Goal: Communication & Community: Answer question/provide support

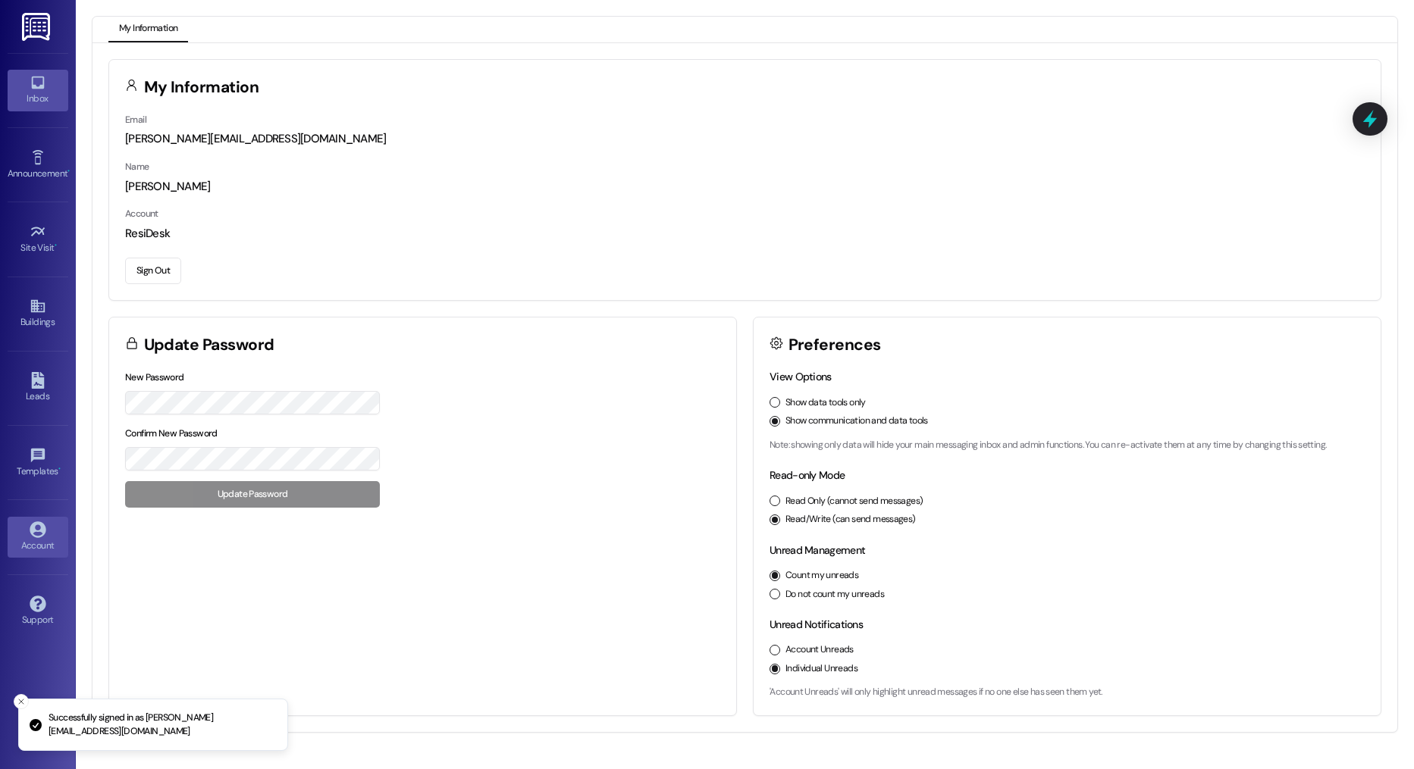
click at [33, 84] on icon at bounding box center [38, 82] width 17 height 17
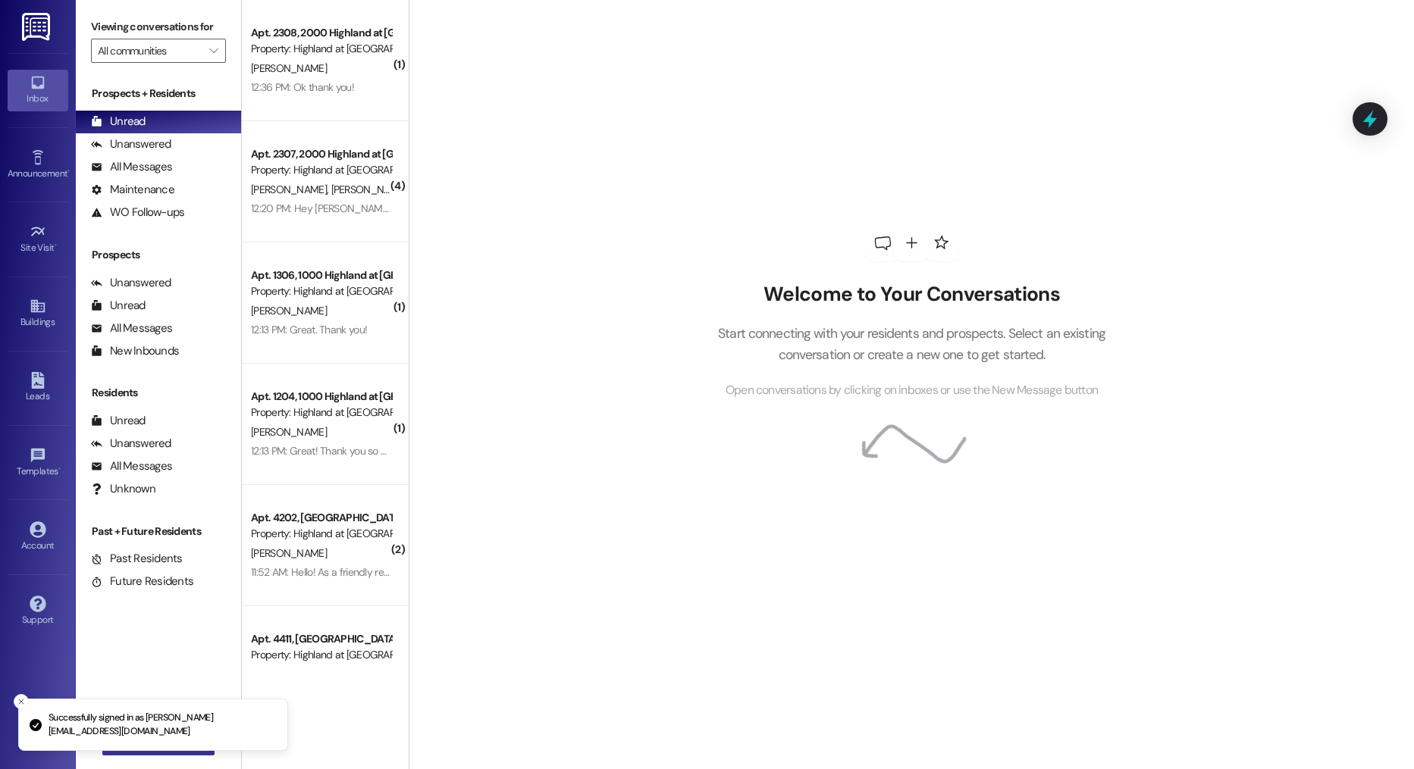
click at [176, 750] on li "Successfully signed in as rosemary@imsdevelopment.net" at bounding box center [153, 725] width 270 height 52
click at [173, 751] on li "Successfully signed in as rosemary@imsdevelopment.net" at bounding box center [153, 725] width 270 height 52
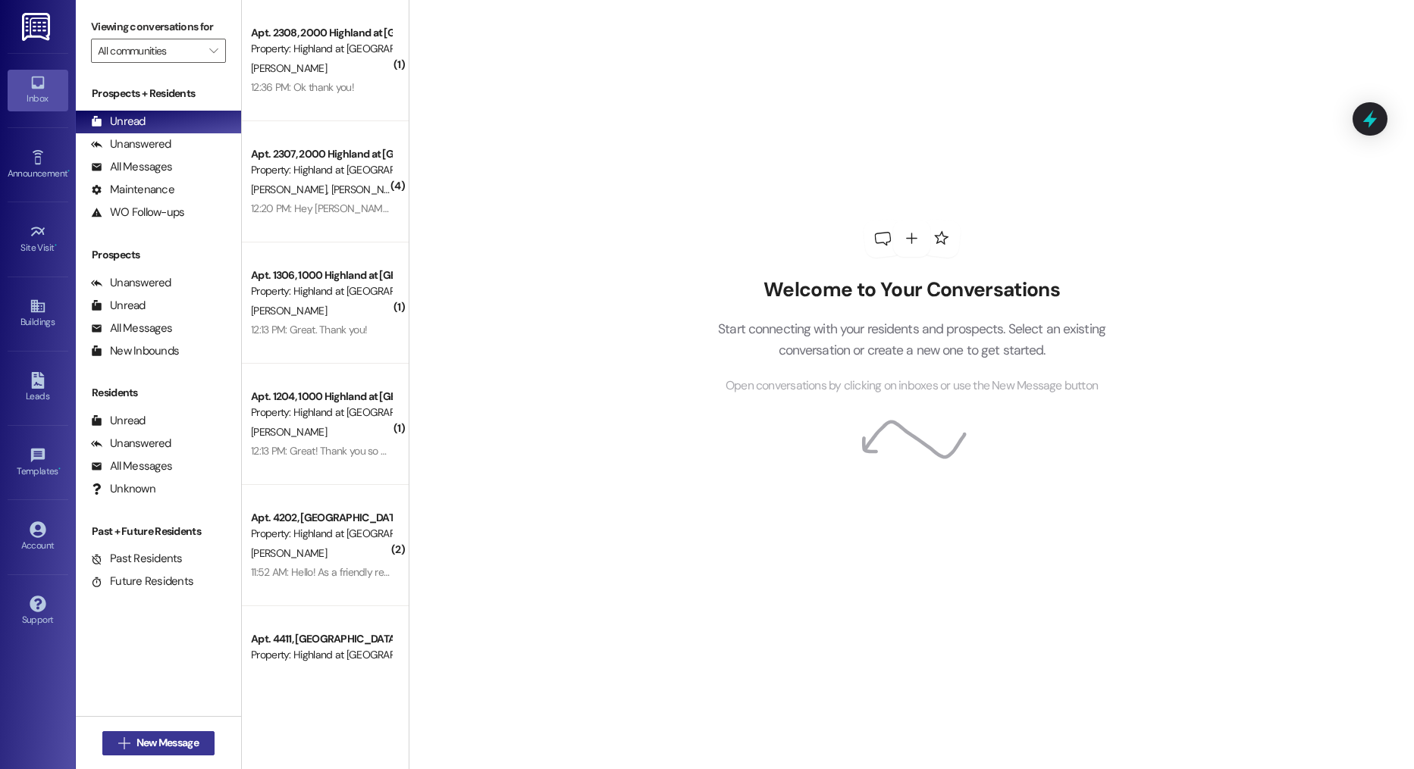
click at [173, 754] on button " New Message" at bounding box center [158, 743] width 112 height 24
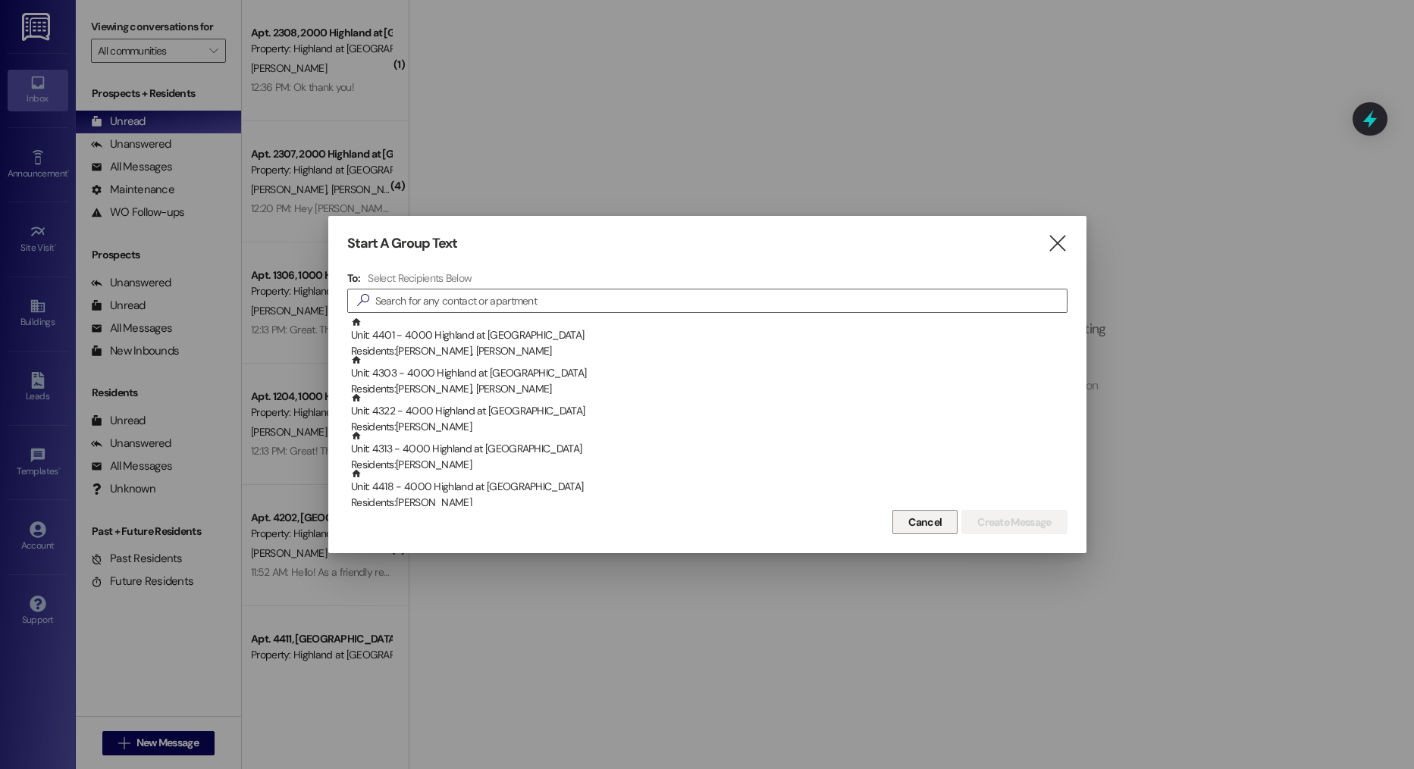
click at [897, 516] on button "Cancel" at bounding box center [924, 522] width 65 height 24
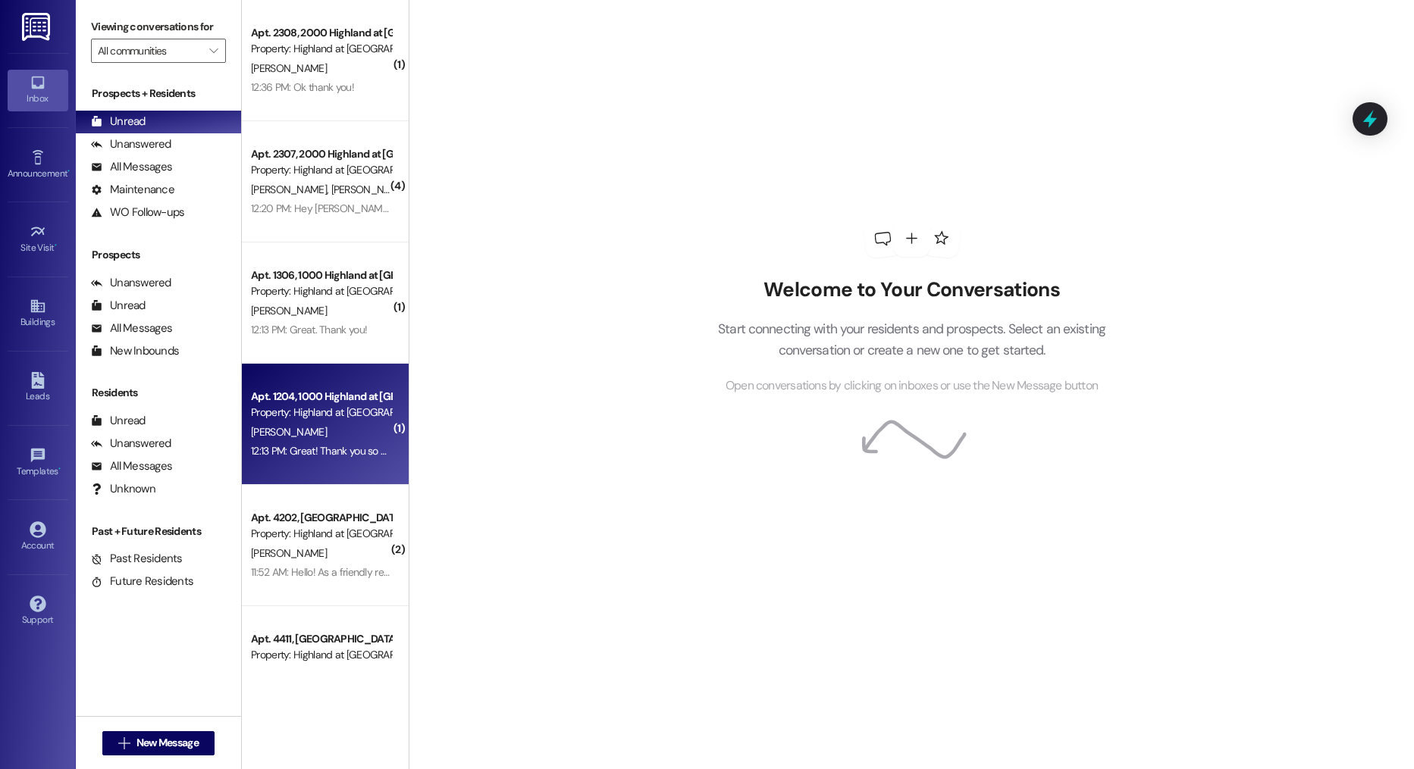
click at [324, 457] on div "12:13 PM: Great! Thank you so much! 12:13 PM: Great! Thank you so much!" at bounding box center [330, 451] width 158 height 14
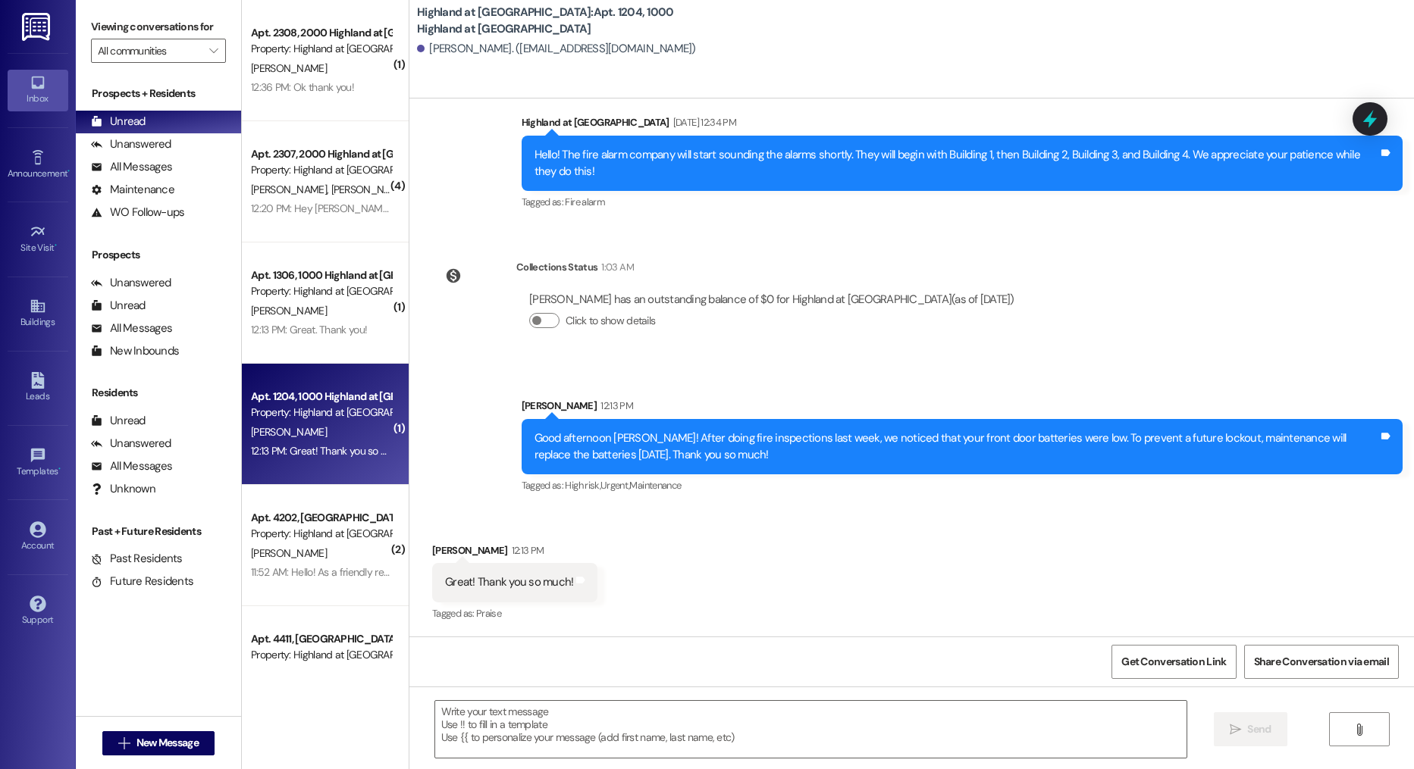
scroll to position [21702, 0]
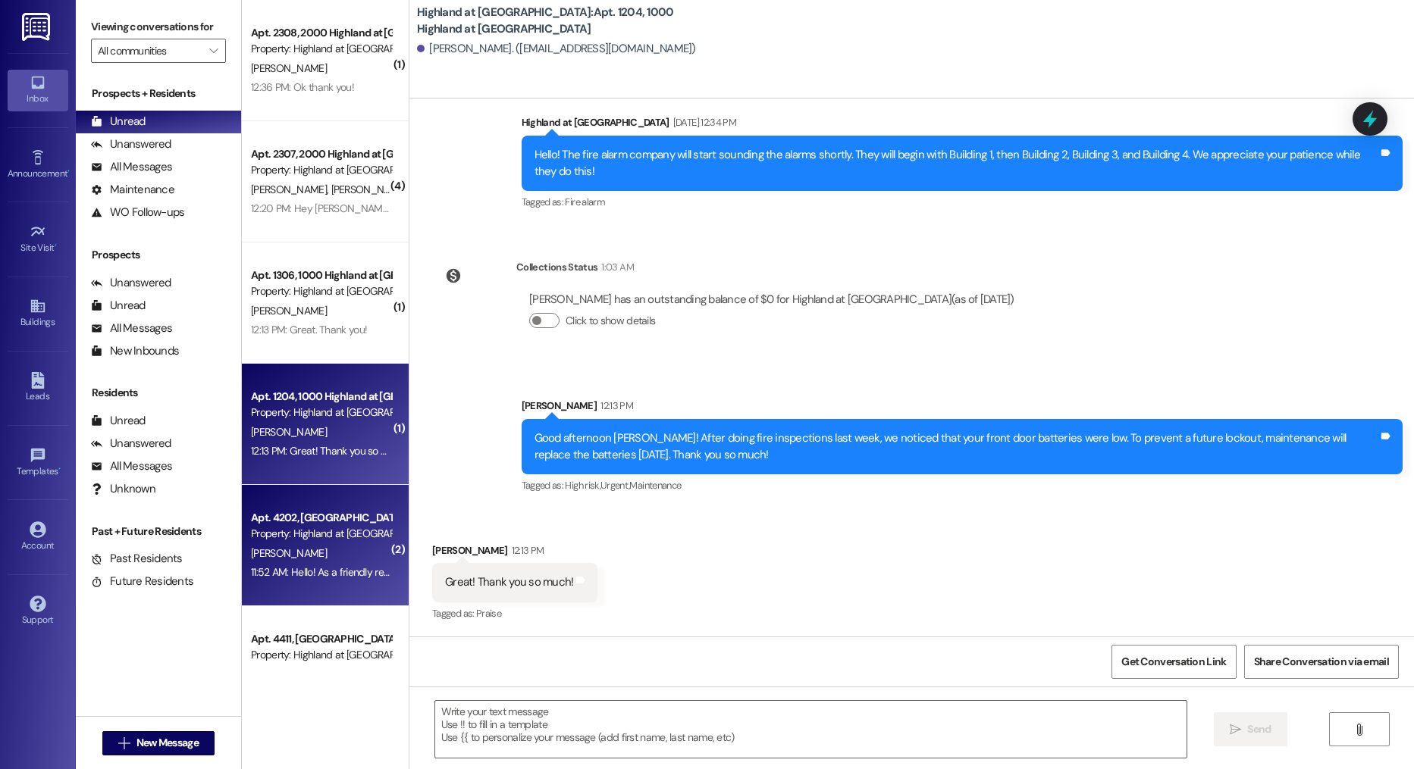
click at [324, 550] on div "M. Vogle" at bounding box center [320, 553] width 143 height 19
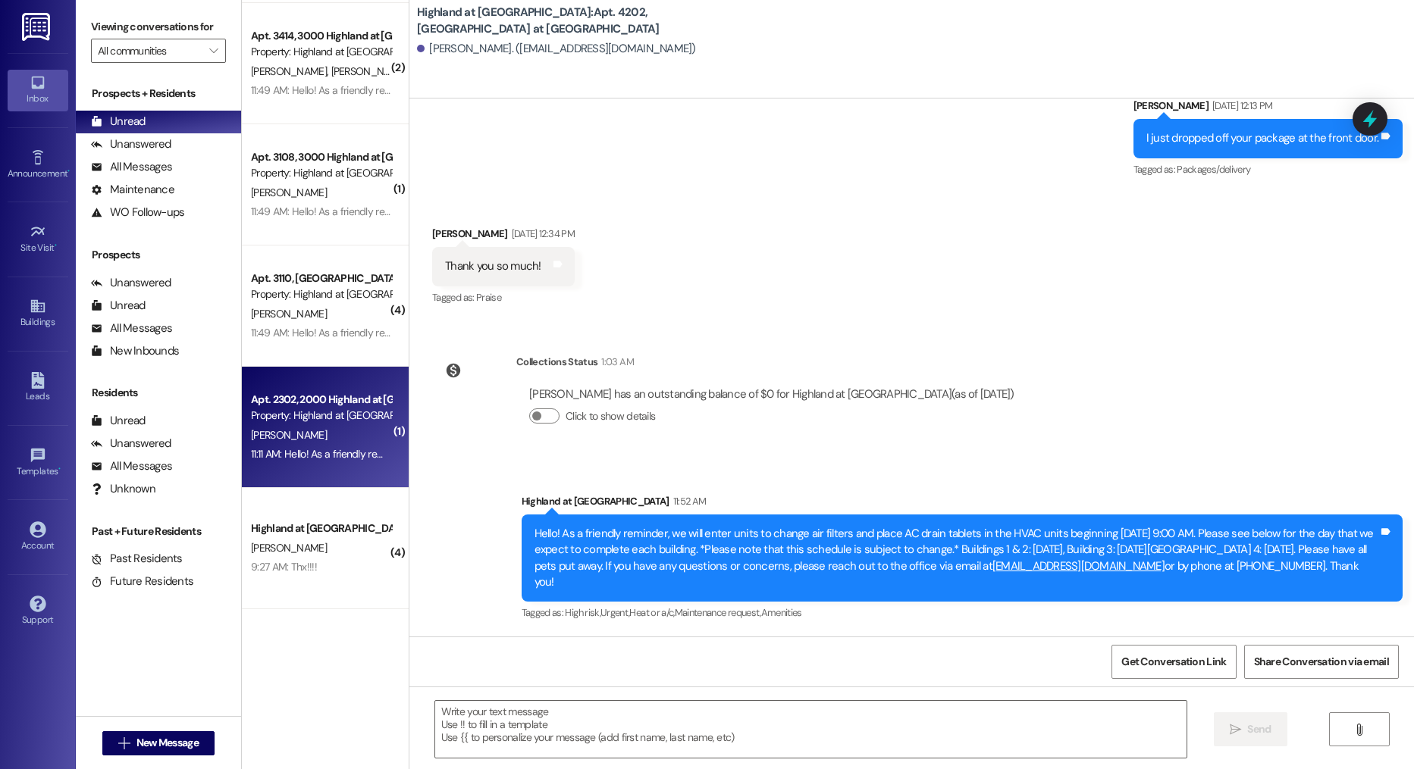
scroll to position [0, 0]
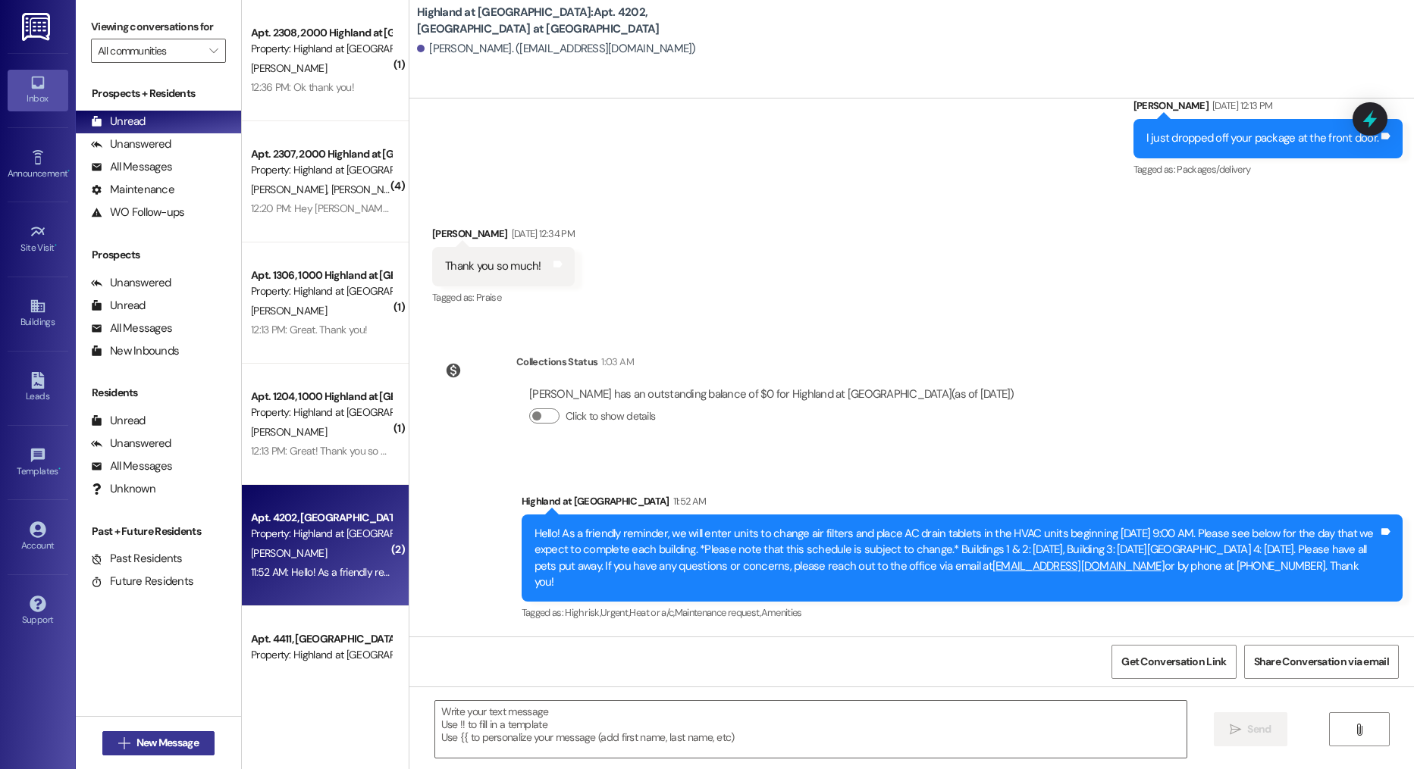
click at [189, 741] on span "New Message" at bounding box center [167, 743] width 62 height 16
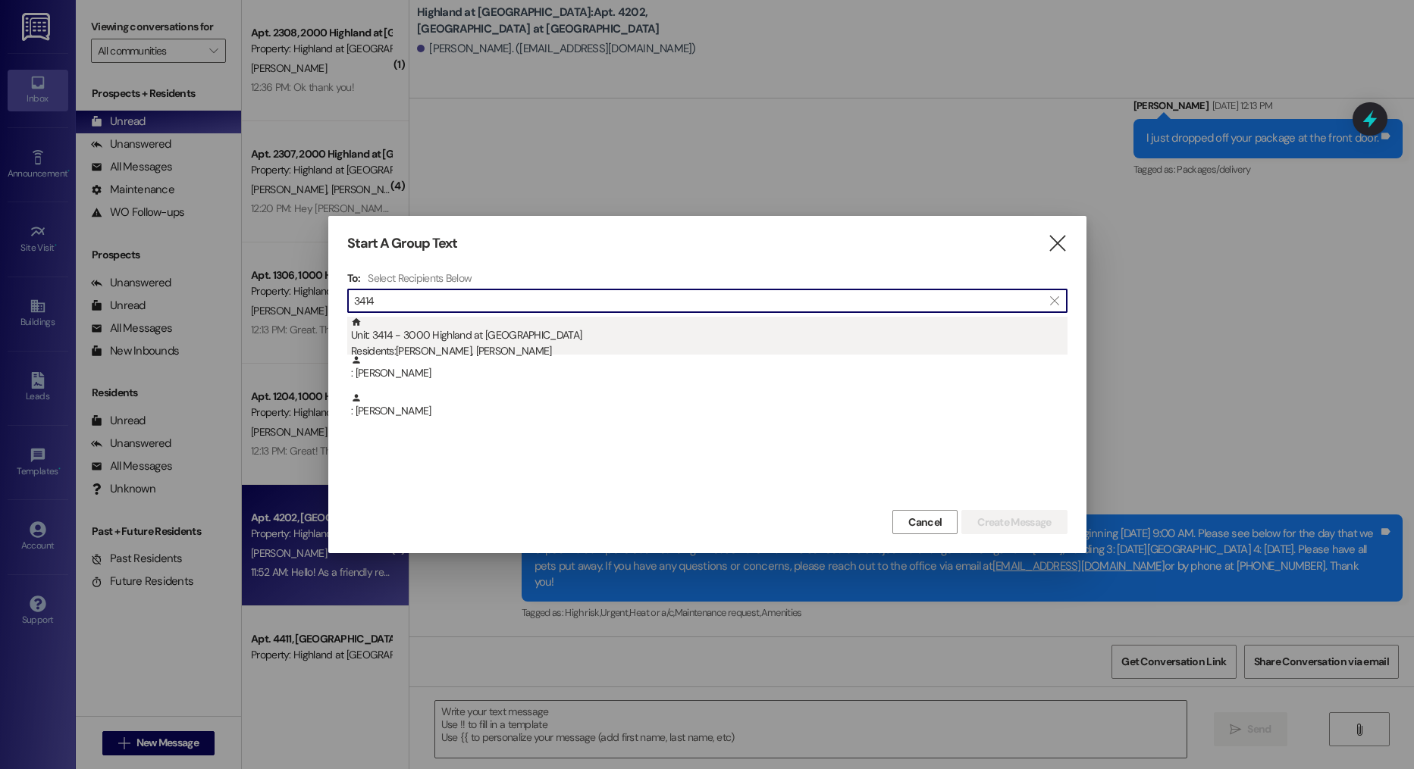
type input "3414"
click at [536, 330] on div "Unit: 3414 - 3000 Highland at Spring Hill Residents: Stephanie Ng, Charles Yi" at bounding box center [709, 338] width 716 height 43
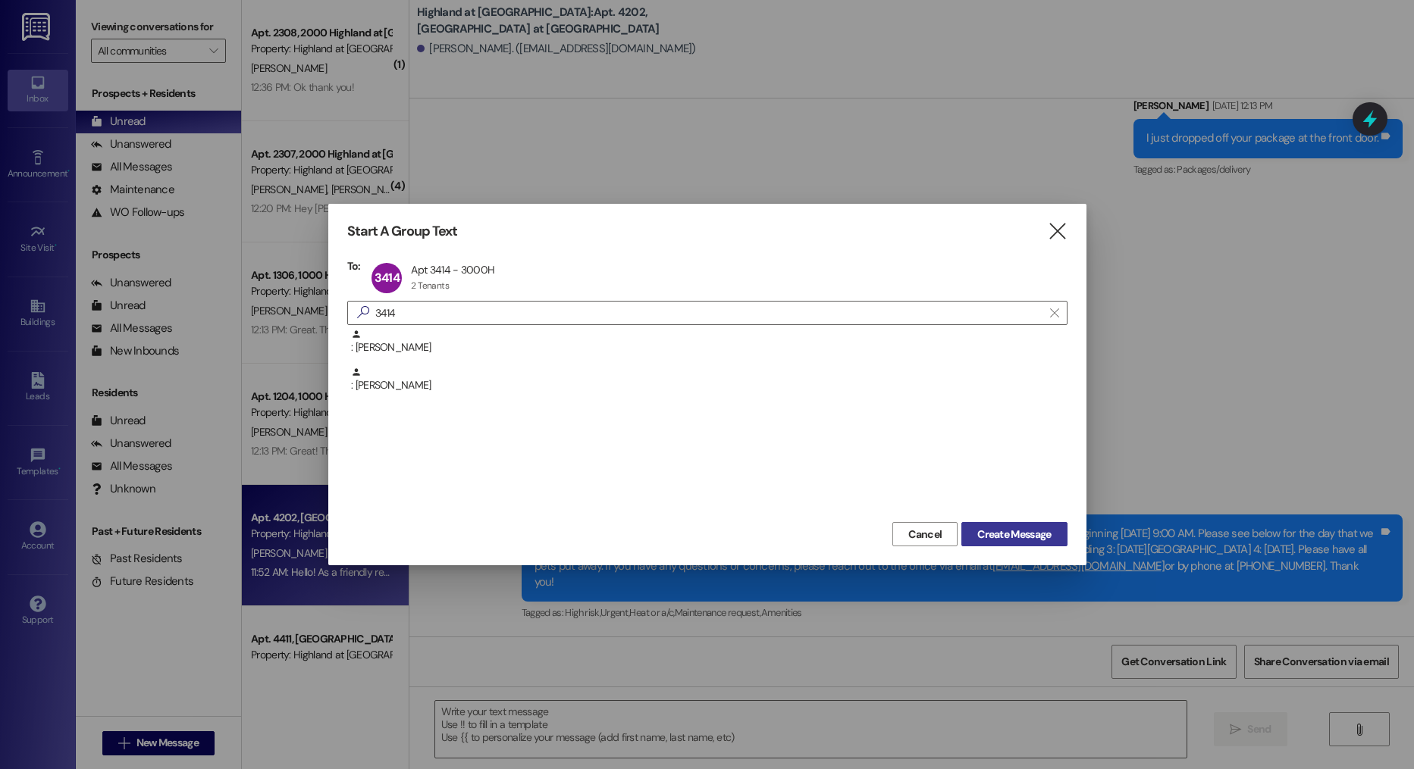
click at [1037, 523] on button "Create Message" at bounding box center [1013, 534] width 105 height 24
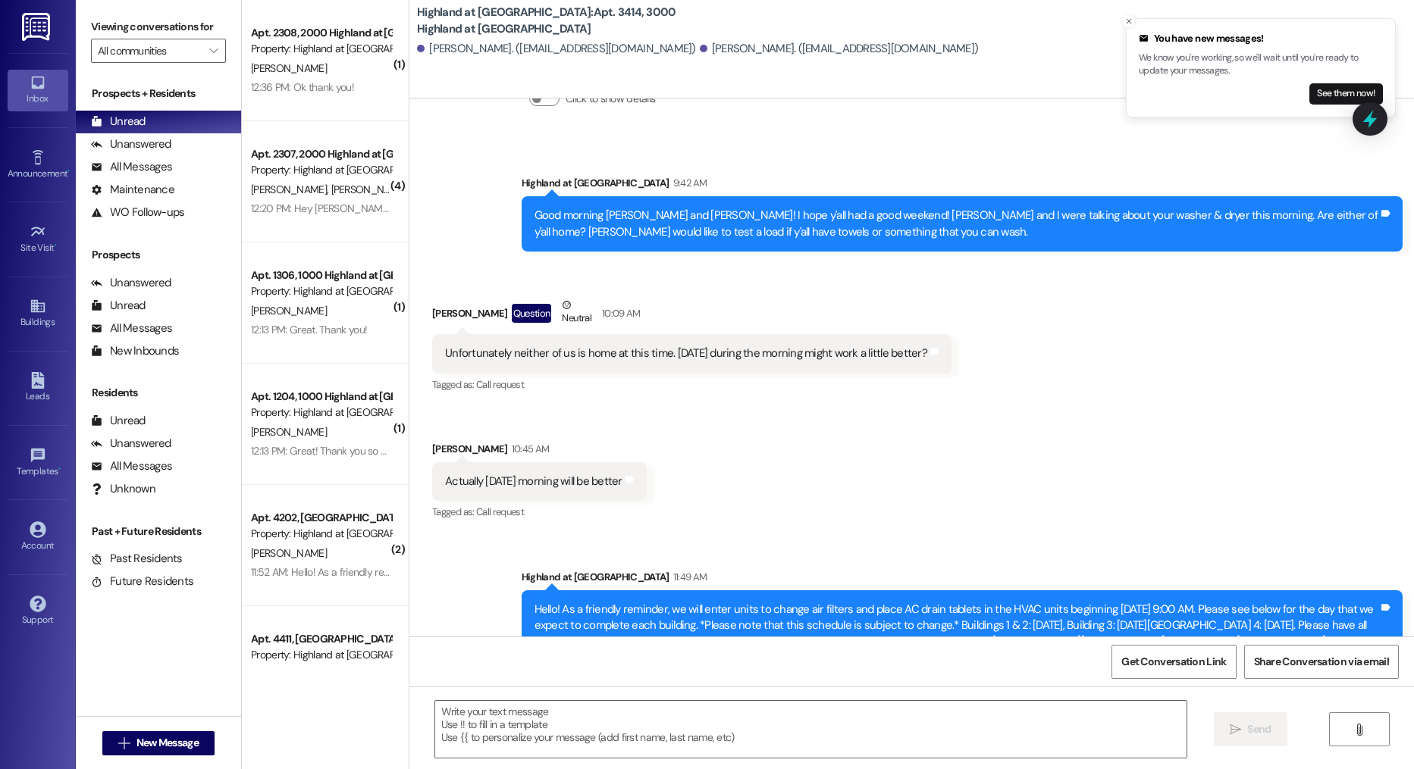
scroll to position [30702, 0]
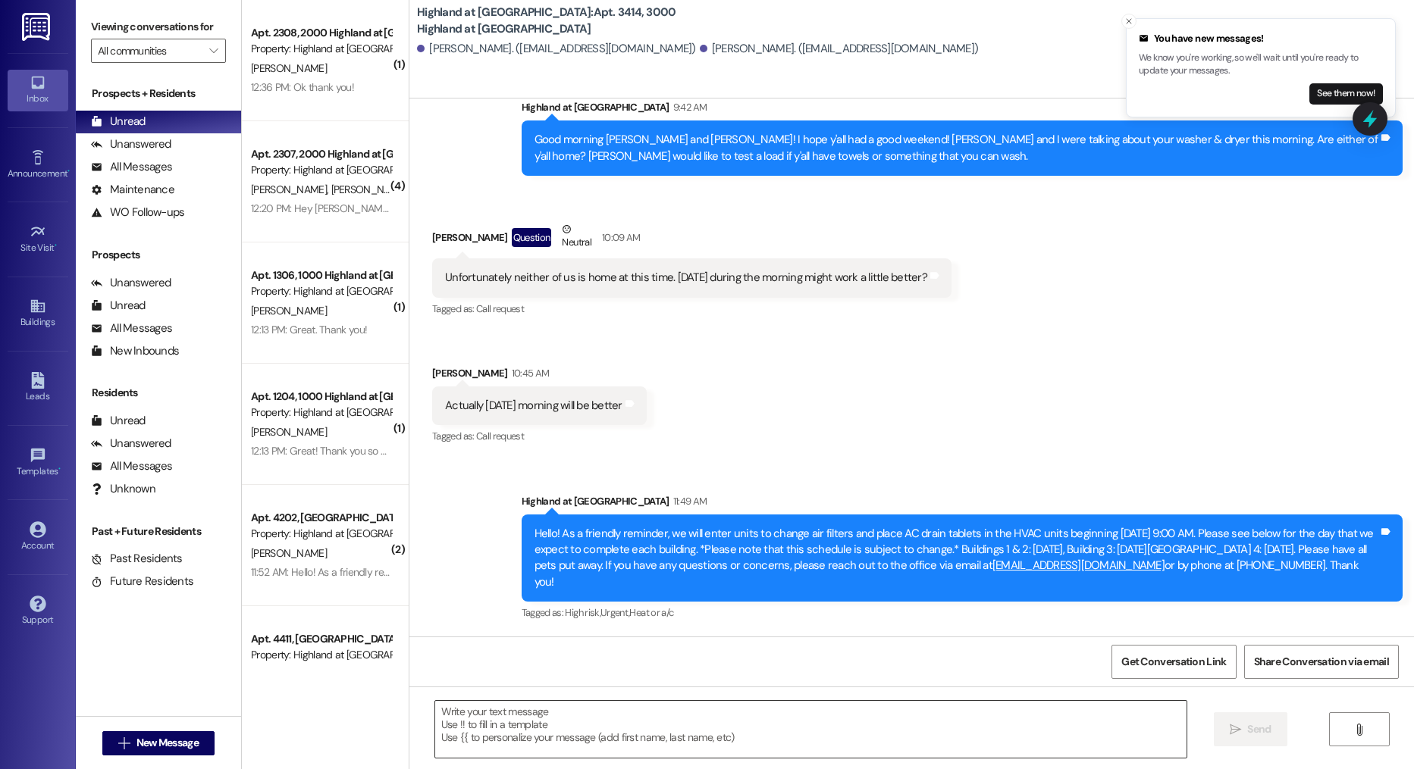
click at [624, 743] on textarea at bounding box center [811, 729] width 752 height 57
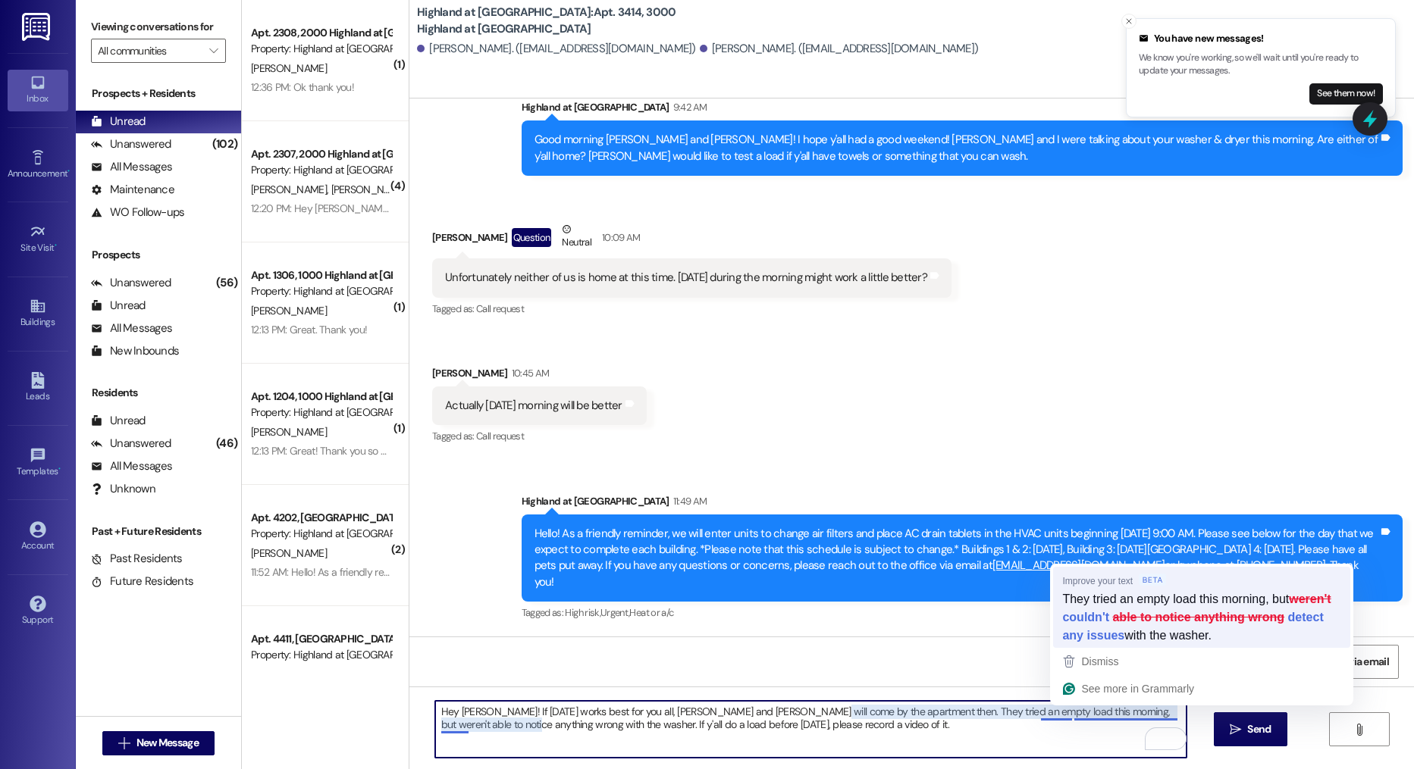
type textarea "Hey Charles! If Friday works best for you all, Frank and Kelvin will come by th…"
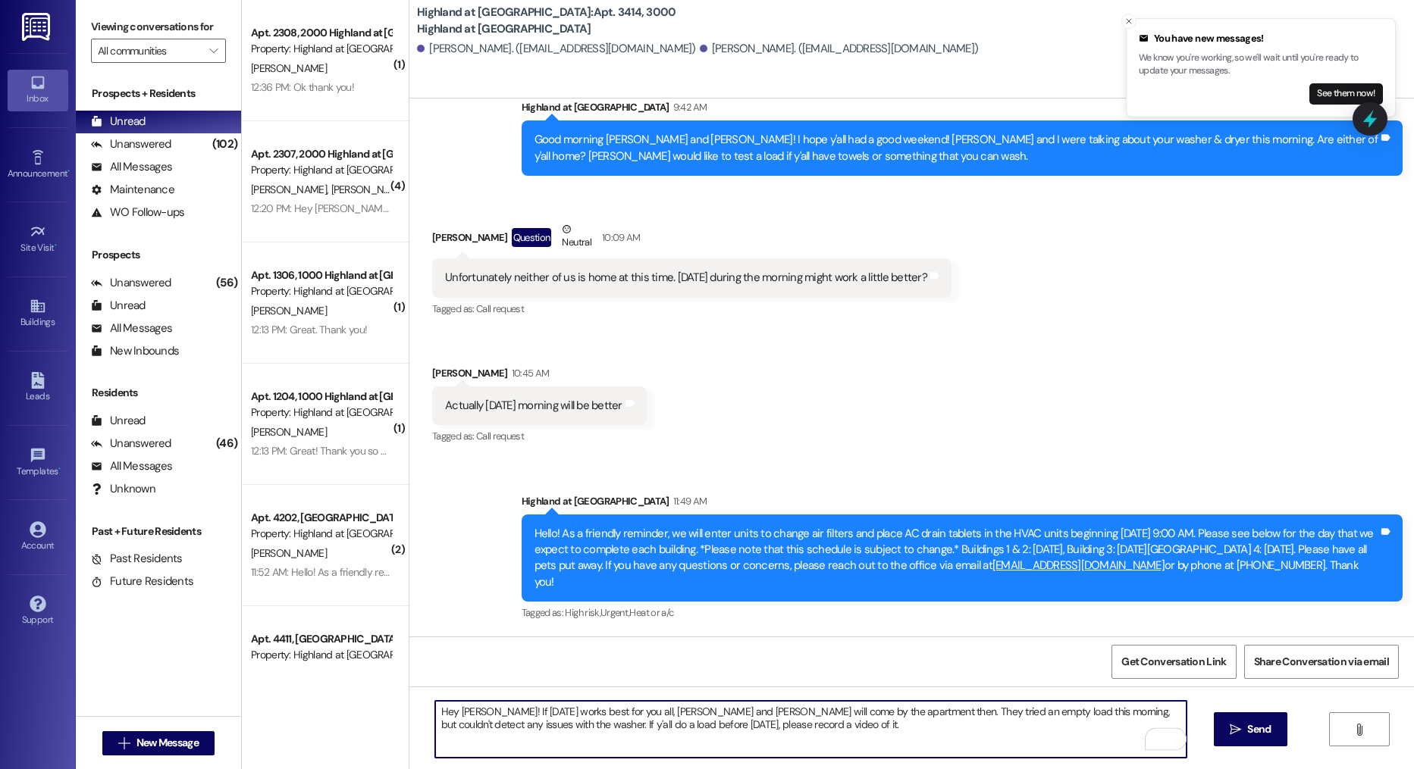
click at [948, 742] on textarea "Hey Charles! If Friday works best for you all, Frank and Kelvin will come by th…" at bounding box center [811, 729] width 752 height 57
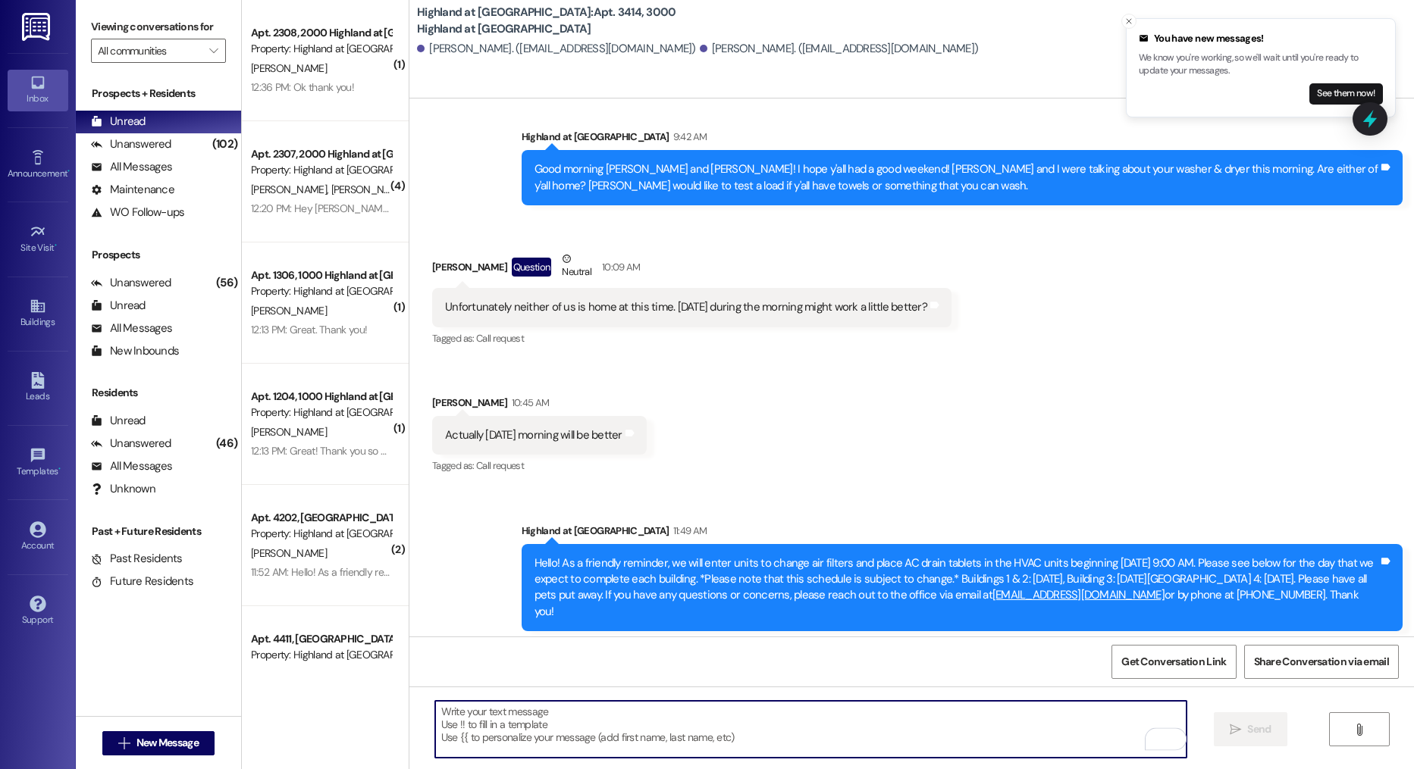
scroll to position [30525, 0]
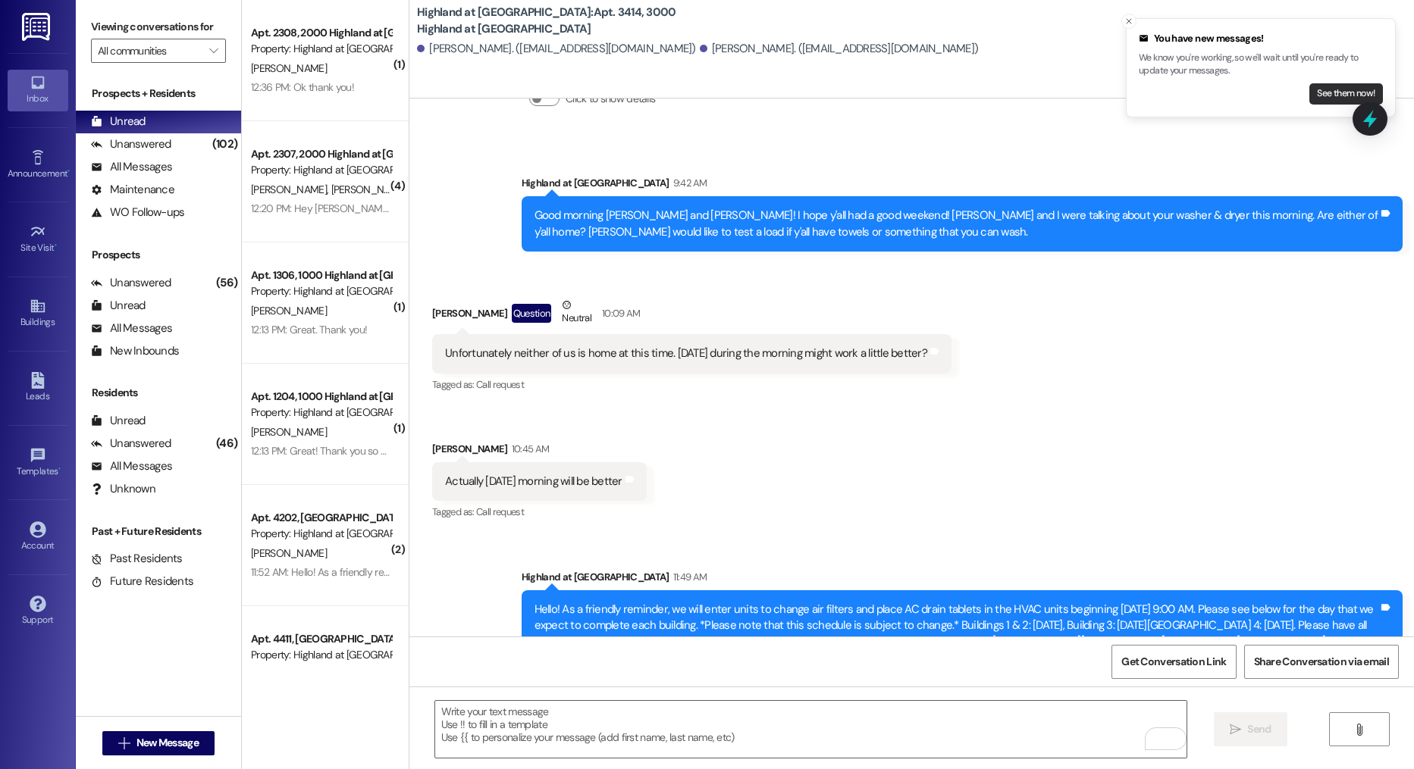
click at [1320, 96] on button "See them now!" at bounding box center [1346, 93] width 74 height 21
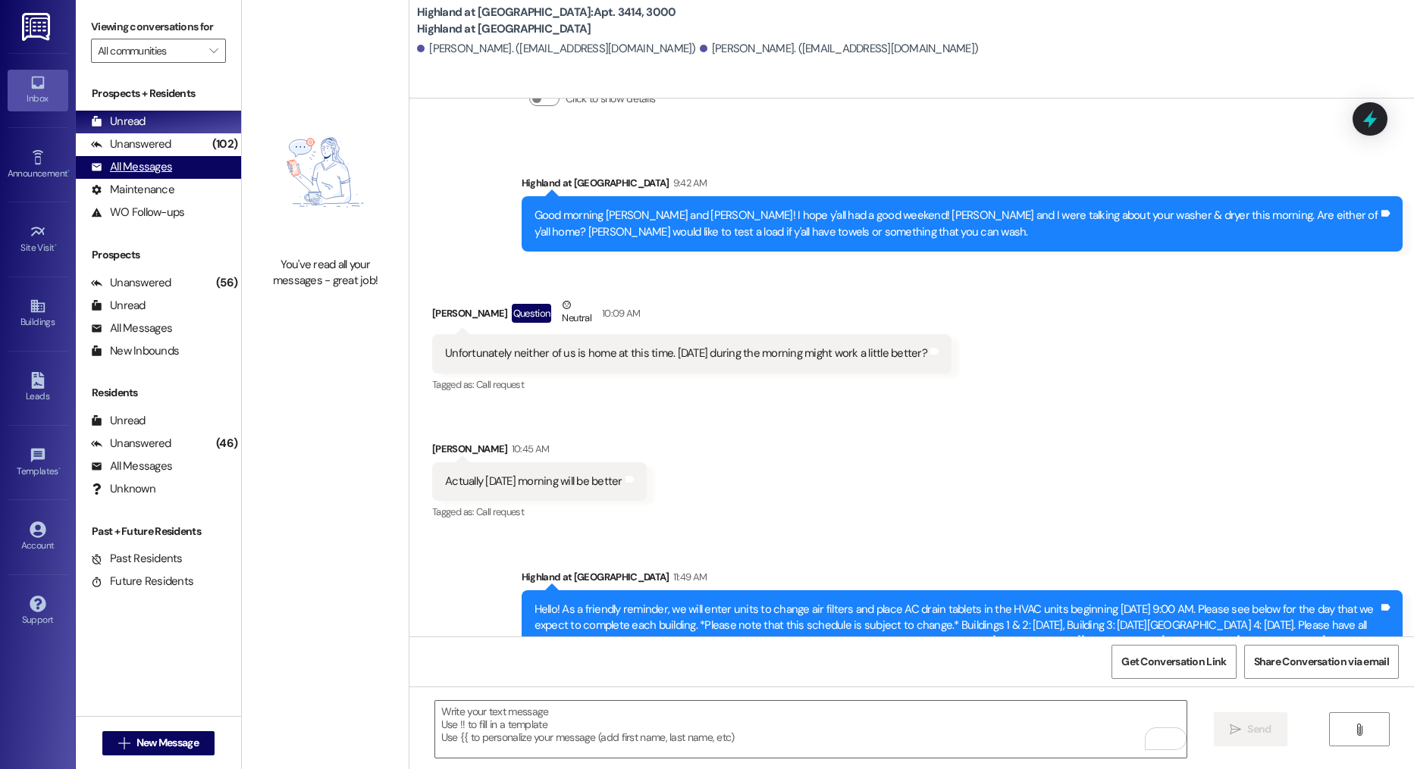
click at [226, 158] on div "All Messages (undefined)" at bounding box center [158, 167] width 165 height 23
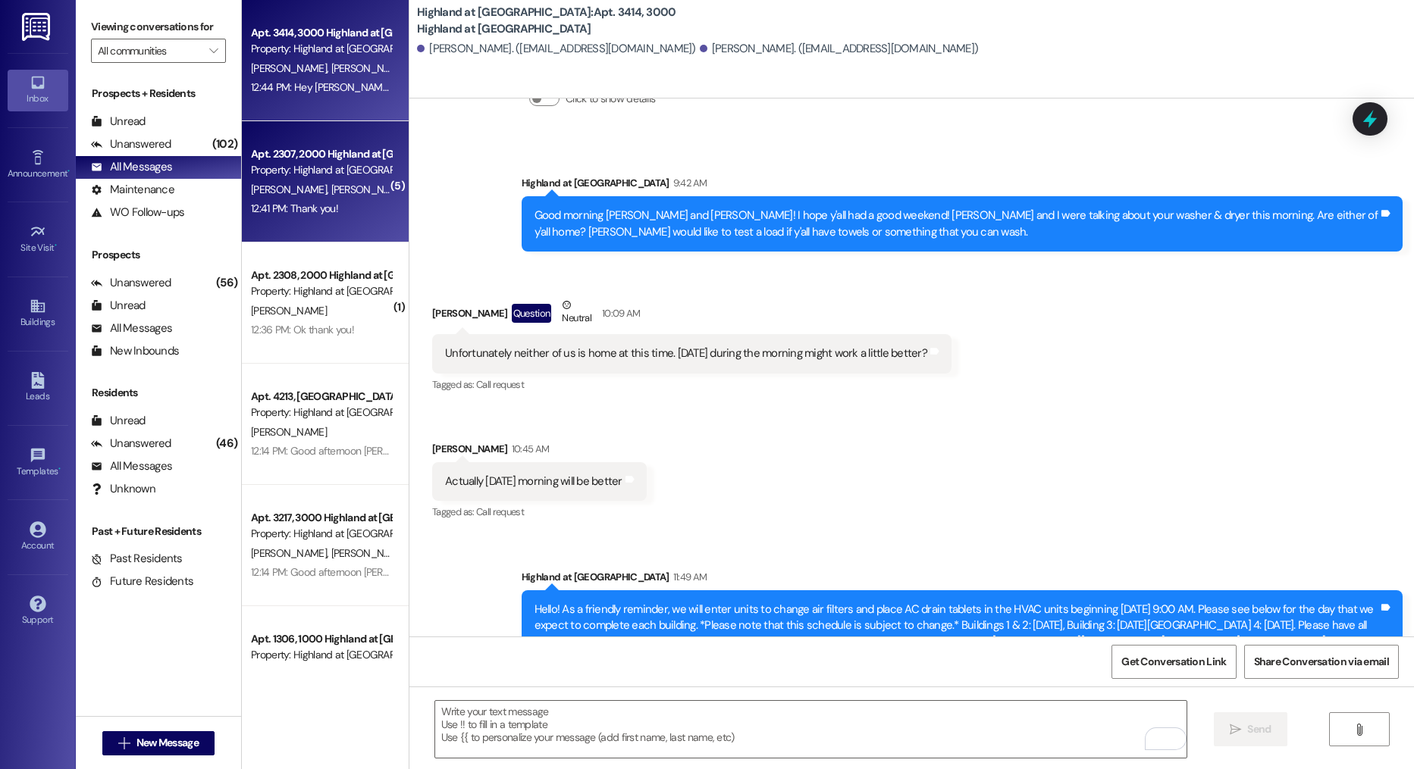
click at [265, 215] on div "12:41 PM: Thank you! 12:41 PM: Thank you!" at bounding box center [320, 208] width 143 height 19
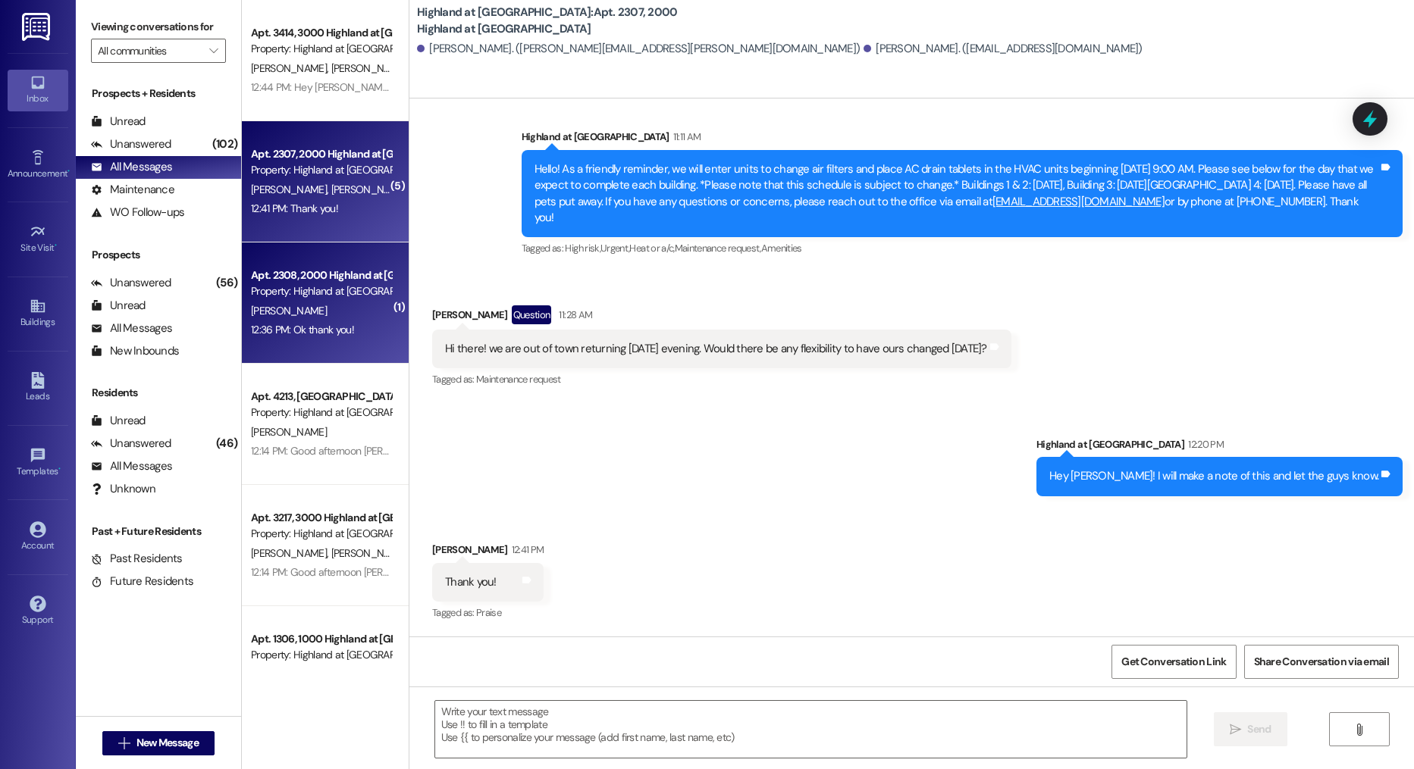
click at [365, 325] on div "12:36 PM: Ok thank you! 12:36 PM: Ok thank you!" at bounding box center [320, 330] width 143 height 19
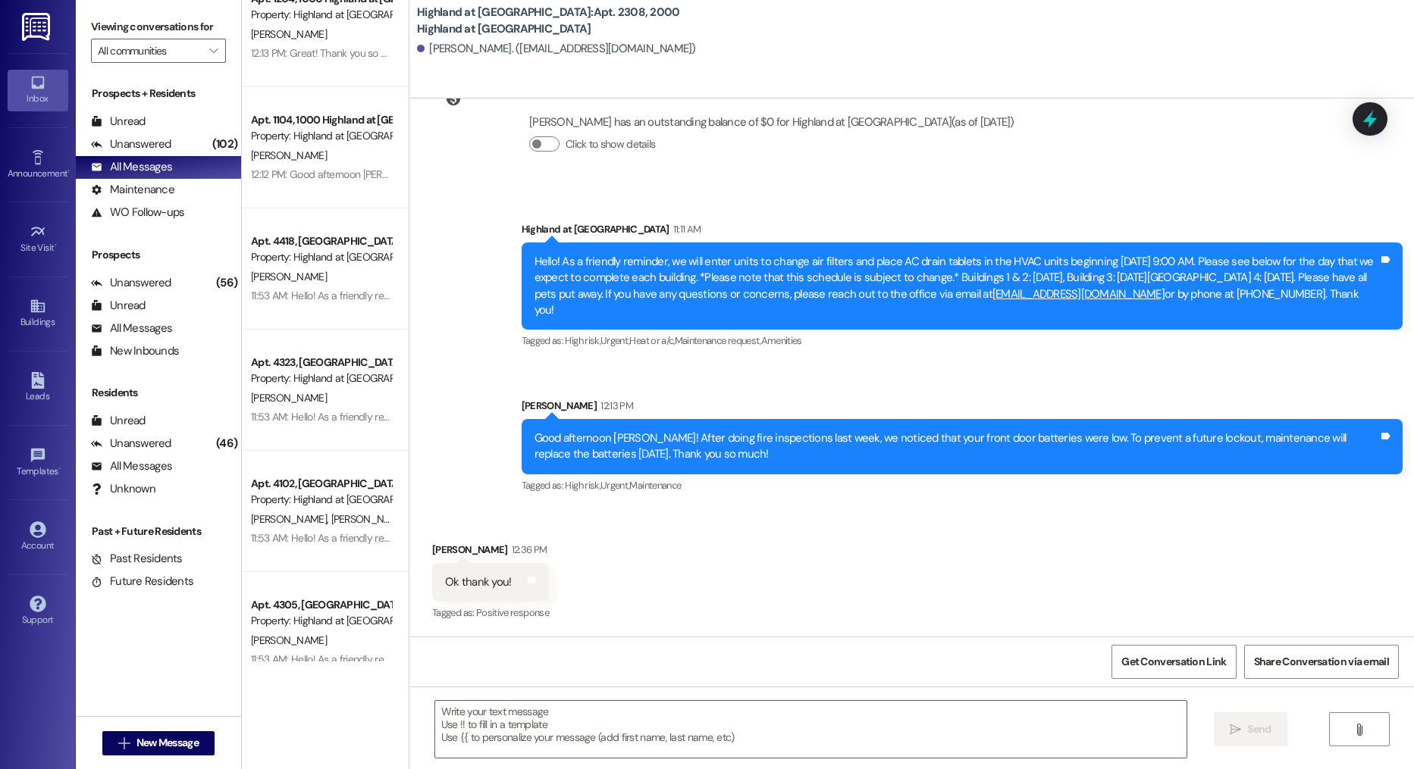
scroll to position [835, 0]
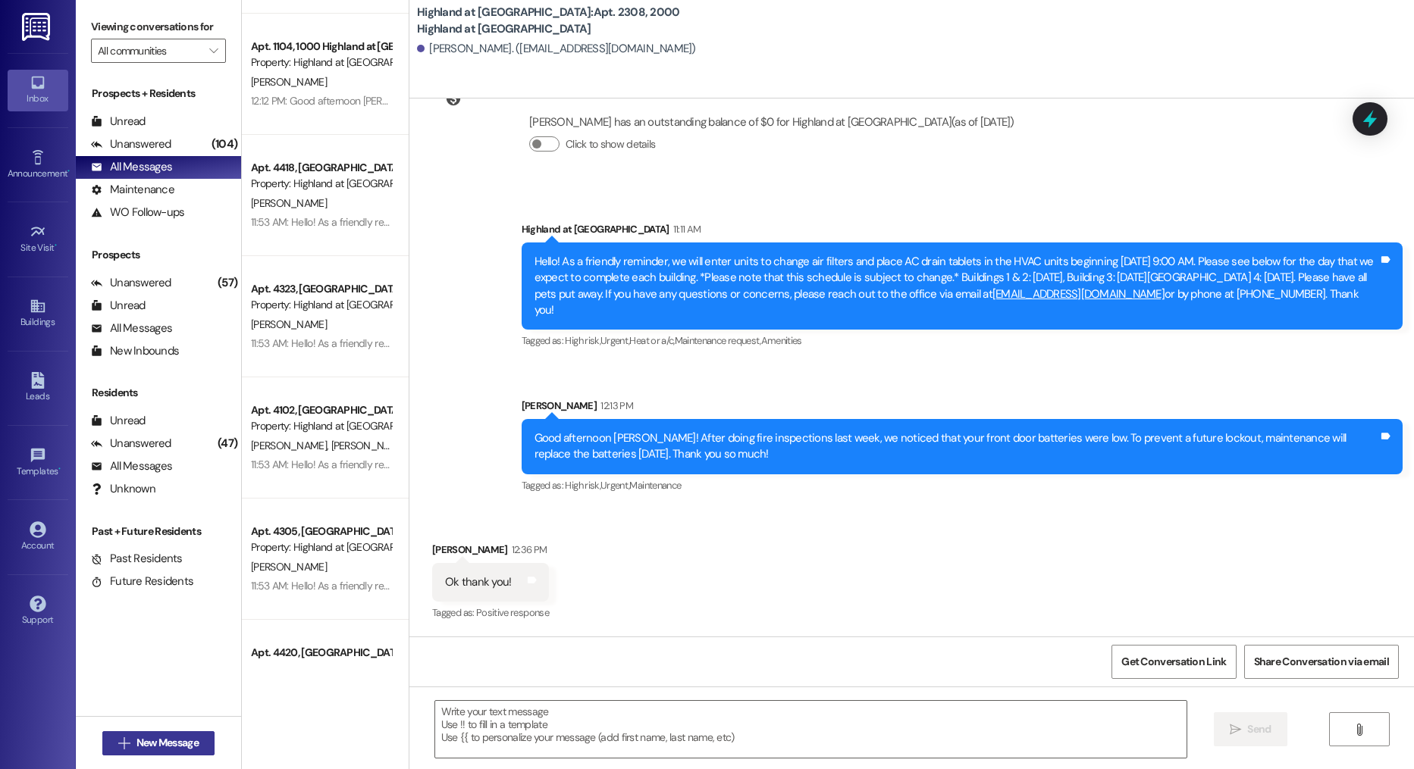
click at [161, 740] on span "New Message" at bounding box center [167, 743] width 62 height 16
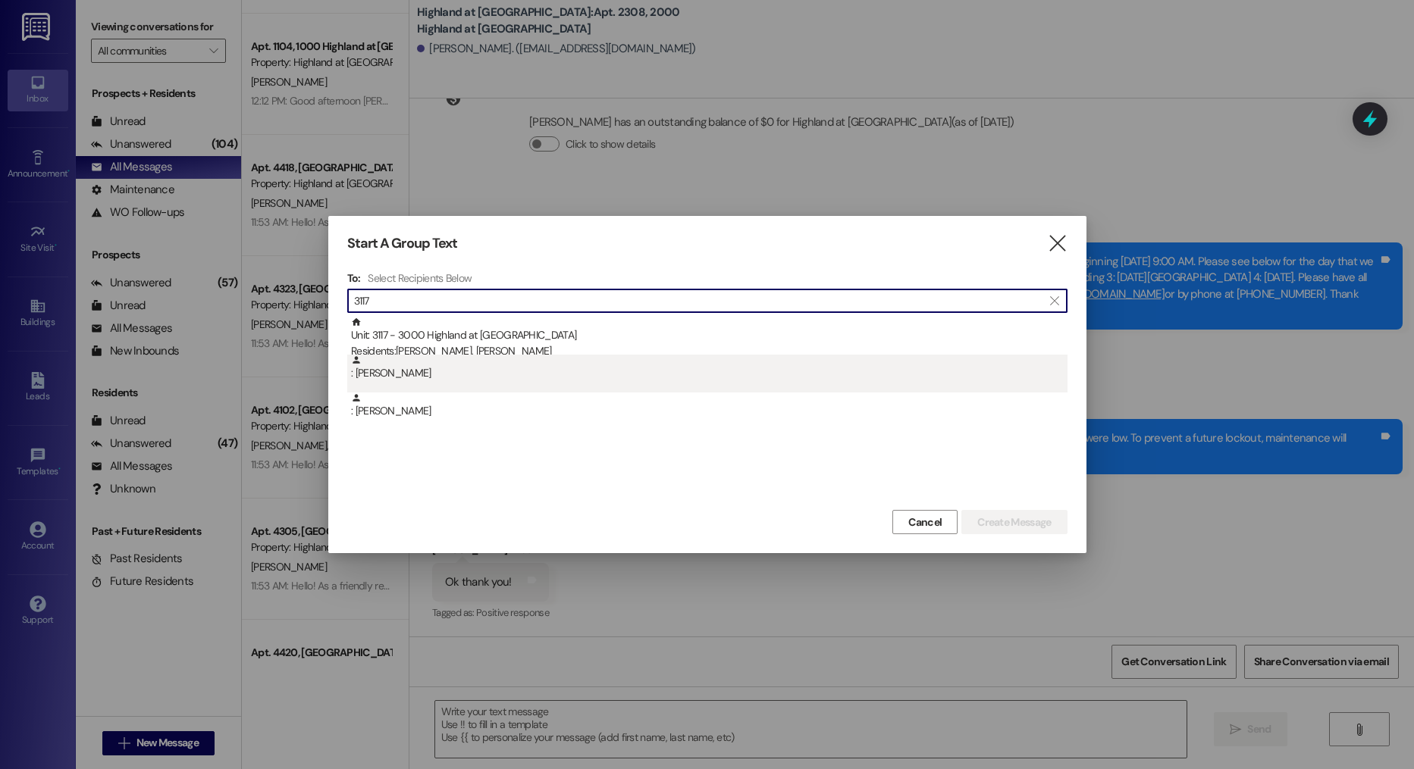
type input "3117"
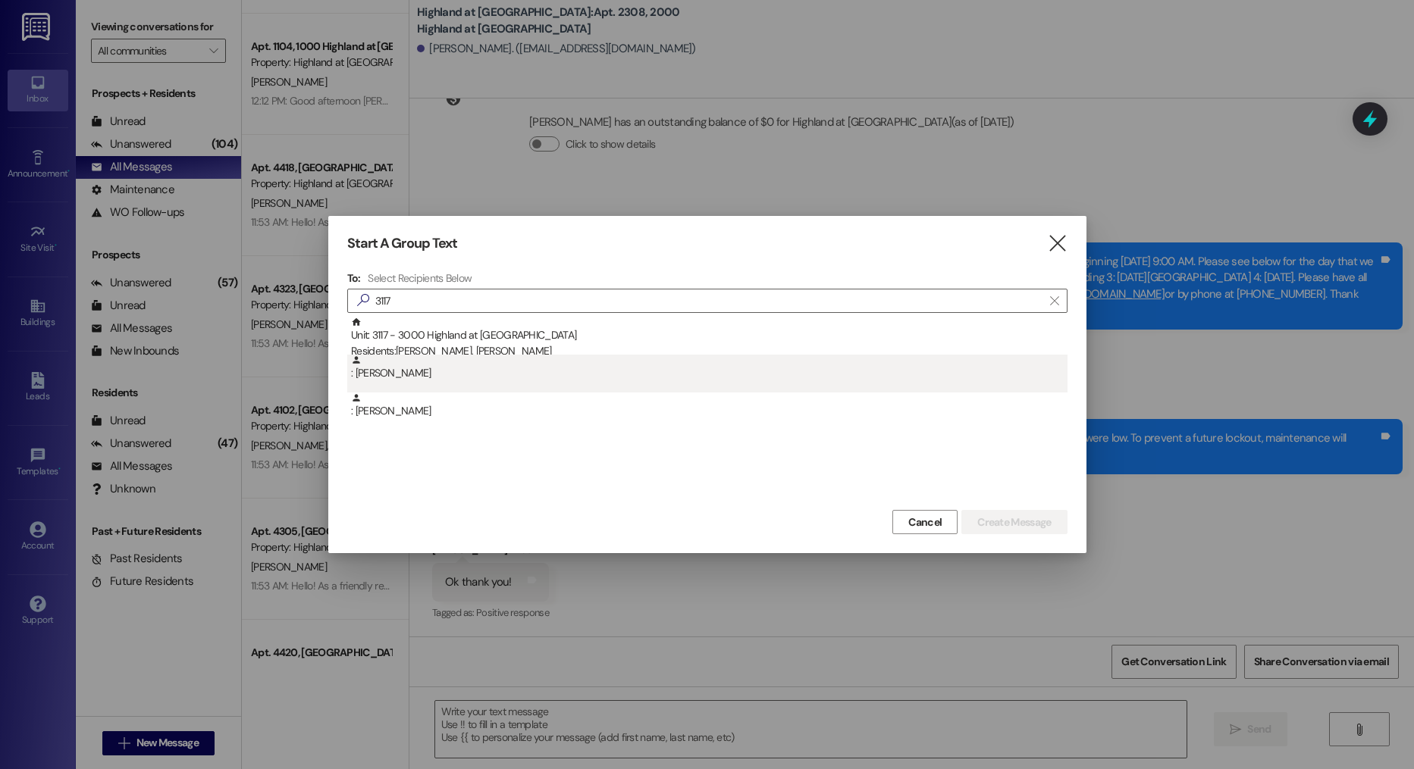
click at [494, 358] on div ": Arnaud Drouin" at bounding box center [709, 368] width 716 height 27
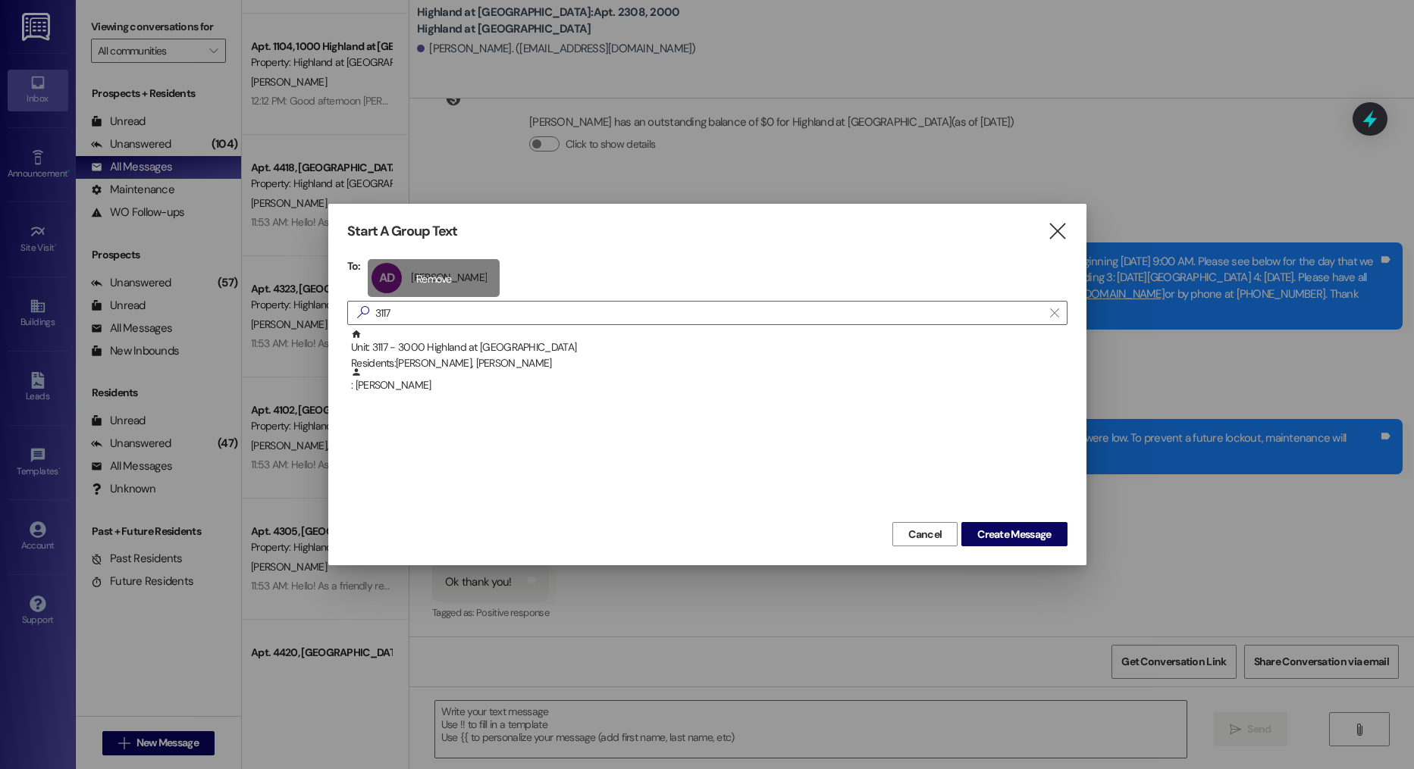
click at [425, 286] on div "AD Arnaud Drouin Arnaud Drouin click to remove" at bounding box center [434, 278] width 132 height 38
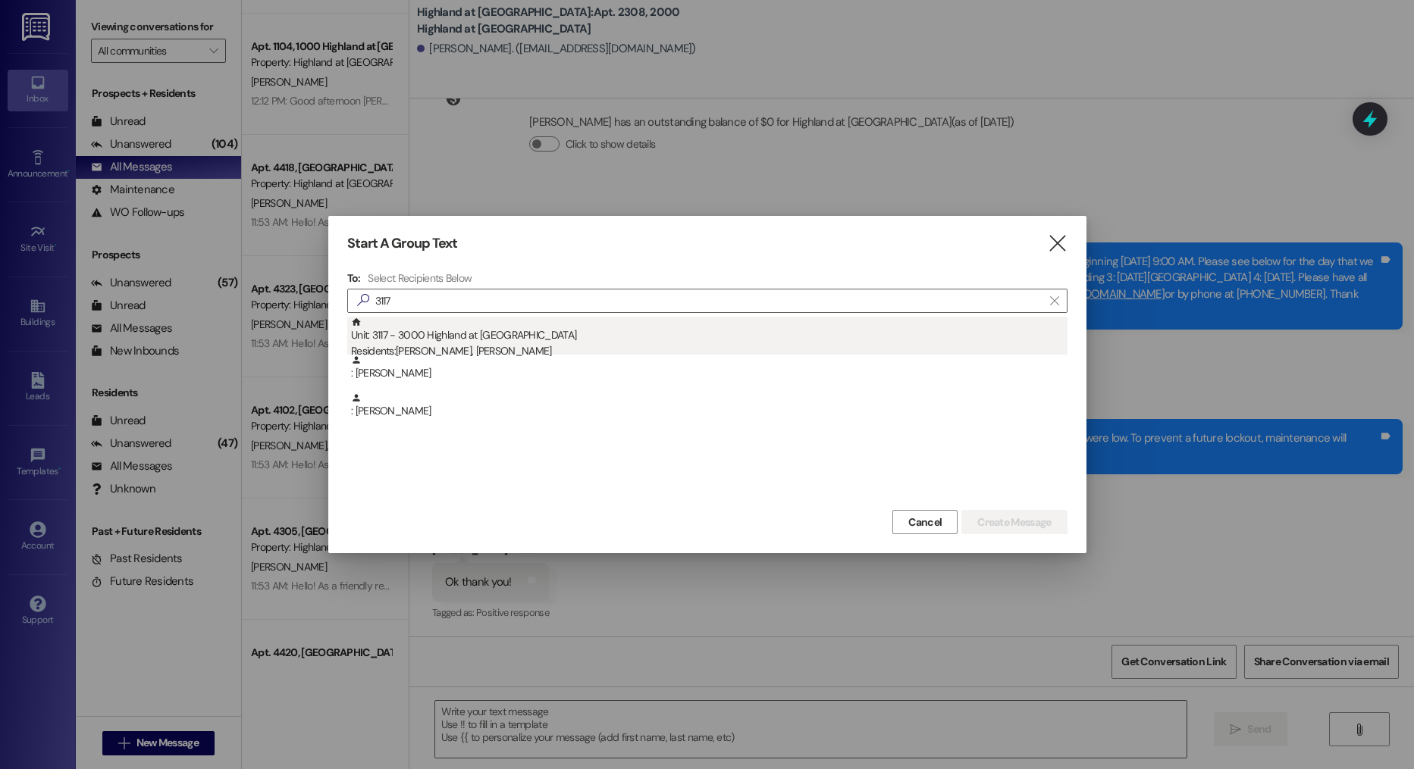
click at [449, 349] on div "Residents: Dahlene Fusco, Arnaud Drouin" at bounding box center [709, 351] width 716 height 16
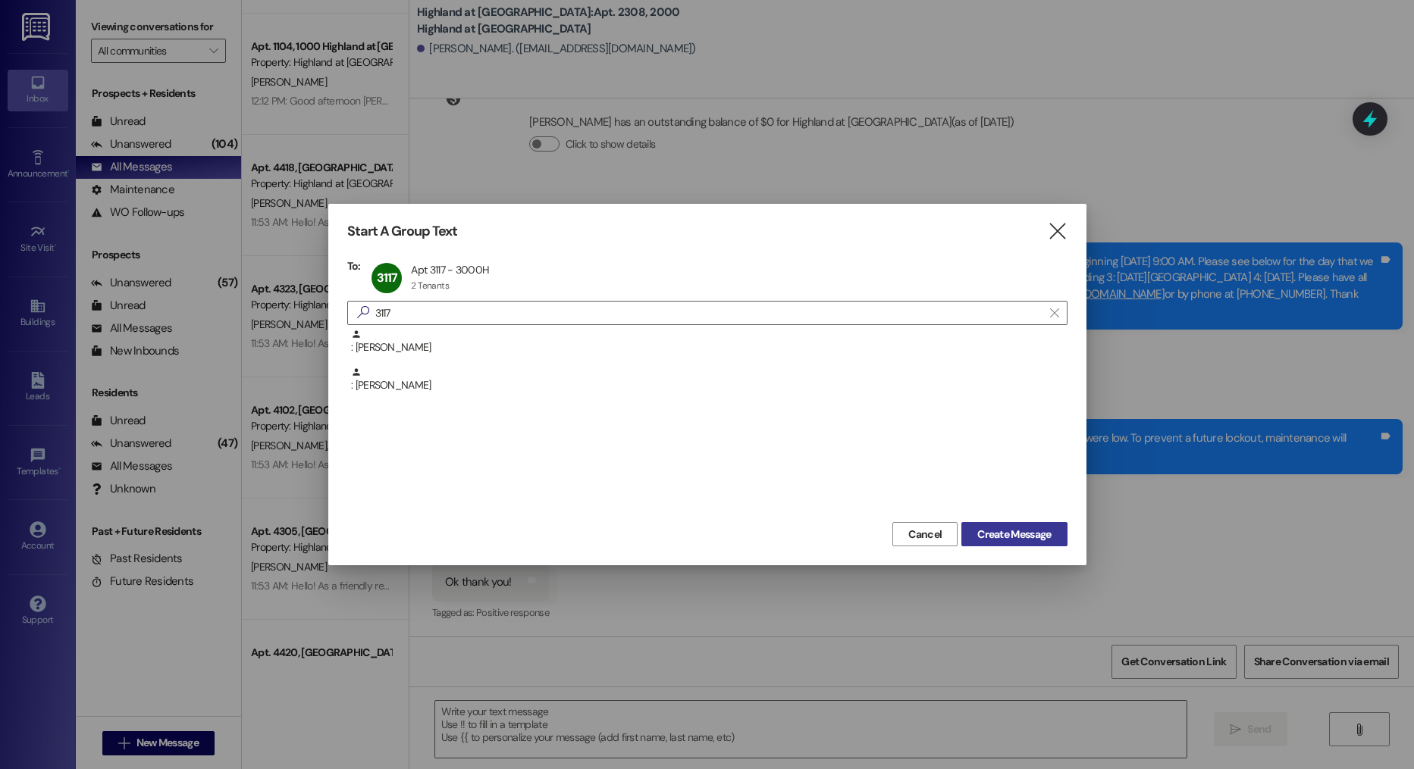
click at [1028, 534] on span "Create Message" at bounding box center [1014, 535] width 74 height 16
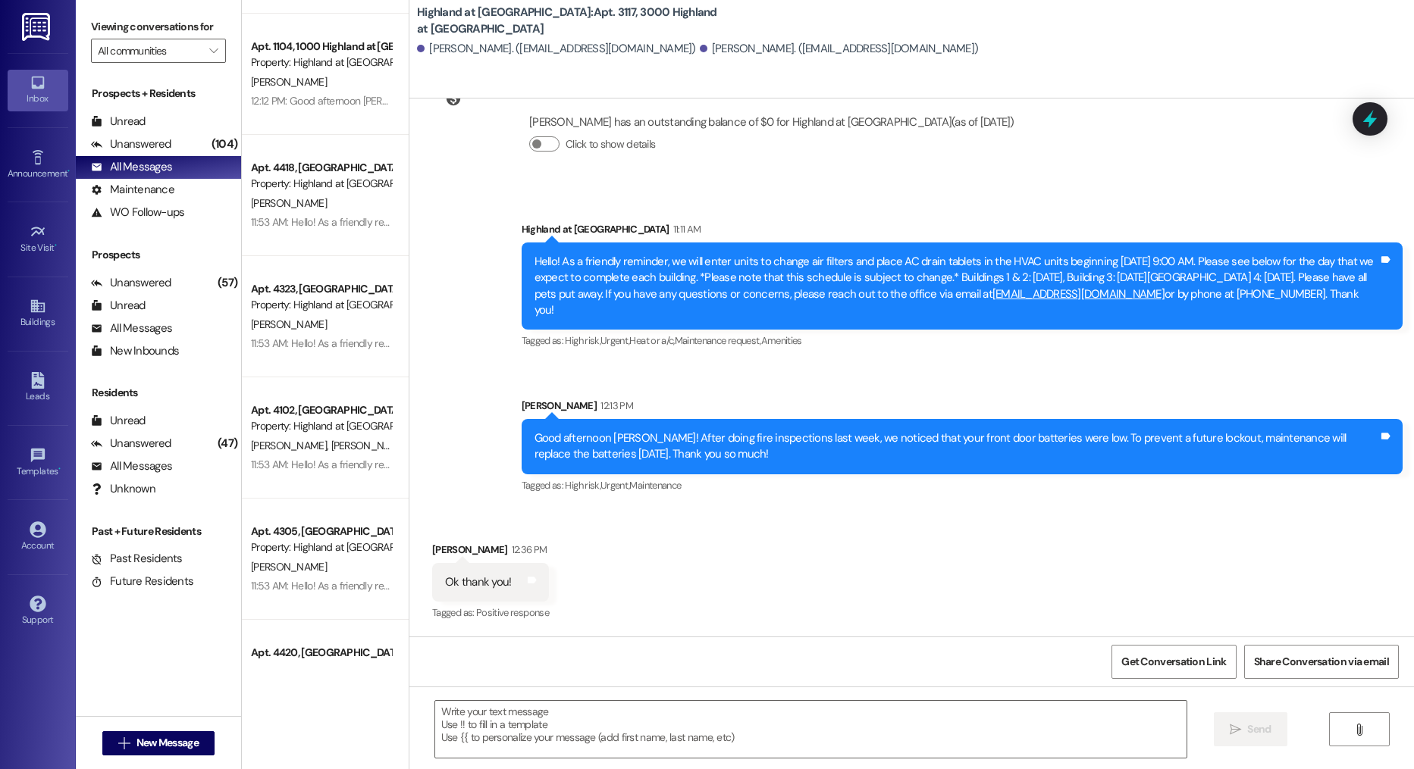
scroll to position [6098, 0]
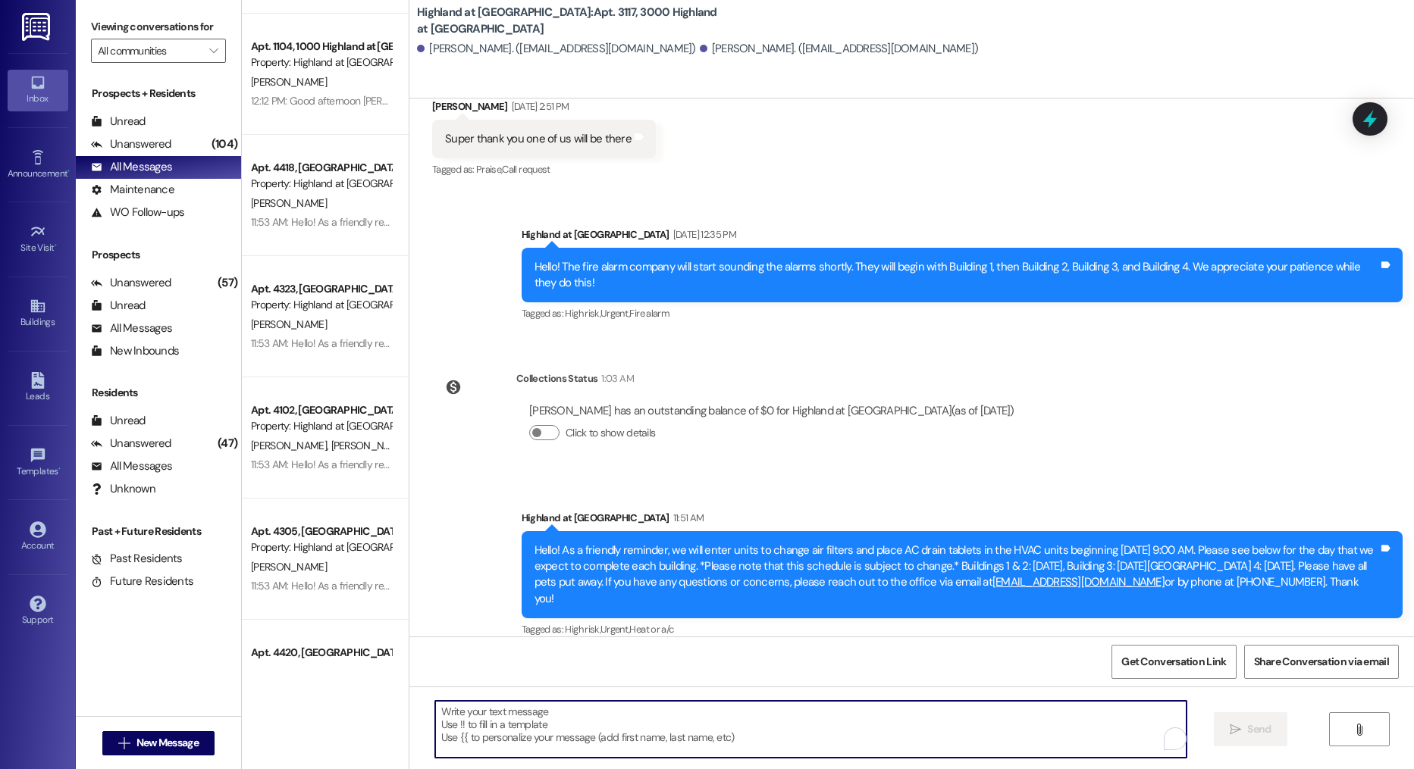
click at [587, 720] on textarea "To enrich screen reader interactions, please activate Accessibility in Grammarl…" at bounding box center [811, 729] width 752 height 57
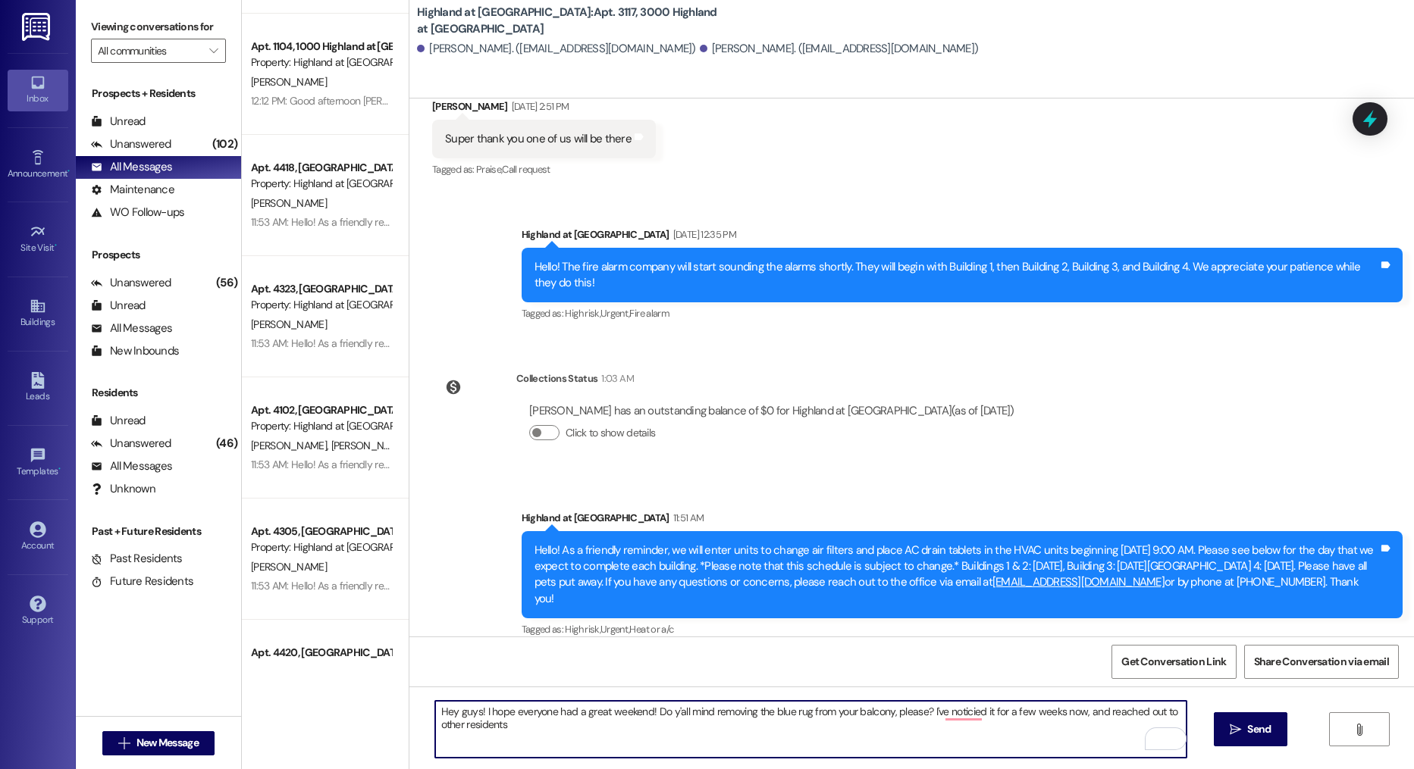
scroll to position [6099, 0]
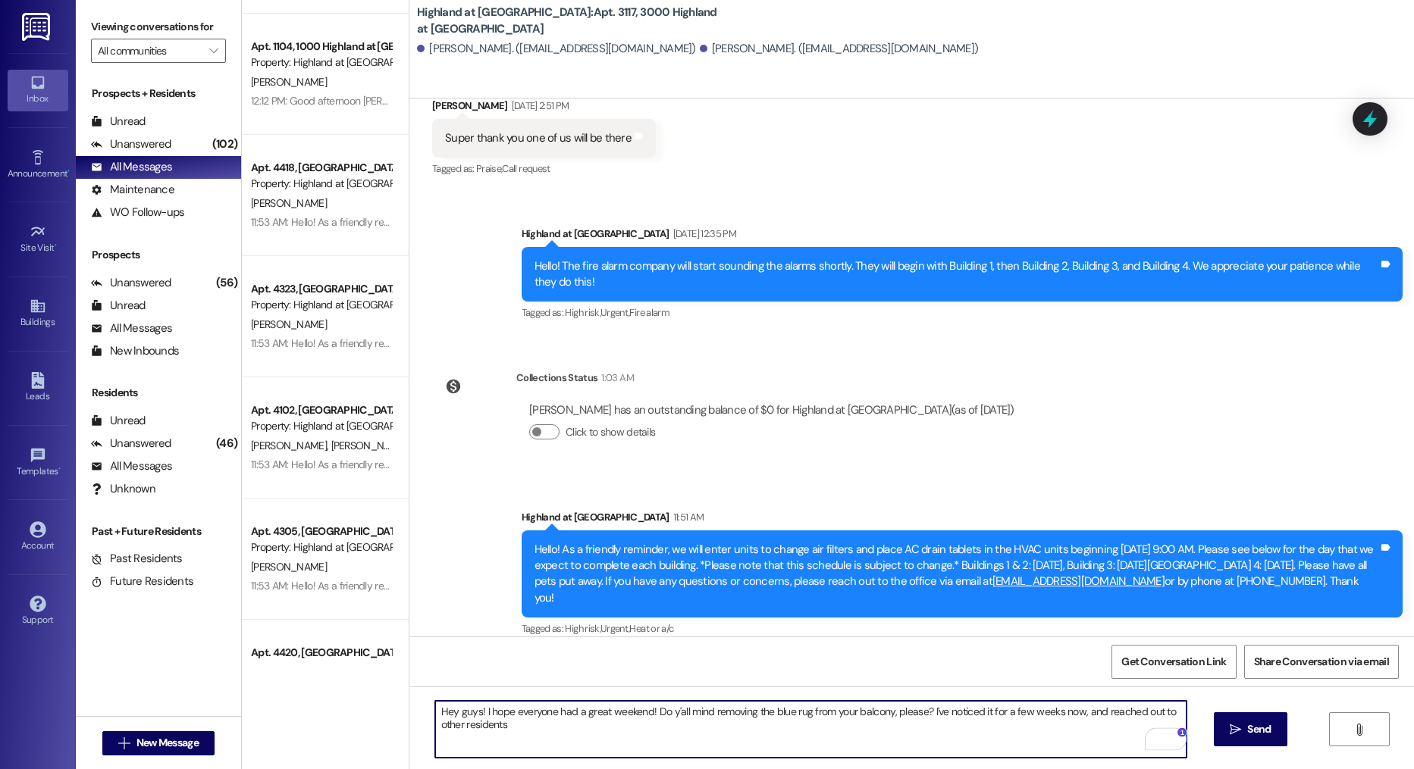
click at [922, 722] on textarea "Hey guys! I hope everyone had a great weekend! Do y'all mind removing the blue …" at bounding box center [811, 729] width 752 height 57
click at [986, 713] on textarea "Hey guys! I hope everyone had a great weekend! Do y'all mind removing the blue …" at bounding box center [811, 729] width 752 height 57
drag, startPoint x: 604, startPoint y: 729, endPoint x: 635, endPoint y: 669, distance: 67.5
click at [449, 728] on textarea "Hey guys! I hope everyone had a great weekend! Do y'all mind removing the blue …" at bounding box center [811, 729] width 752 height 57
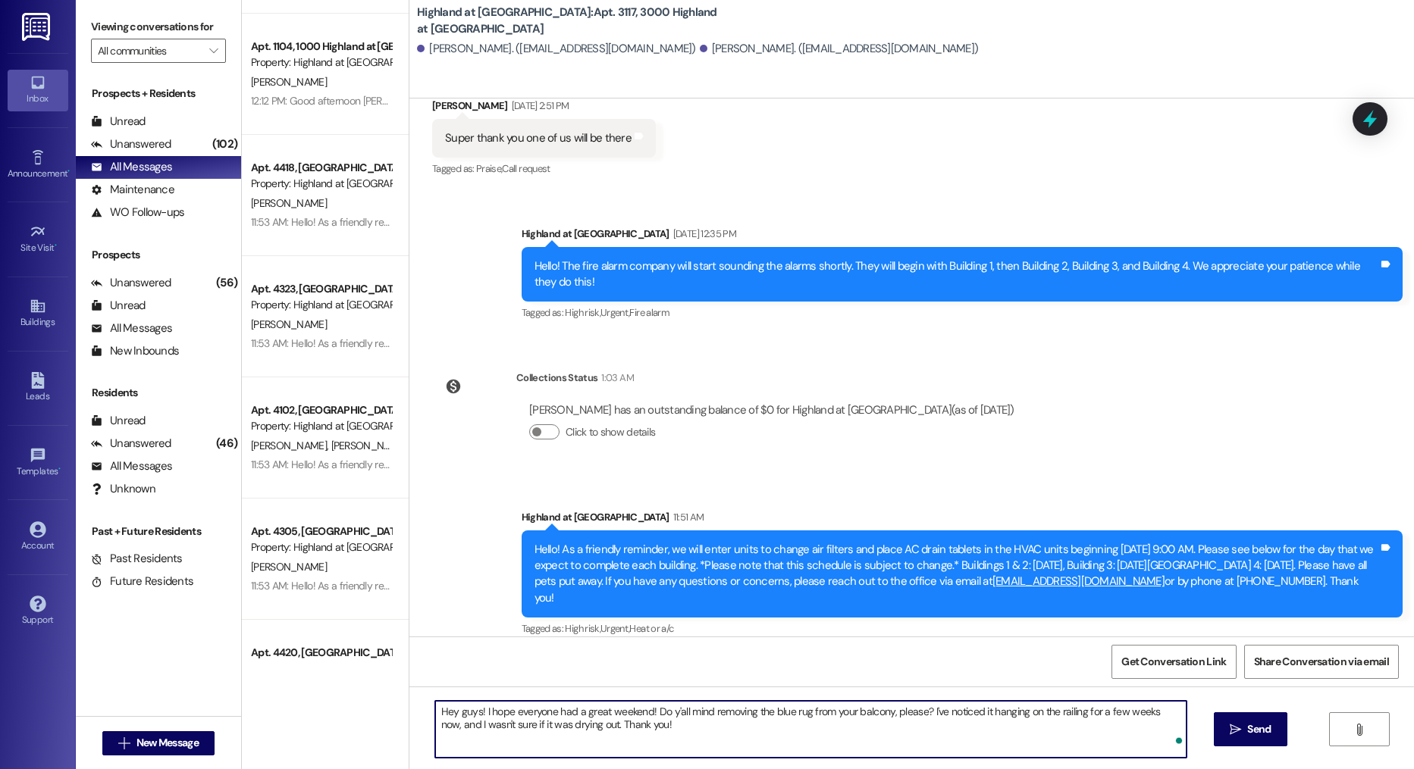
type textarea "Hey guys! I hope everyone had a great weekend! Do y'all mind removing the blue …"
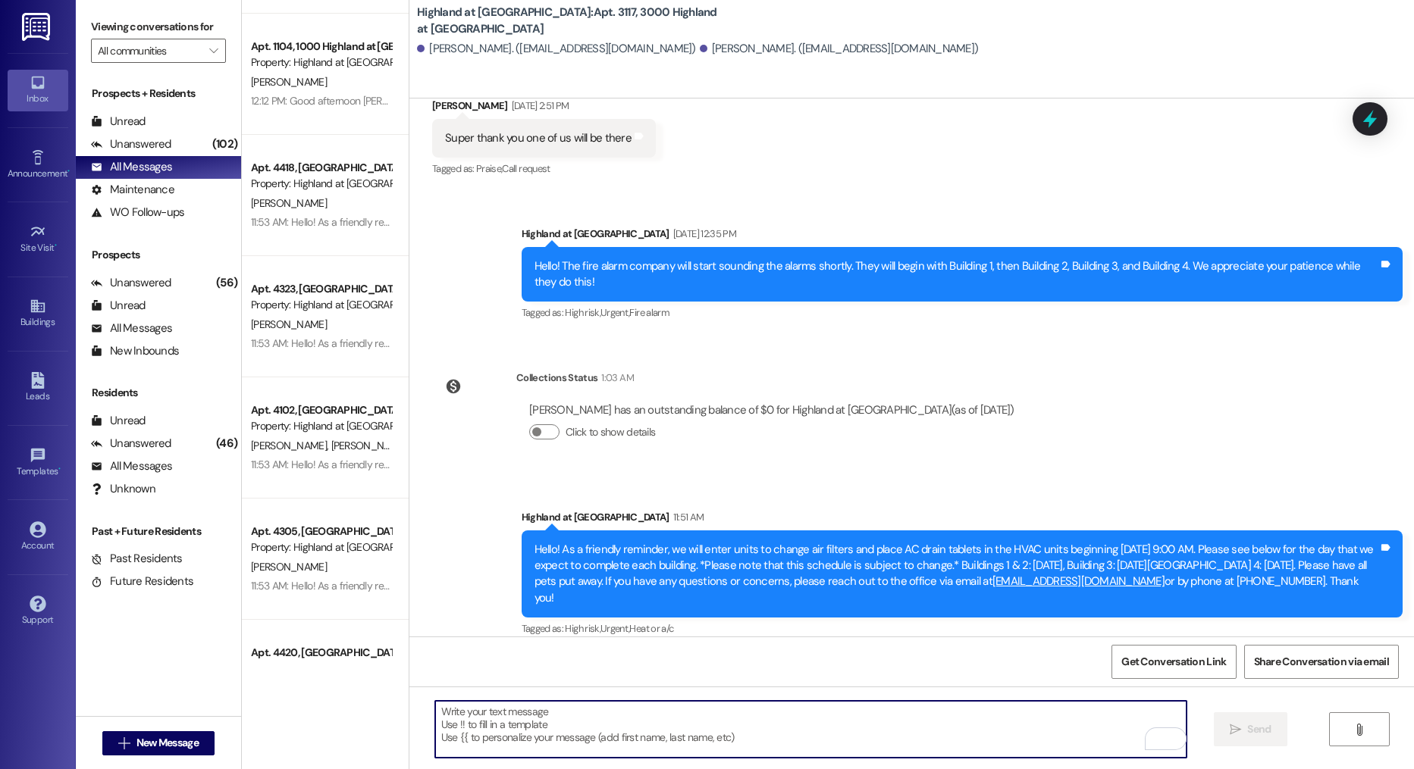
scroll to position [6221, 0]
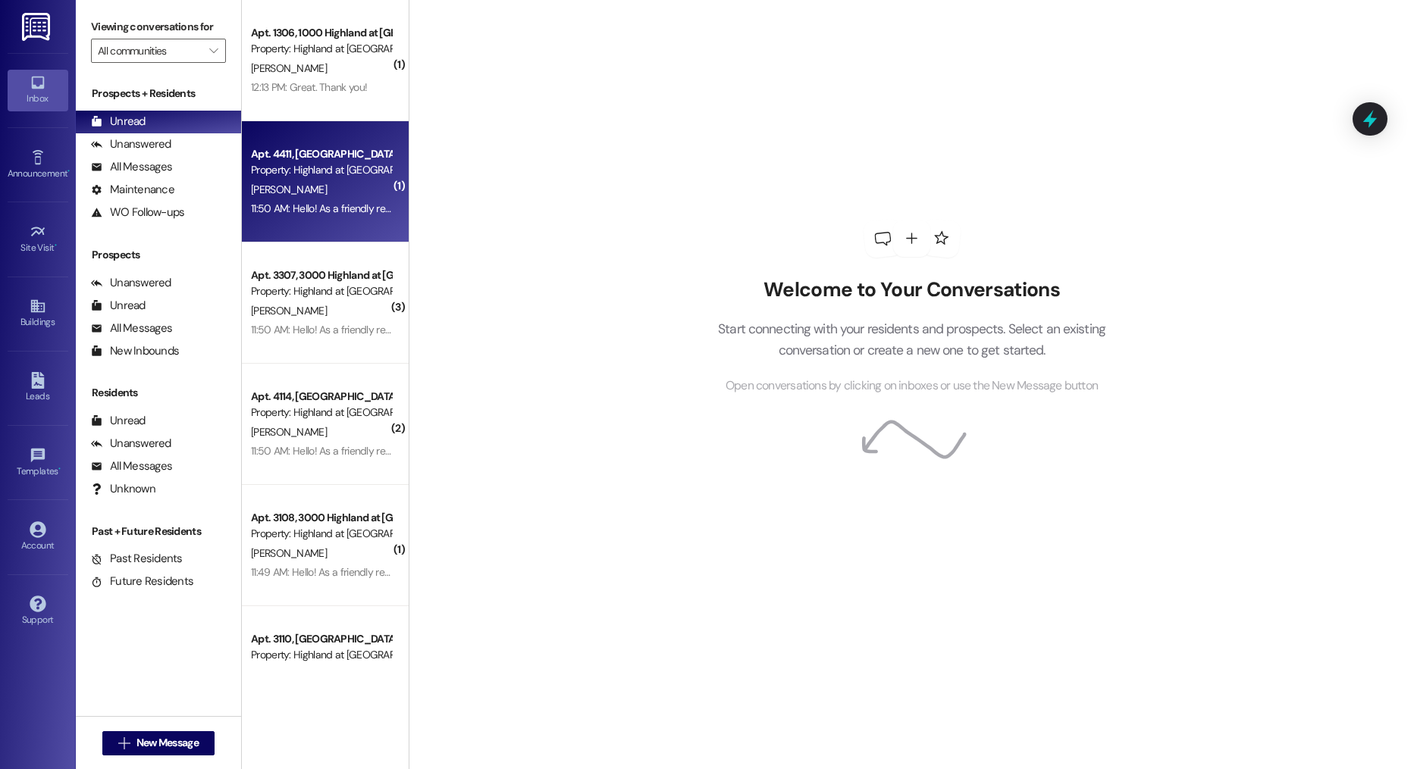
click at [299, 170] on div "Property: Highland at [GEOGRAPHIC_DATA]" at bounding box center [321, 170] width 140 height 16
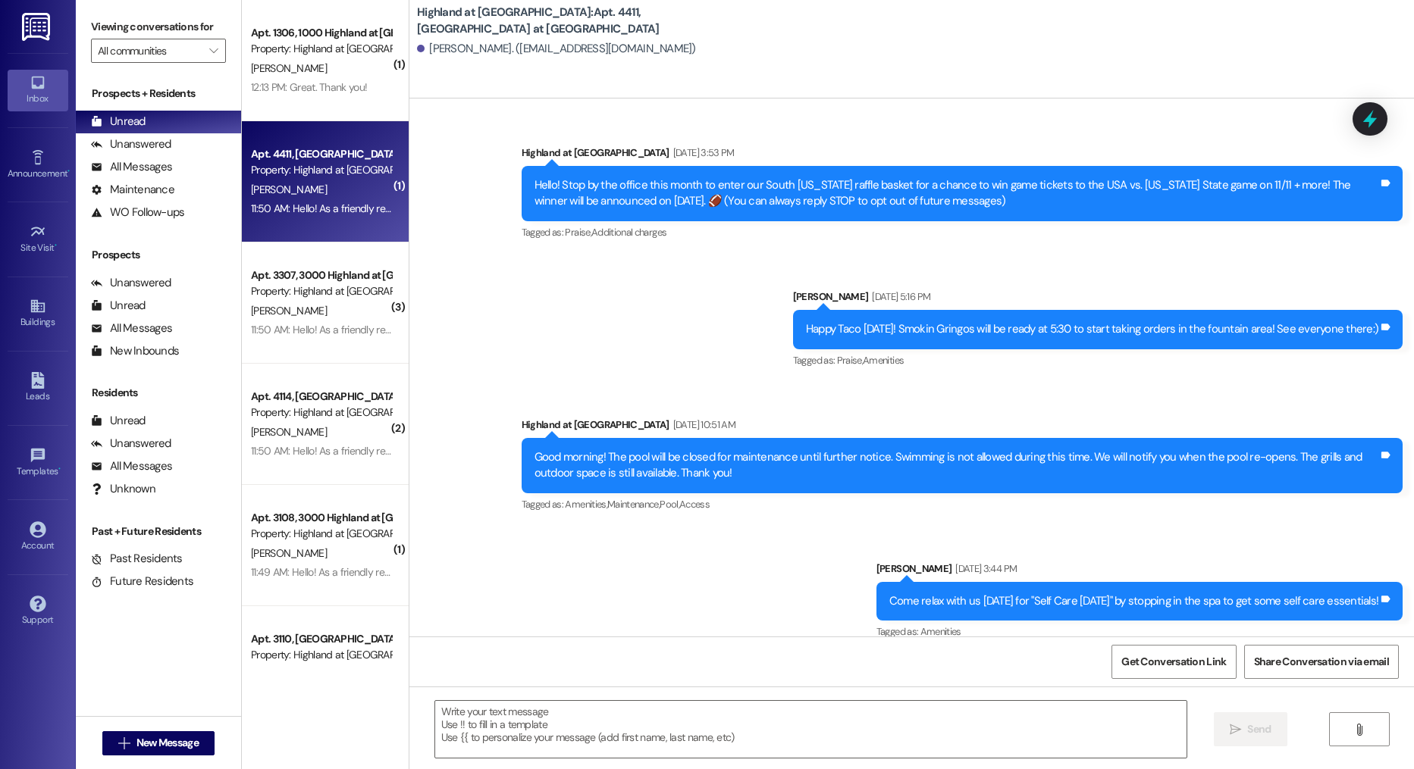
scroll to position [26011, 0]
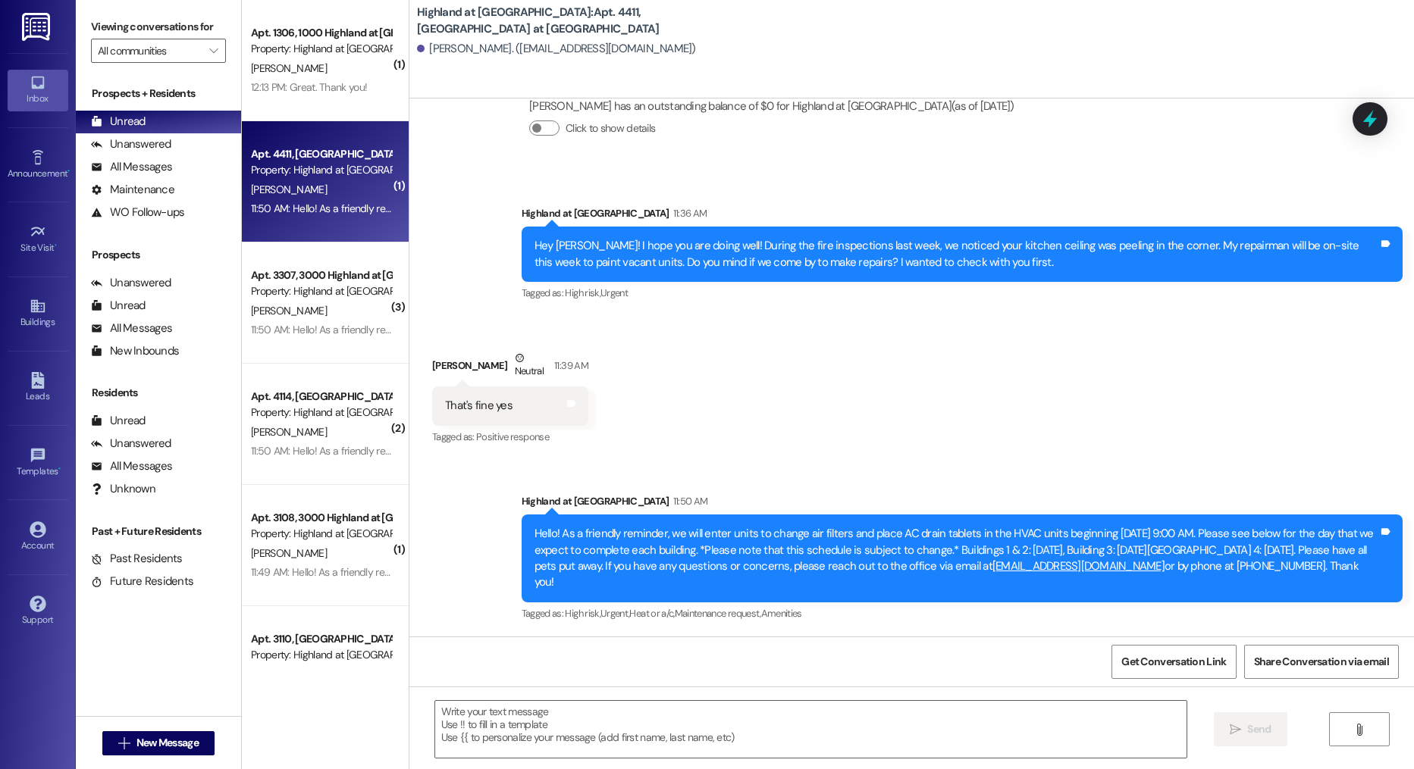
click at [503, 759] on div " Send " at bounding box center [911, 744] width 1004 height 114
click at [422, 696] on div " Send " at bounding box center [911, 744] width 1004 height 114
click at [446, 719] on textarea at bounding box center [811, 729] width 752 height 57
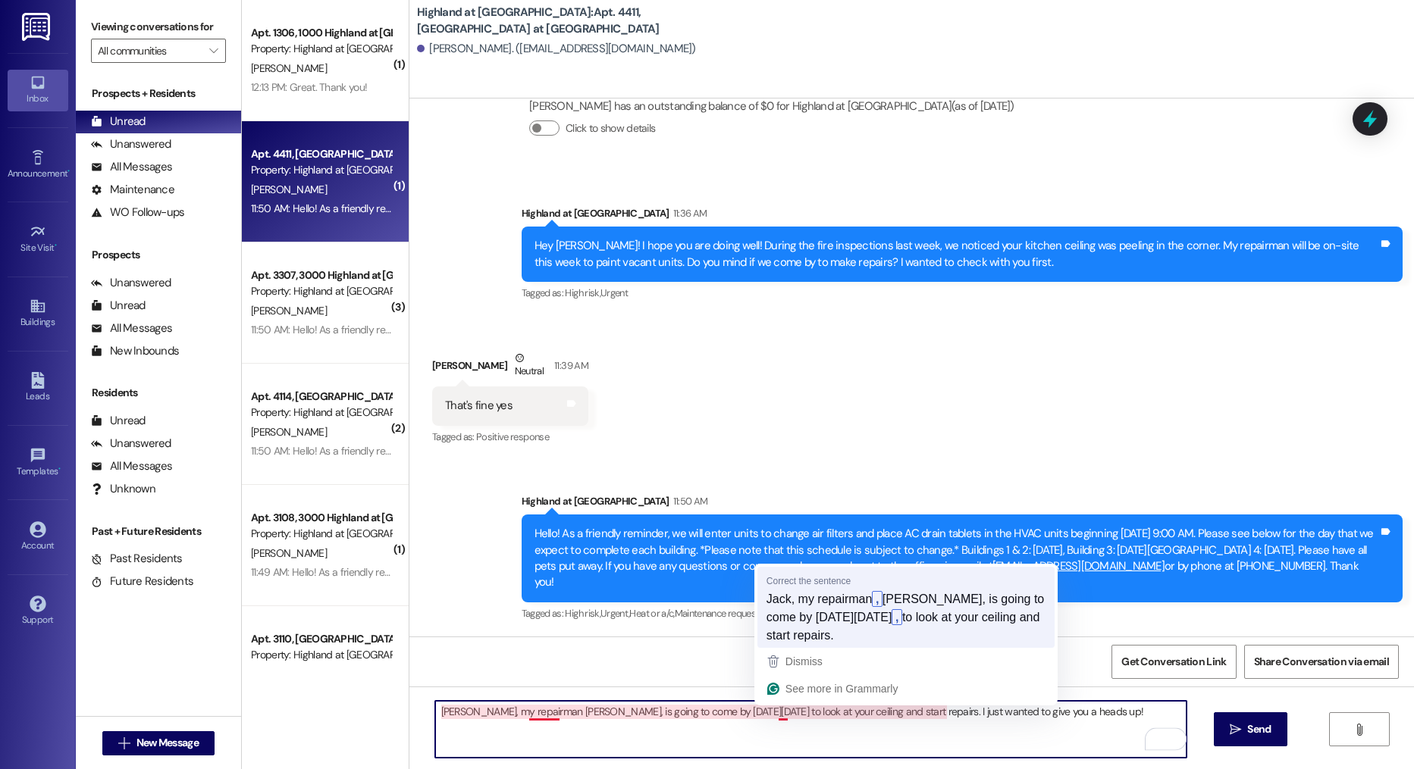
type textarea "Jack, my repairman, Robert, is going to come by on Wednesday, August 20th, to l…"
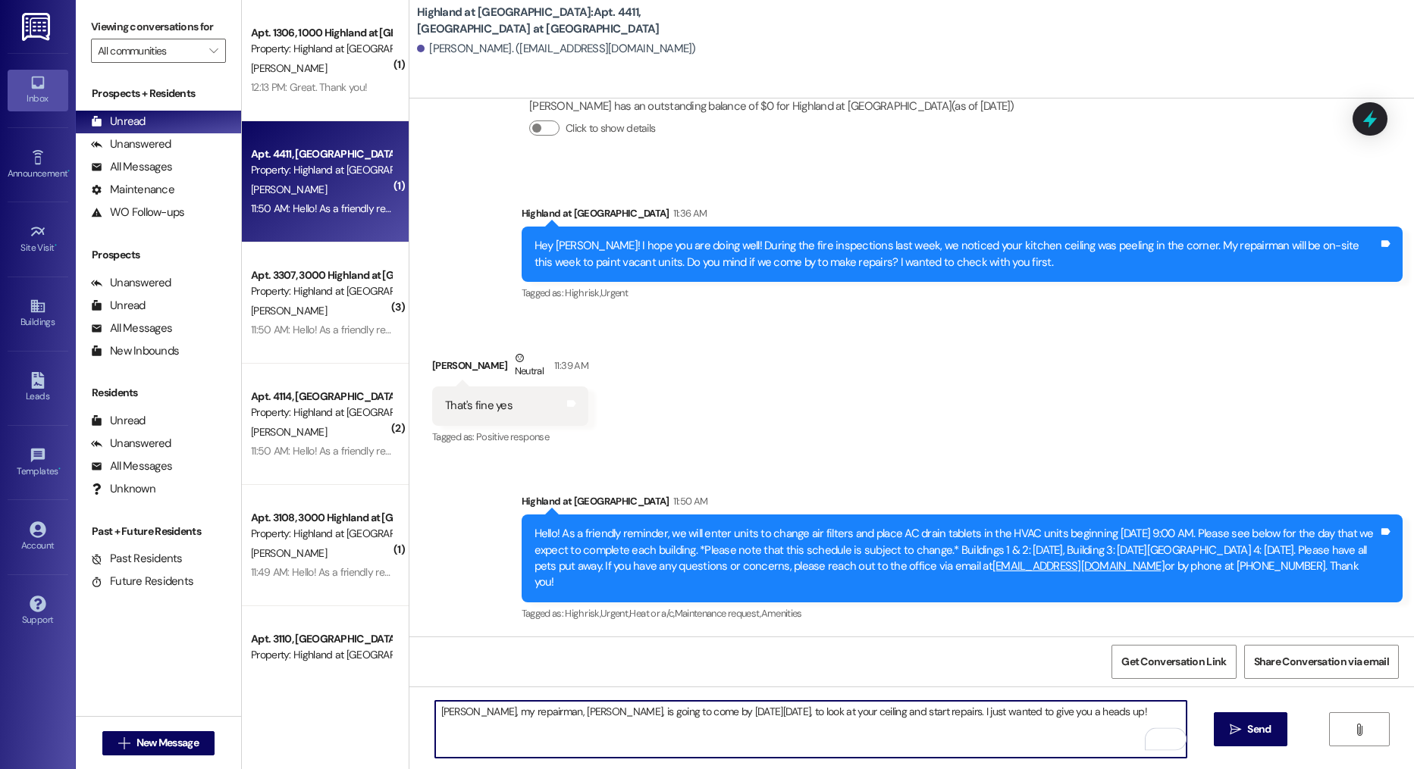
click at [1132, 720] on textarea "Jack, my repairman, Robert, is going to come by on Wednesday, August 20th, to l…" at bounding box center [811, 729] width 752 height 57
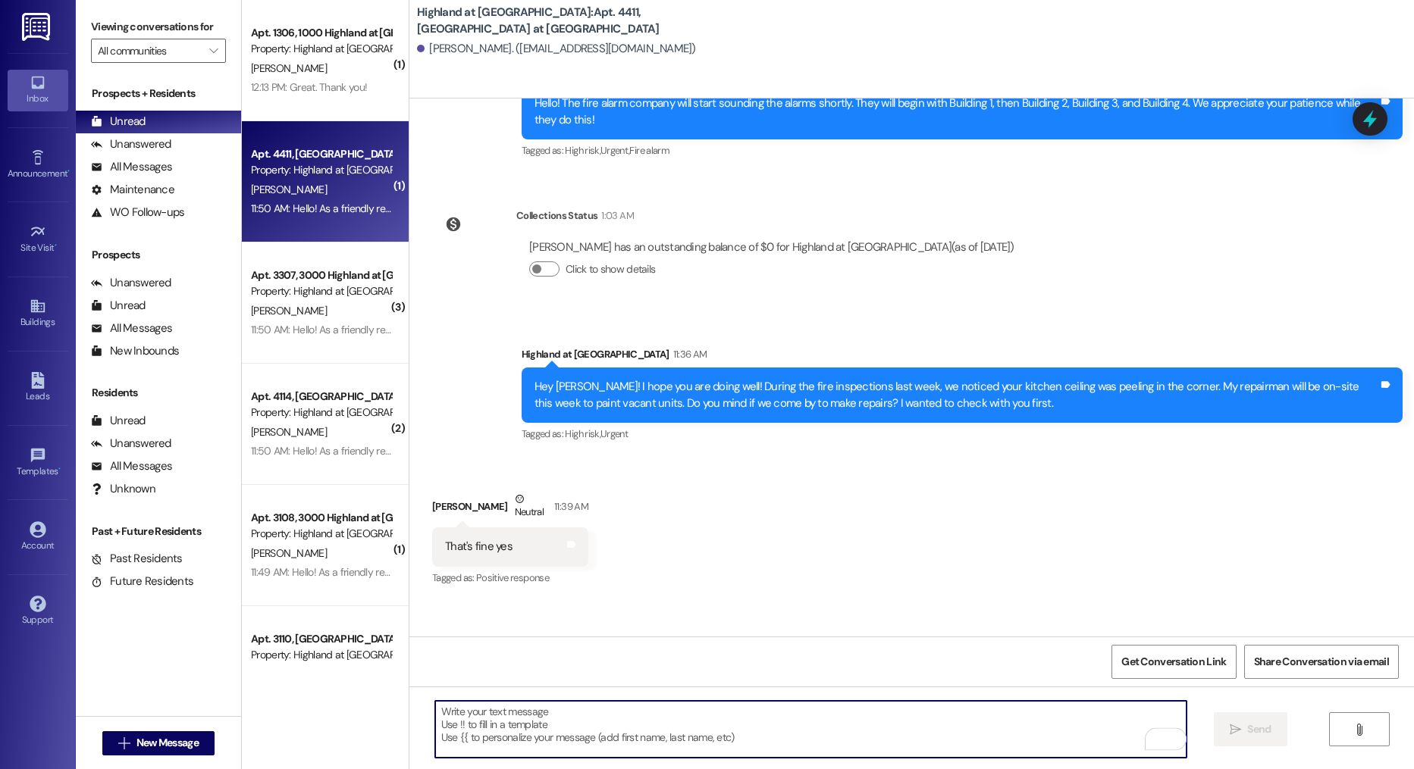
scroll to position [25833, 0]
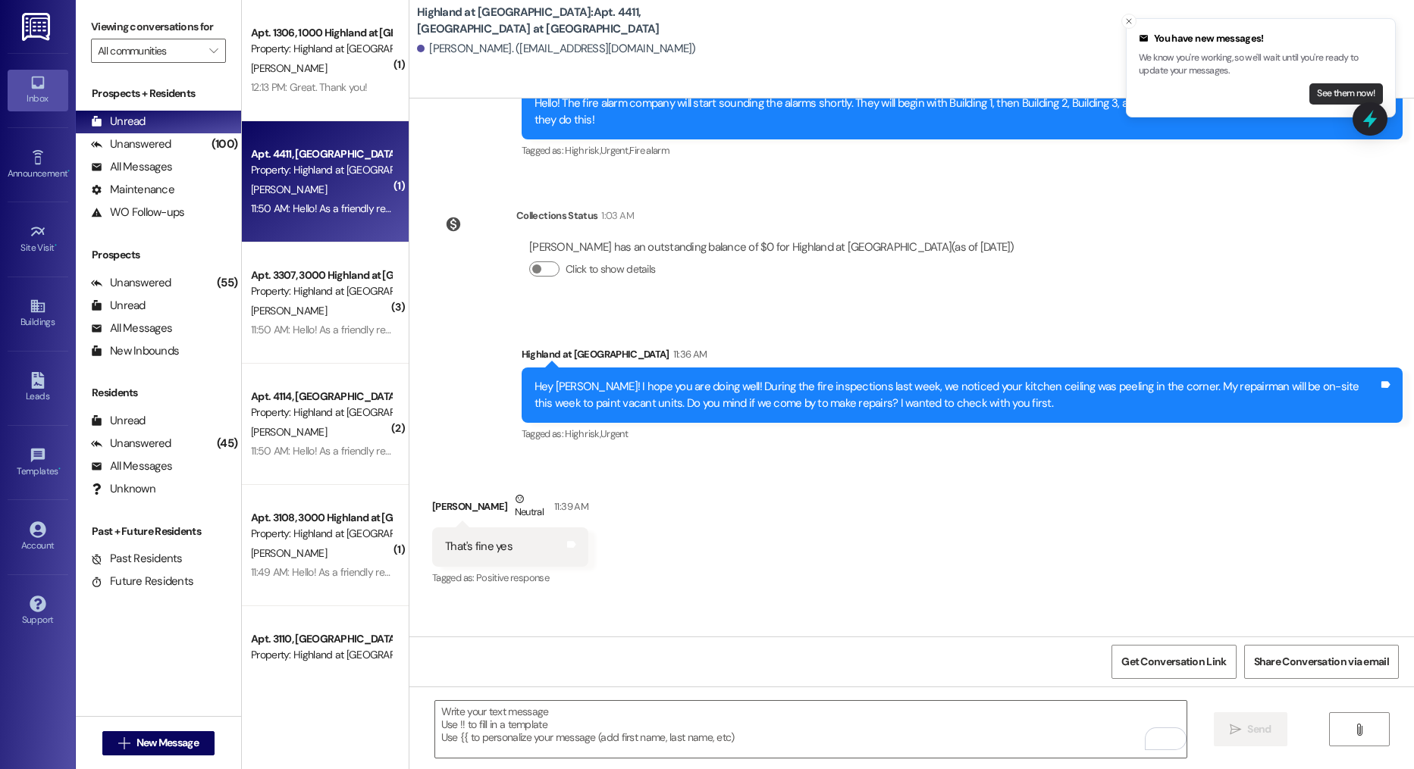
click at [1338, 87] on button "See them now!" at bounding box center [1346, 93] width 74 height 21
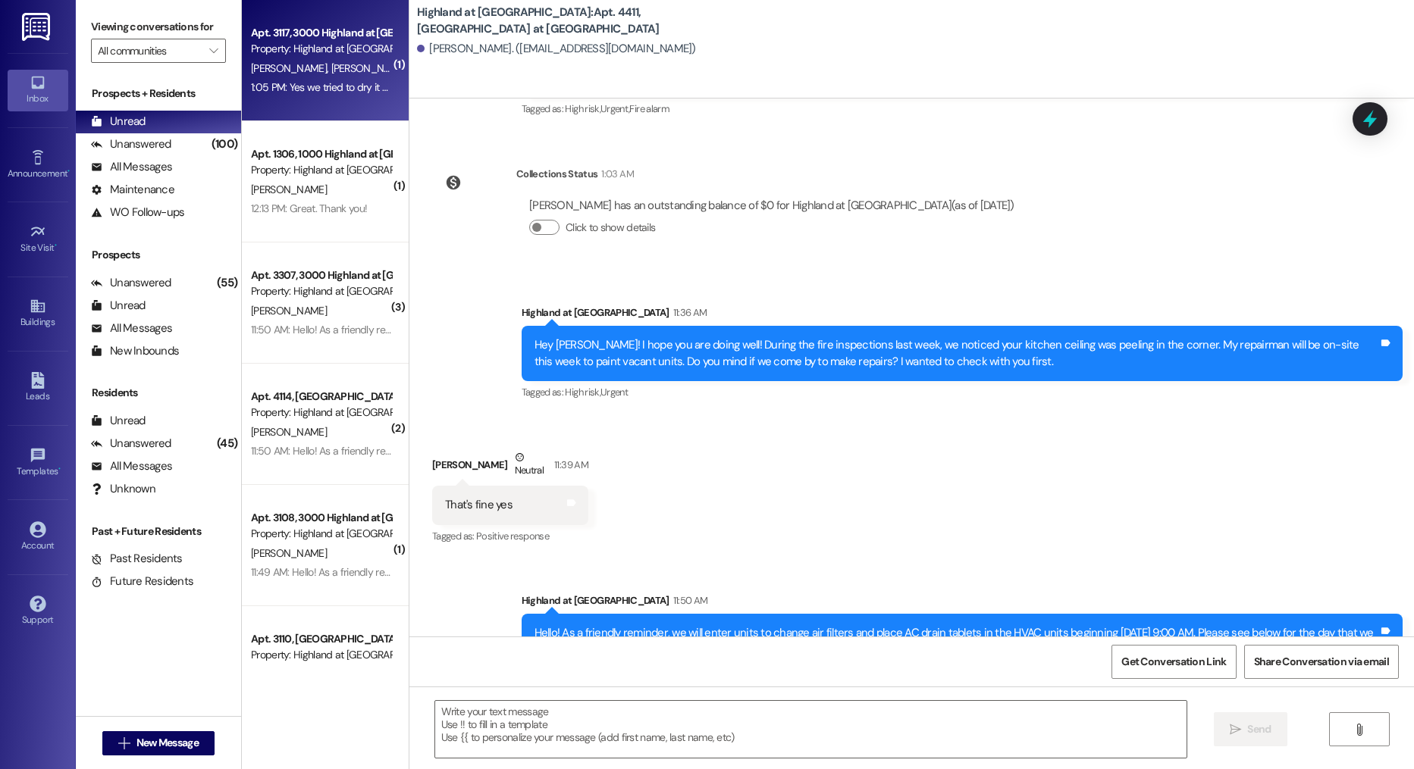
click at [324, 77] on div "A. Drouin D. Fusco" at bounding box center [320, 68] width 143 height 19
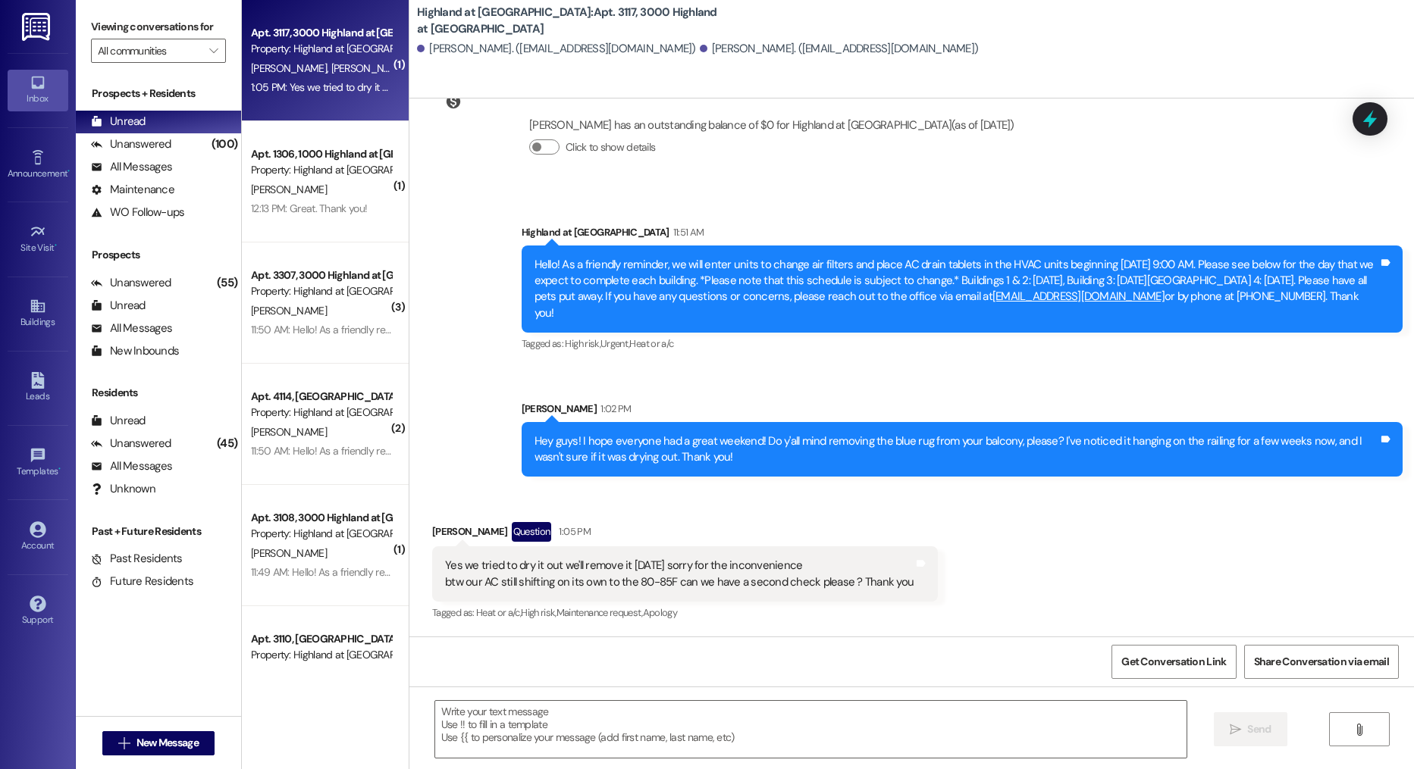
scroll to position [6368, 0]
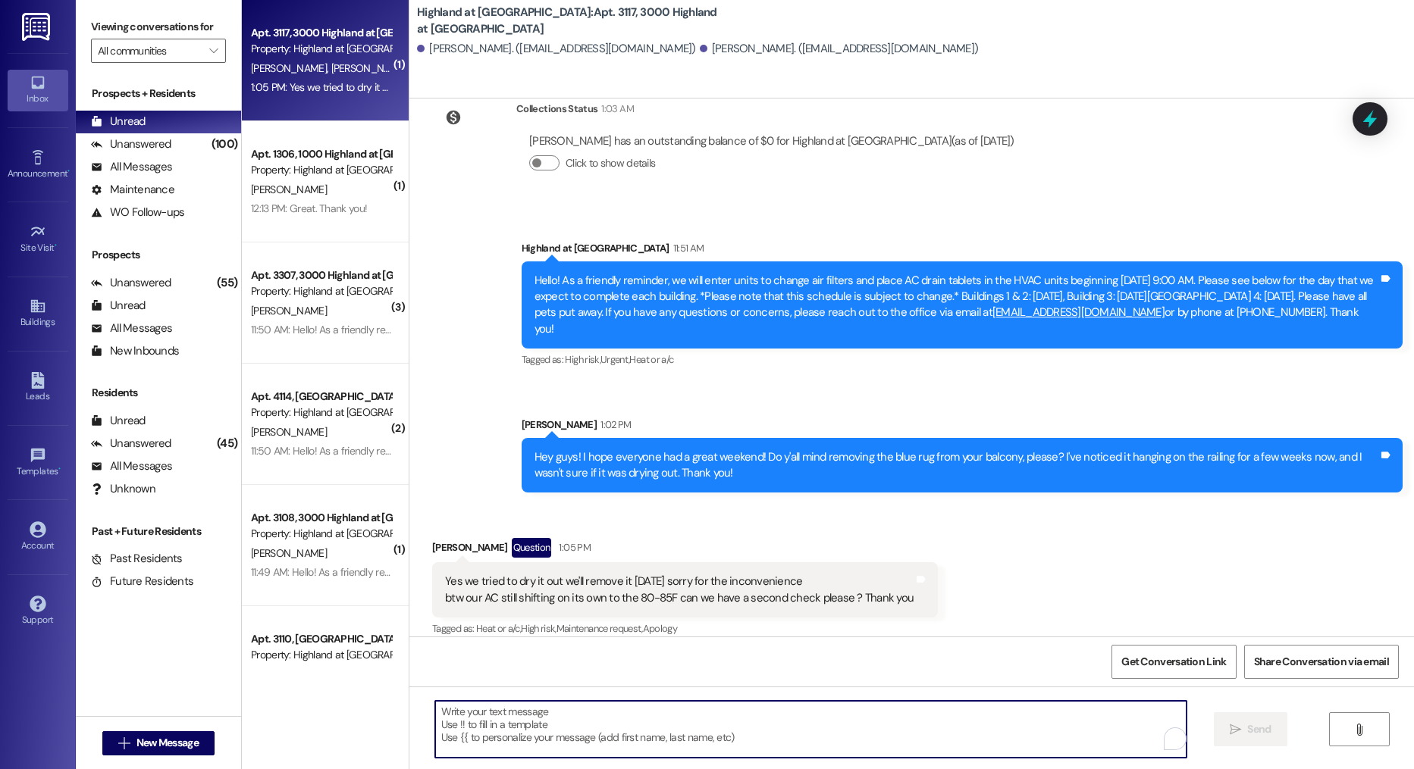
click at [613, 741] on textarea "To enrich screen reader interactions, please activate Accessibility in Grammarl…" at bounding box center [811, 729] width 752 height 57
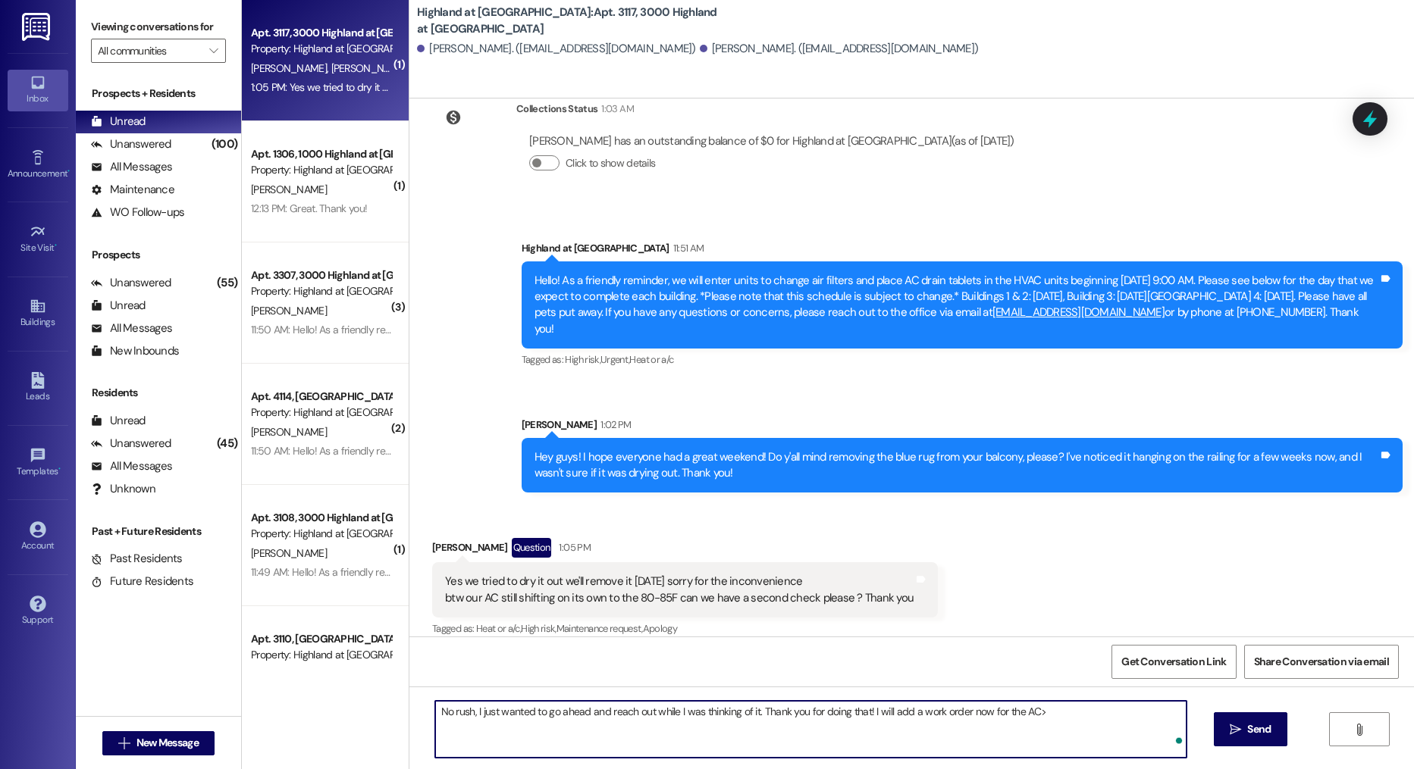
type textarea "No rush, I just wanted to go ahead and reach out while I was thinking of it. Th…"
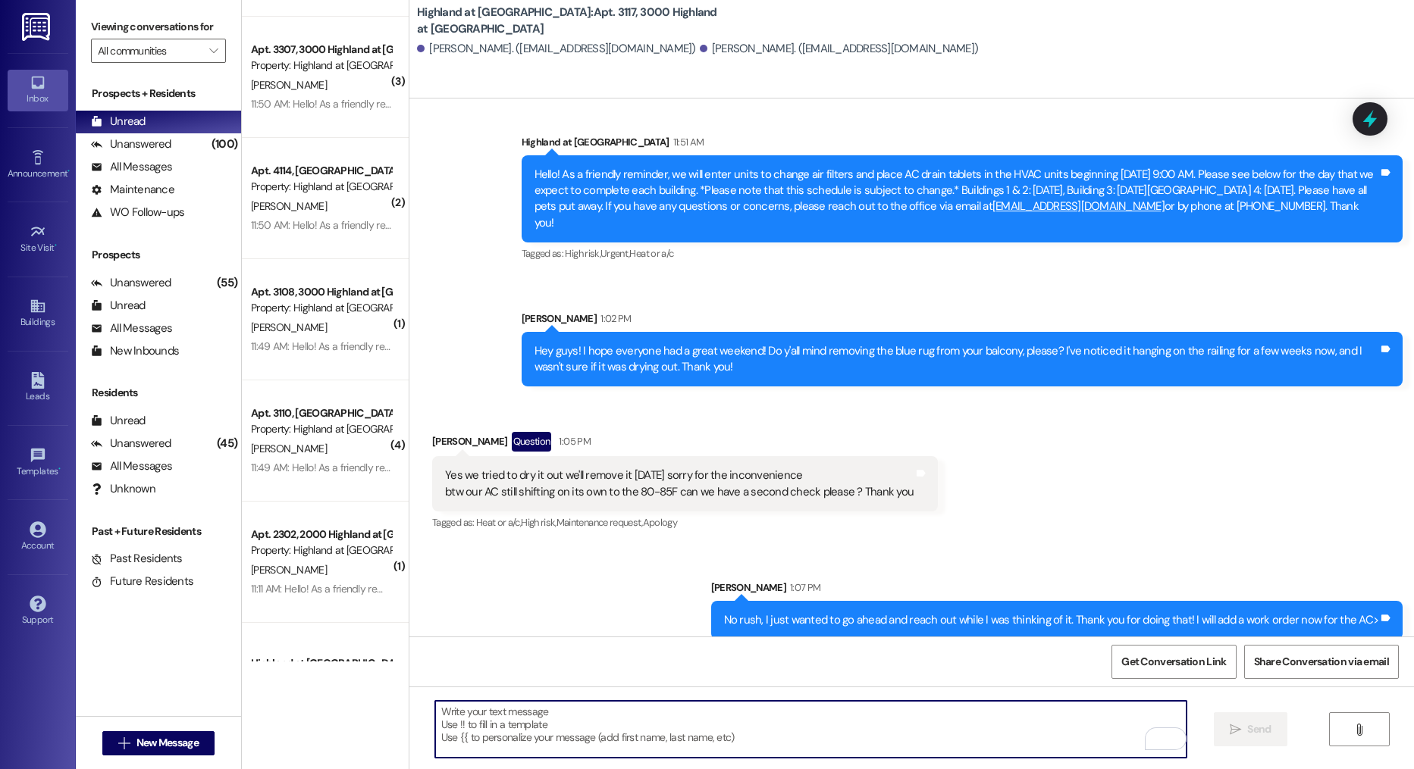
scroll to position [227, 0]
click at [506, 739] on textarea "To enrich screen reader interactions, please activate Accessibility in Grammarl…" at bounding box center [811, 729] width 752 height 57
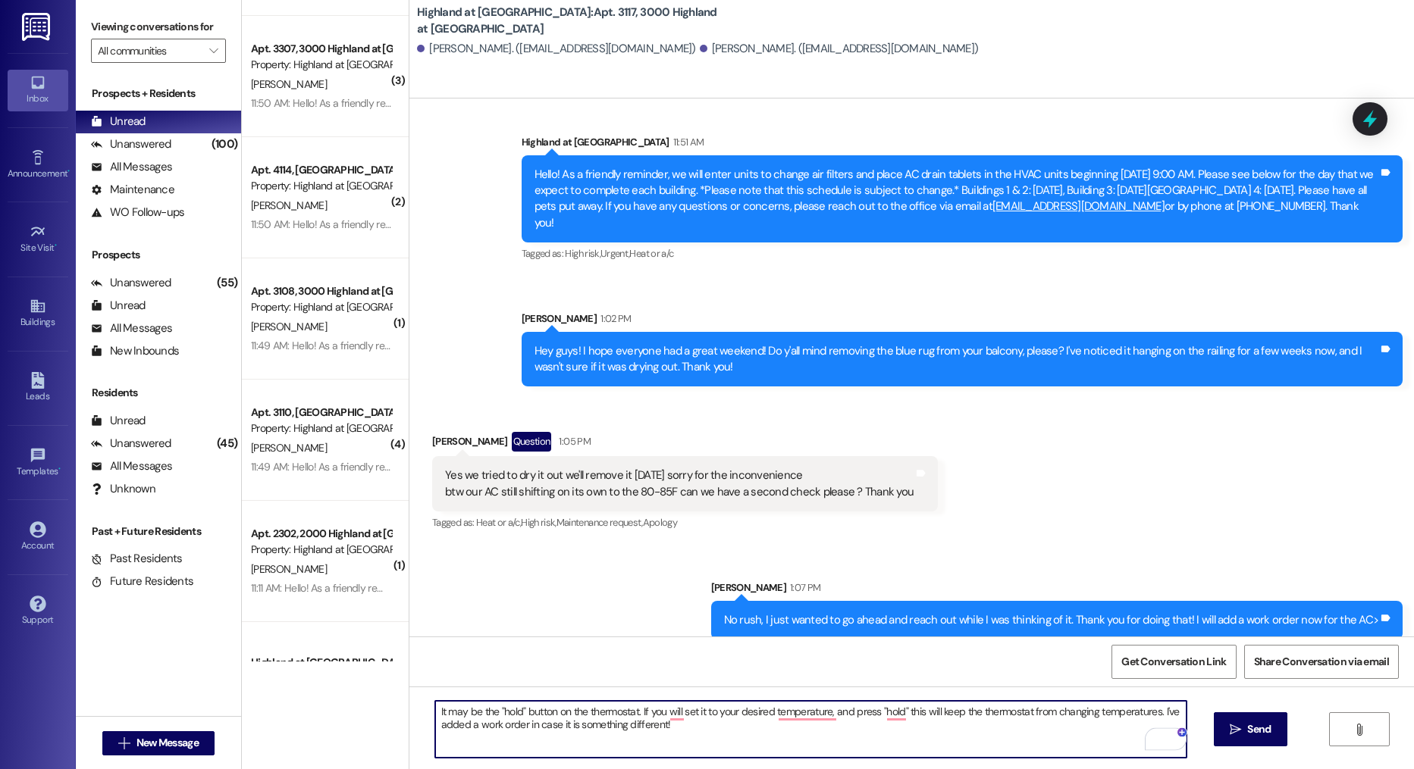
click at [698, 730] on textarea "It may be the "hold" button on the thermostat. If you will set it to your desir…" at bounding box center [811, 729] width 752 height 57
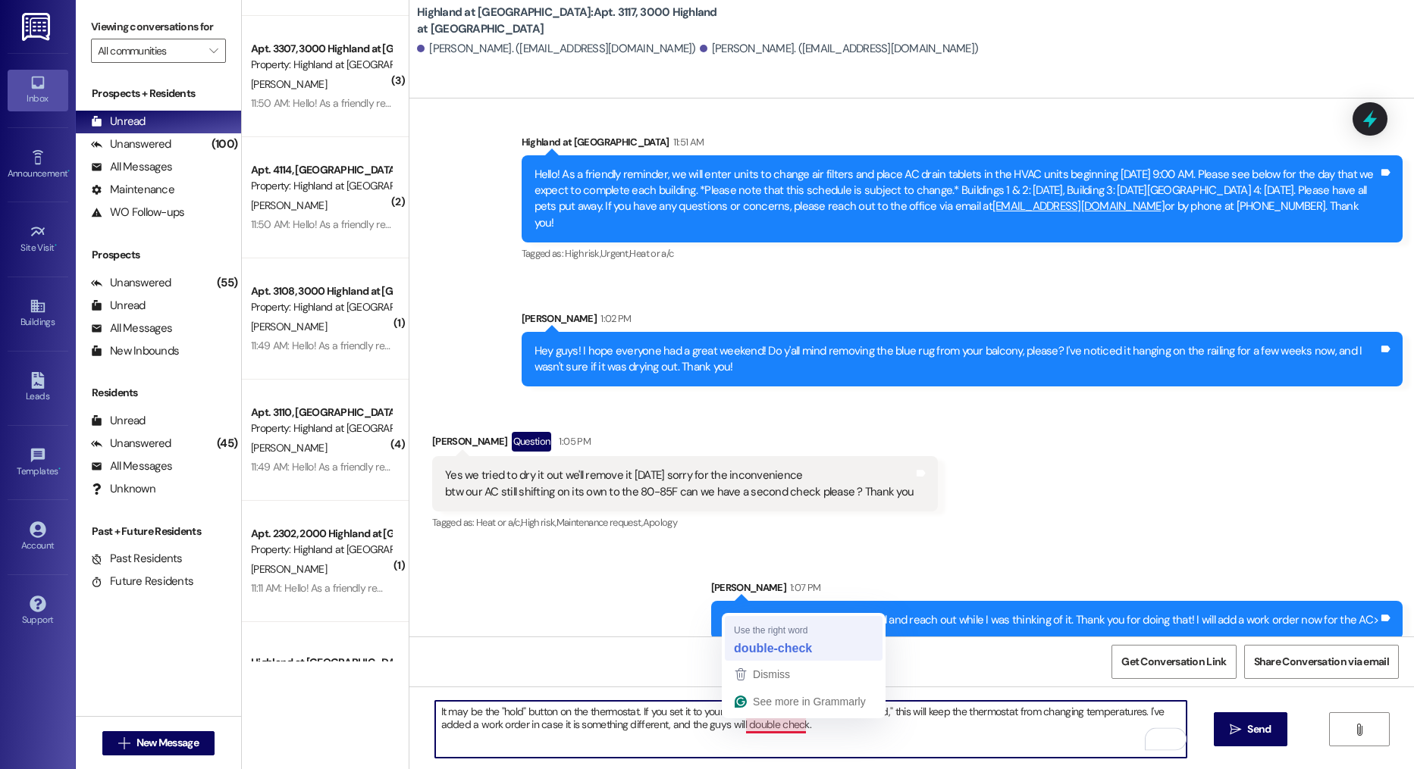
type textarea "It may be the "hold" button on the thermostat. If you set it to your desired te…"
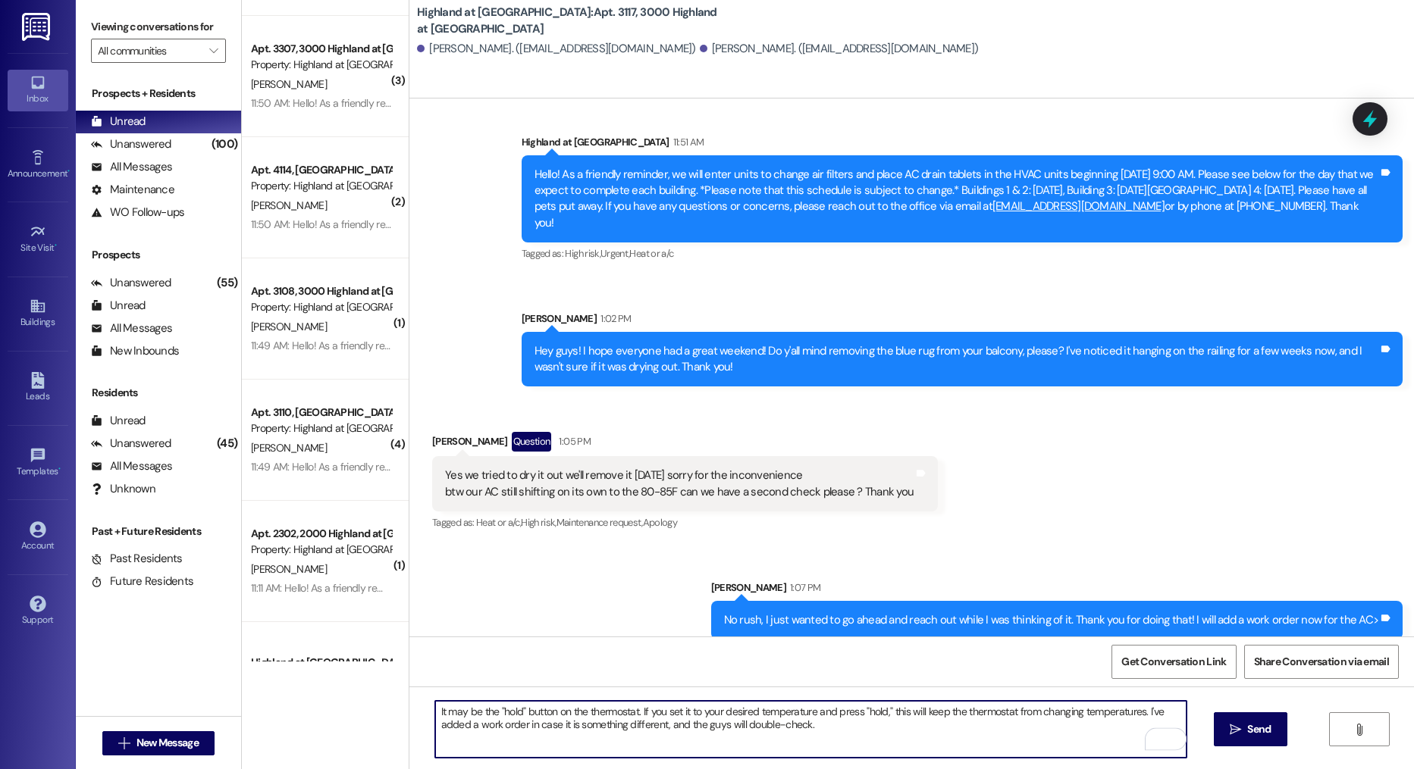
click at [853, 731] on textarea "It may be the "hold" button on the thermostat. If you set it to your desired te…" at bounding box center [811, 729] width 752 height 57
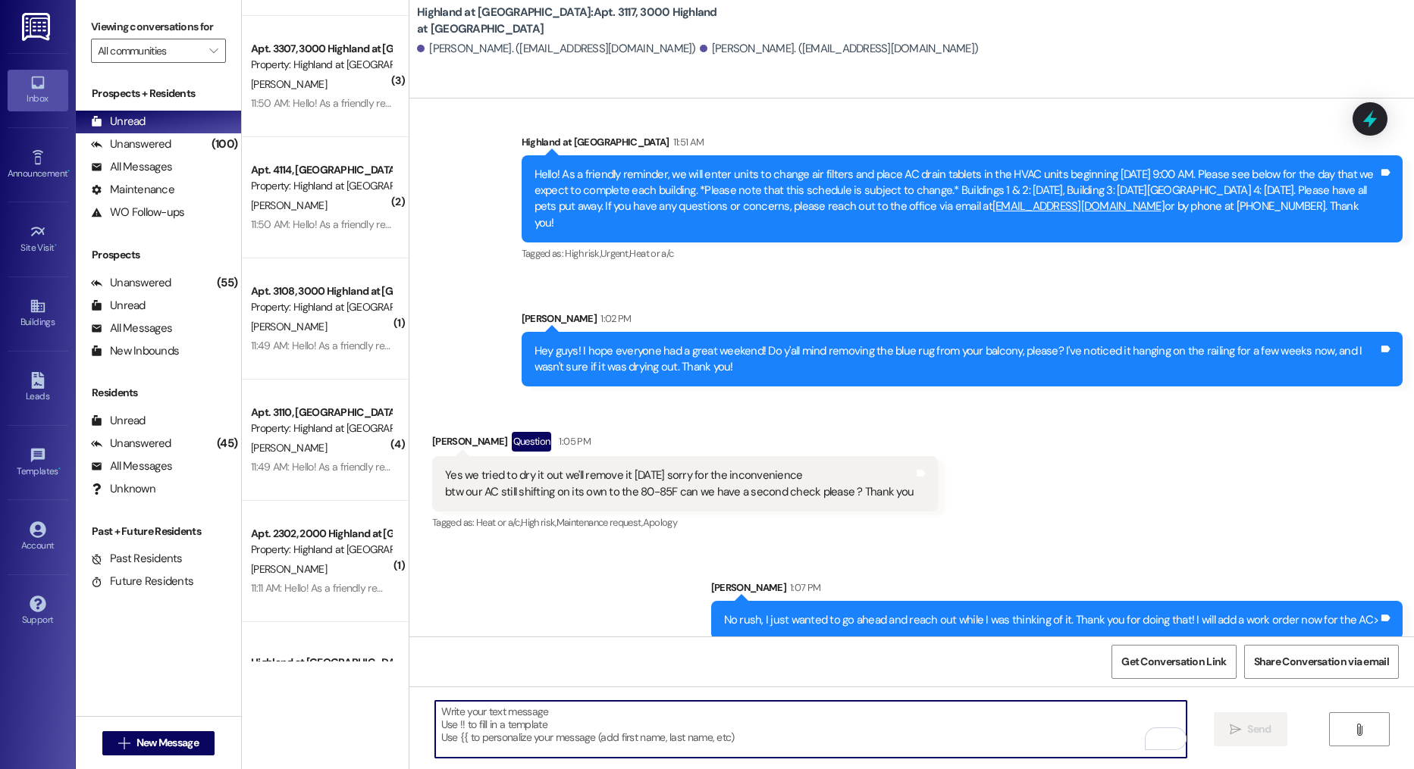
scroll to position [0, 0]
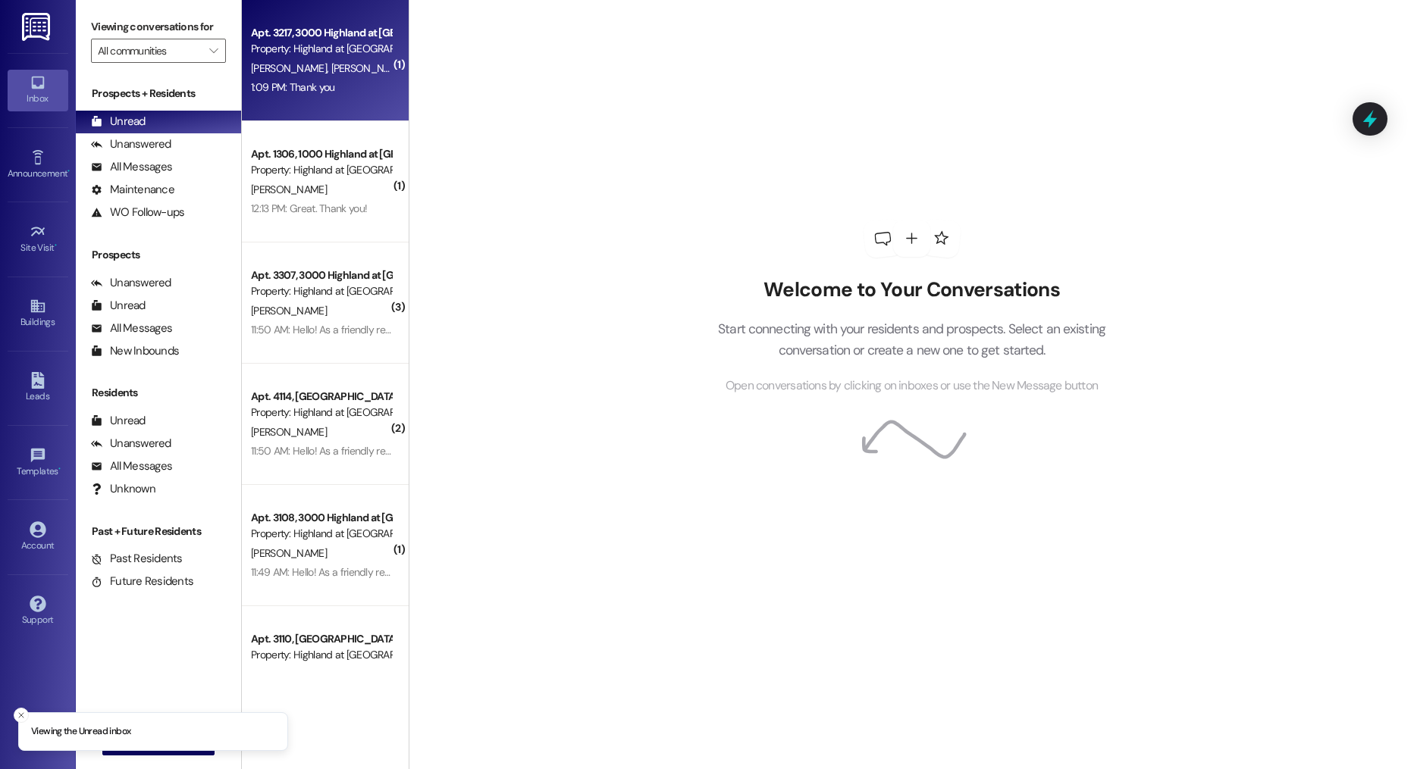
click at [273, 65] on span "C. Smith" at bounding box center [291, 68] width 80 height 14
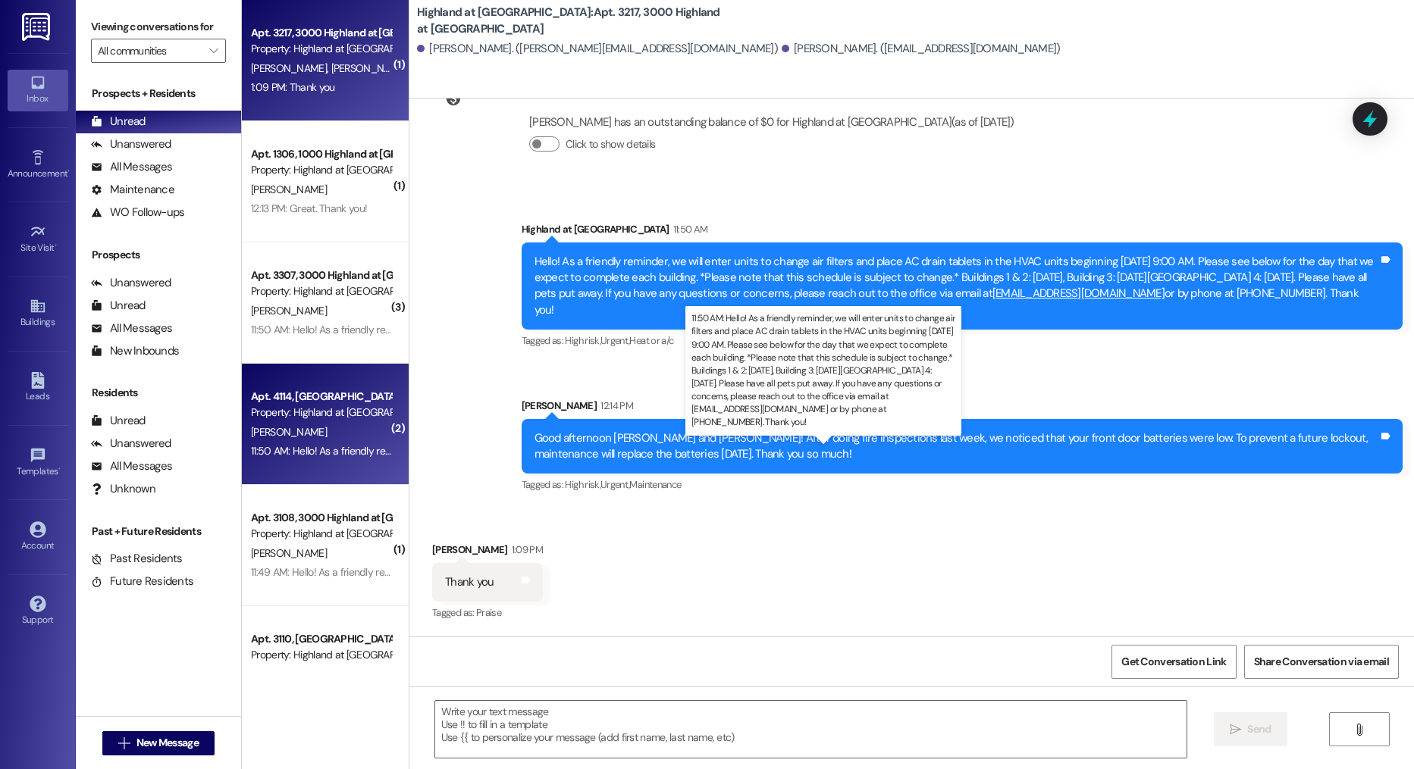
click at [316, 454] on div "11:50 AM: Hello! As a friendly reminder, we will enter units to change air filt…" at bounding box center [1437, 451] width 2372 height 14
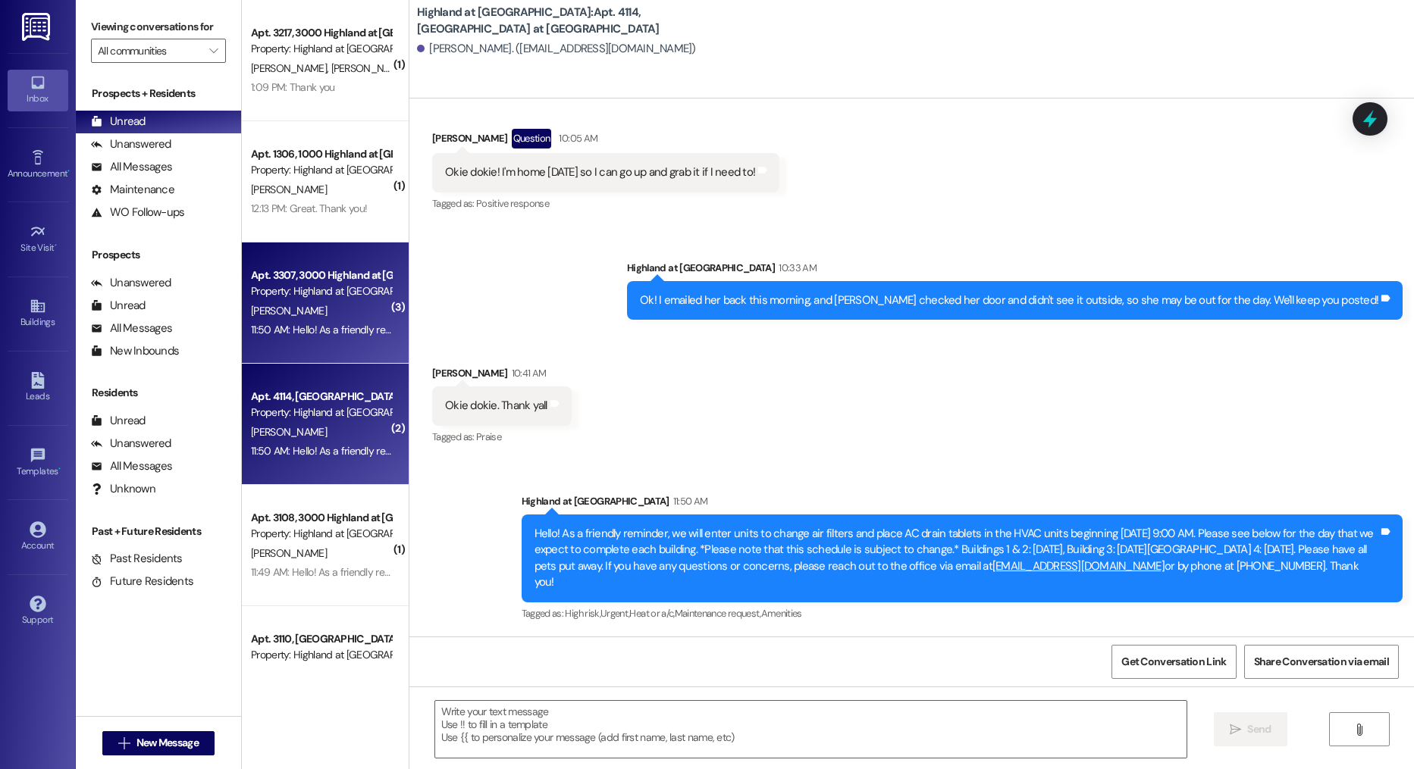
scroll to position [1495, 0]
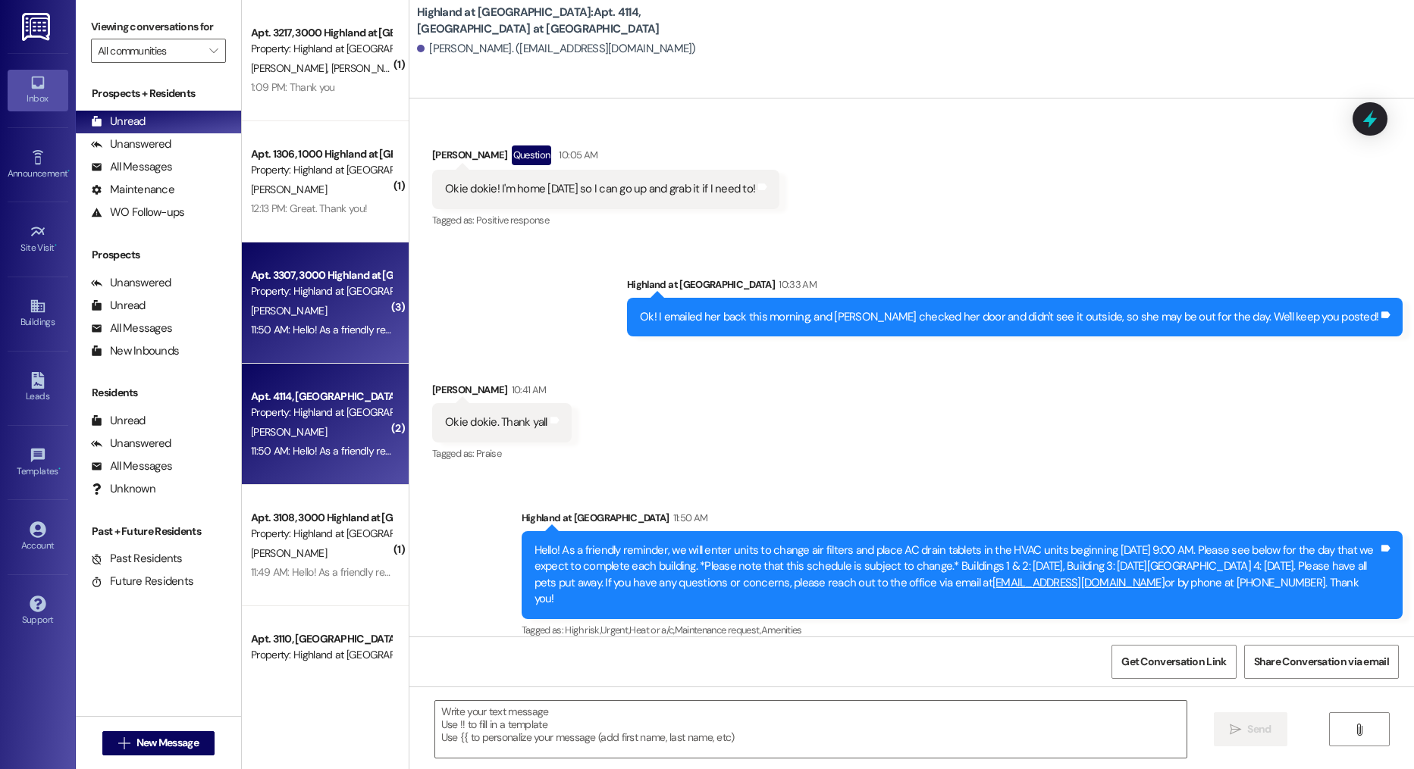
click at [316, 326] on div "11:50 AM: Hello! As a friendly reminder, we will enter units to change air filt…" at bounding box center [1437, 330] width 2372 height 14
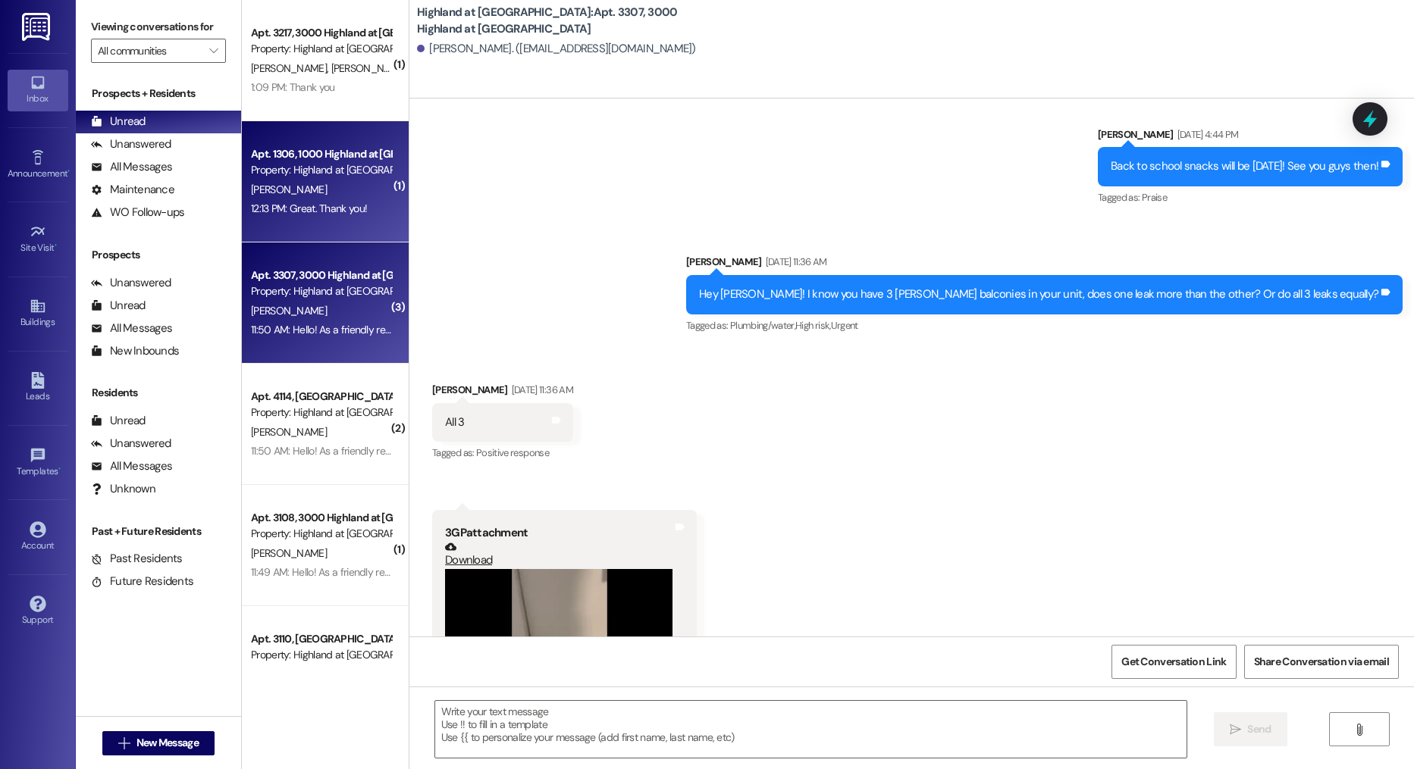
click at [303, 221] on div "Apt. 1306, 1000 Highland at Spring Hill Property: Highland at Spring Hill E. La…" at bounding box center [325, 181] width 167 height 121
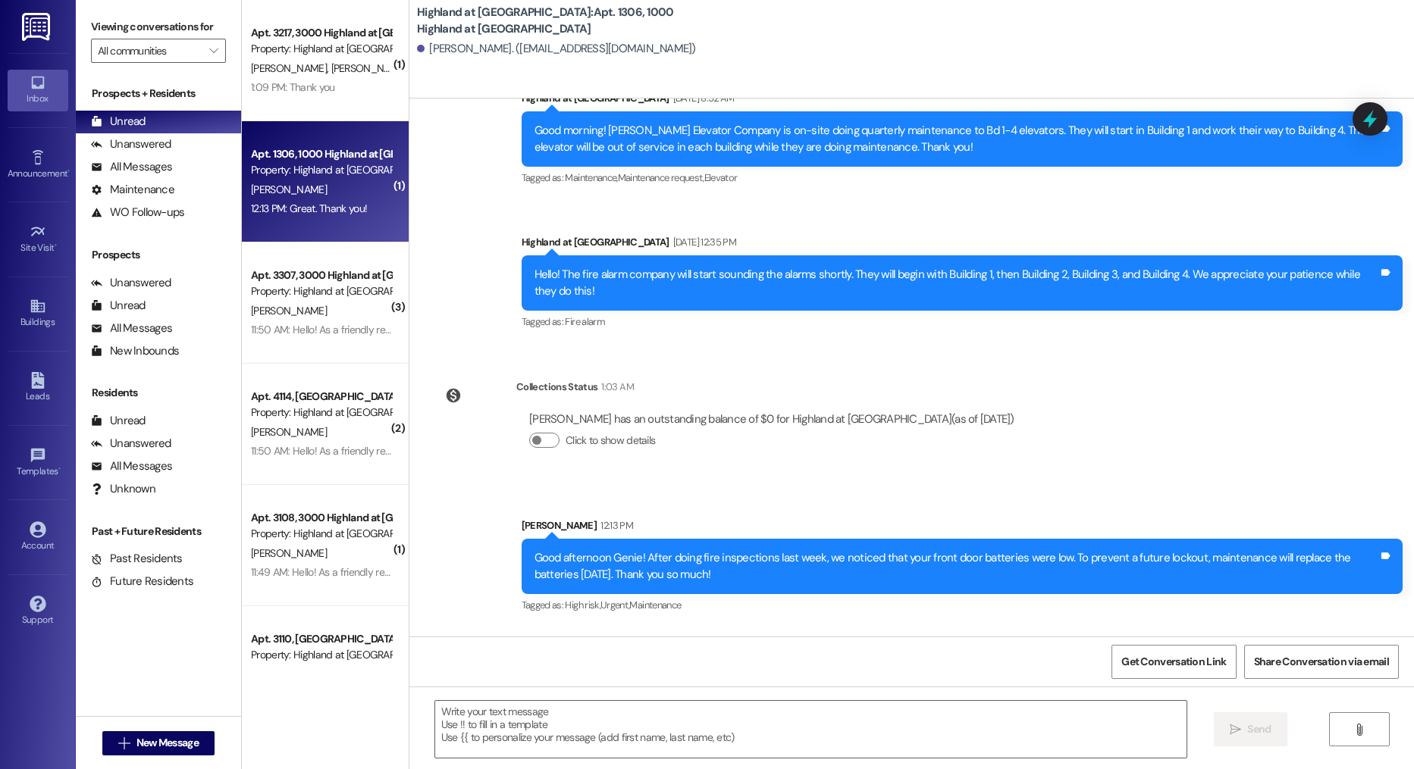
scroll to position [14439, 0]
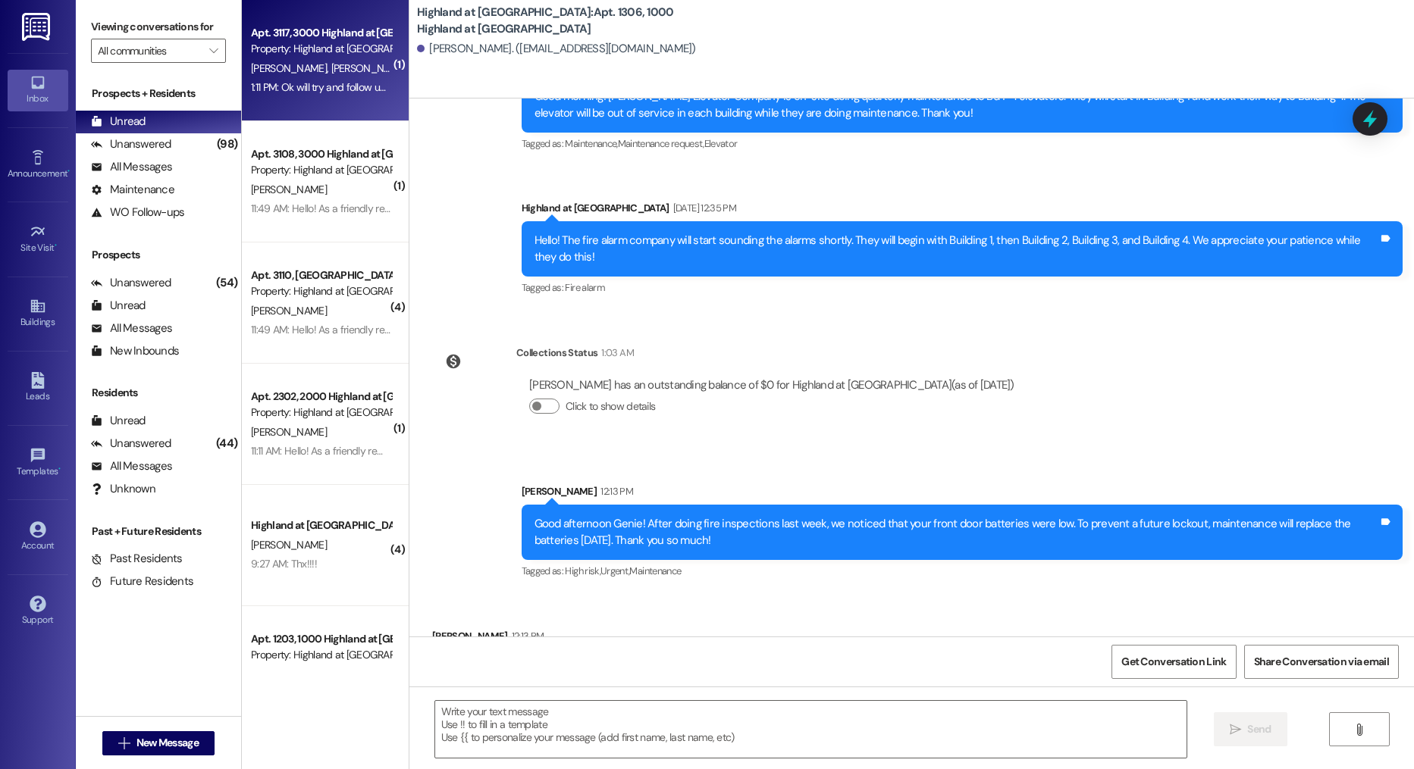
click at [330, 84] on div "1:11 PM: Ok will try and follow up thank you 1:11 PM: Ok will try and follow up…" at bounding box center [341, 87] width 180 height 14
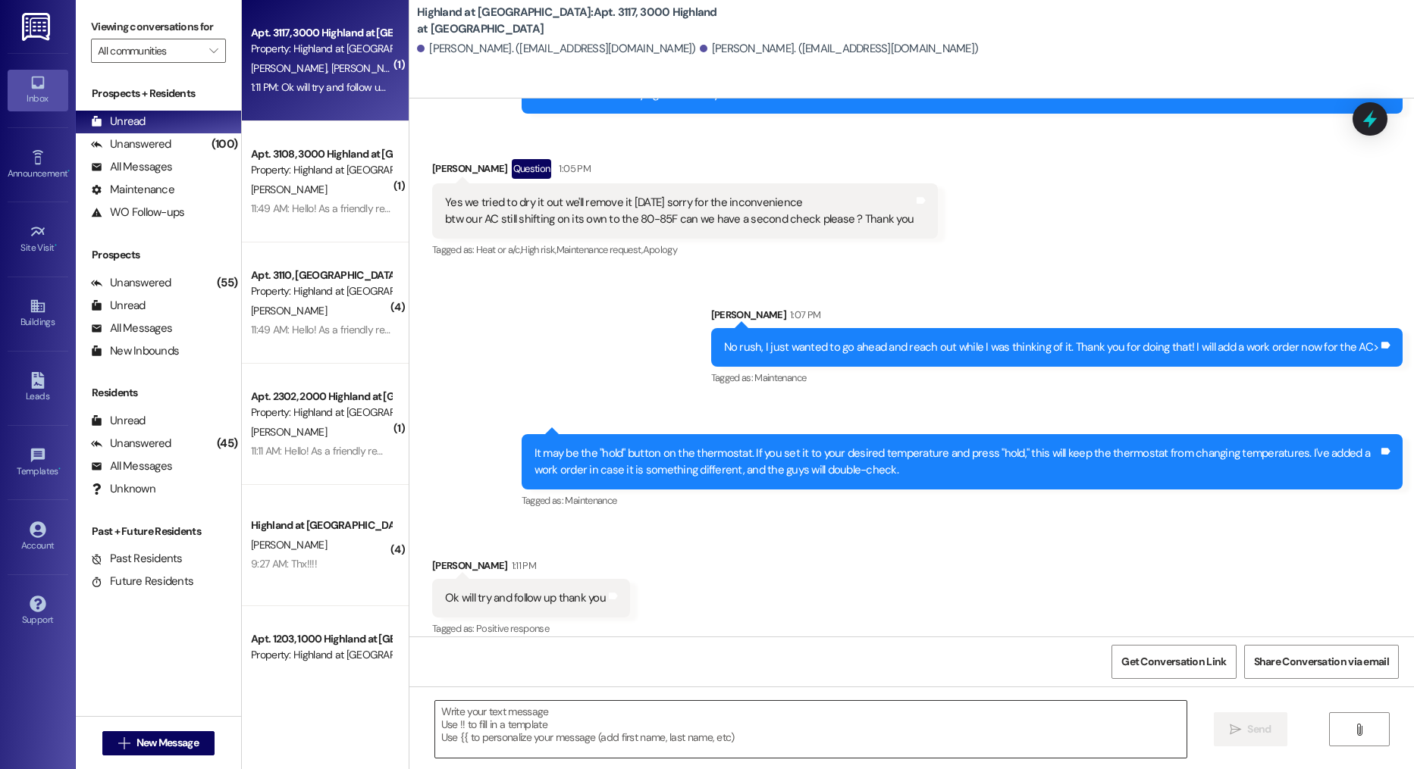
click at [581, 728] on textarea at bounding box center [811, 729] width 752 height 57
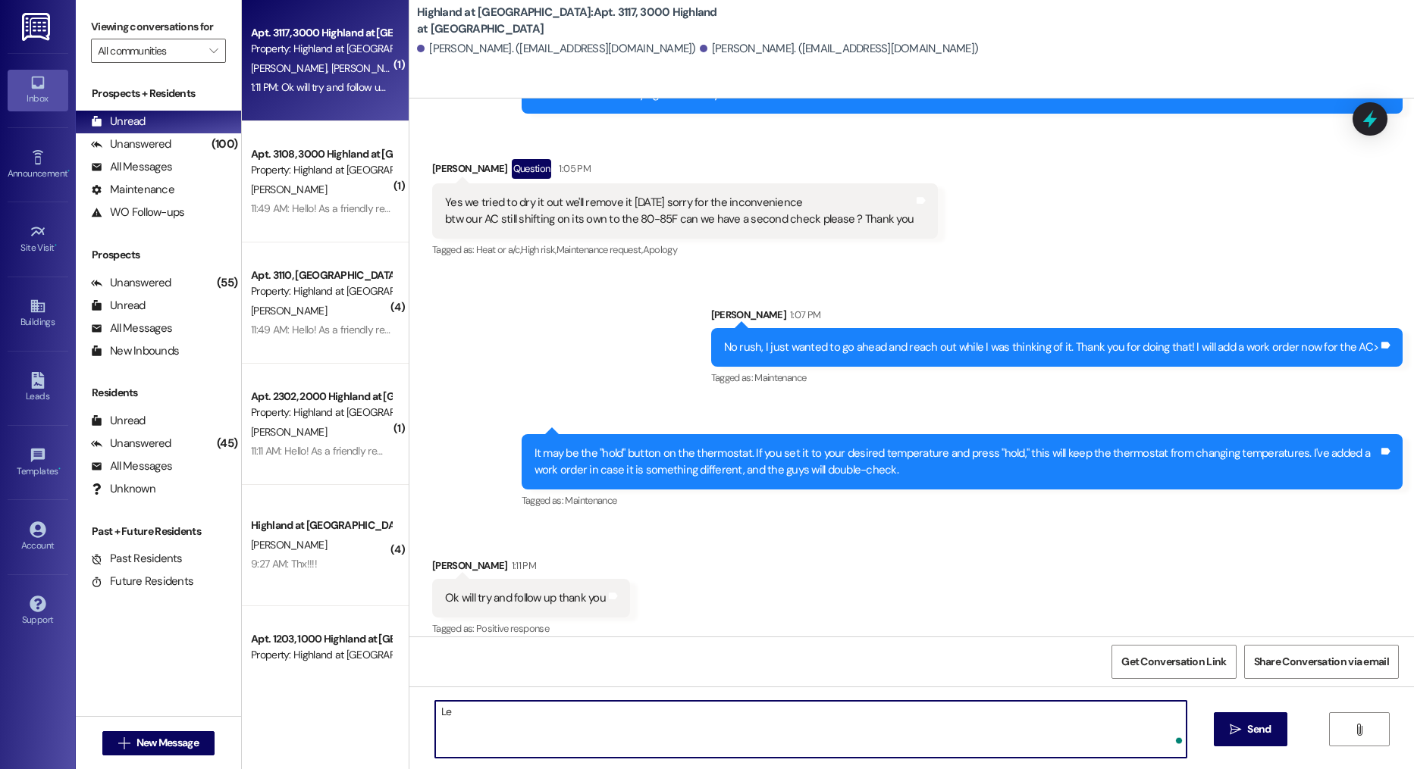
type textarea "L"
type textarea "Please let me know what time is good for Kelvin to come by and look at your AC."
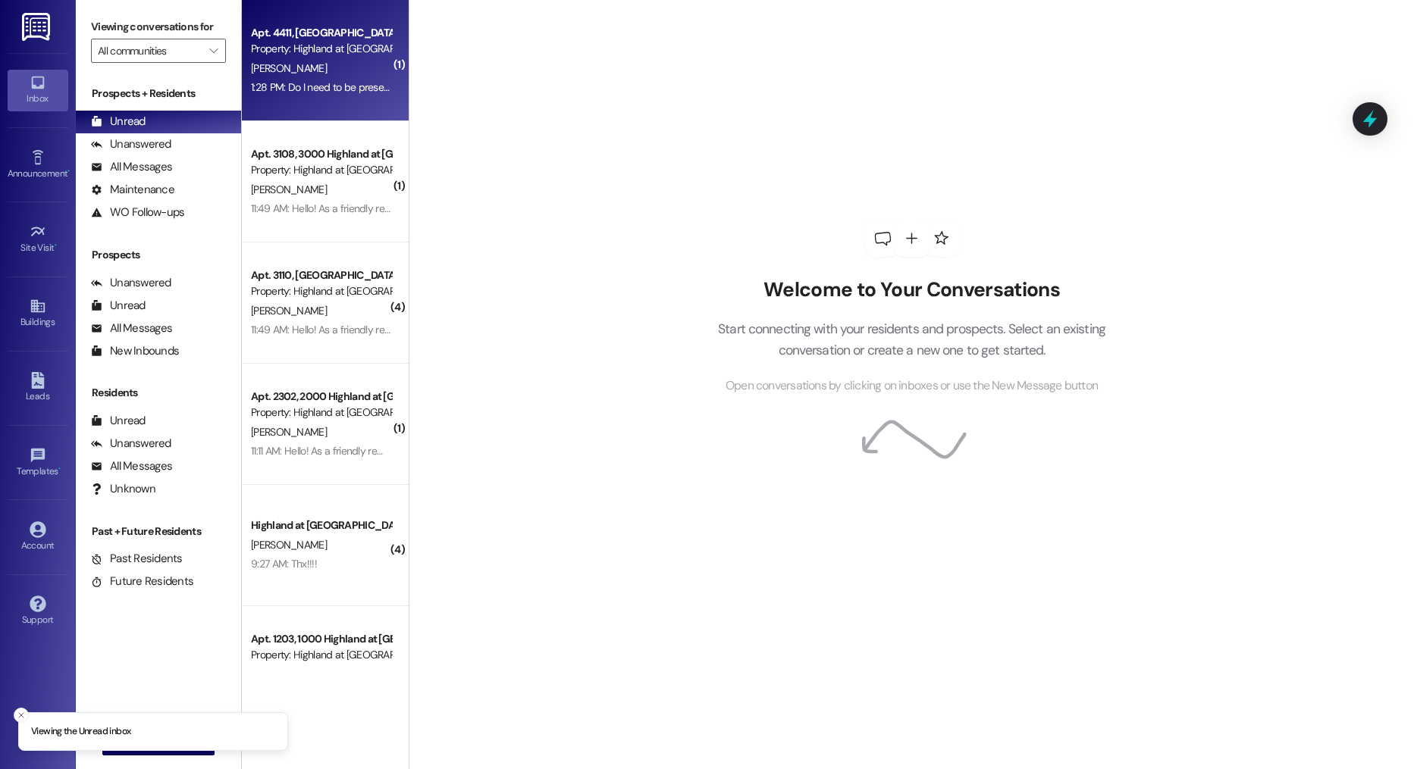
click at [360, 100] on div "Apt. 4411, 4000 Highland at Spring Hill Property: Highland at Spring Hill J. Ev…" at bounding box center [325, 60] width 167 height 121
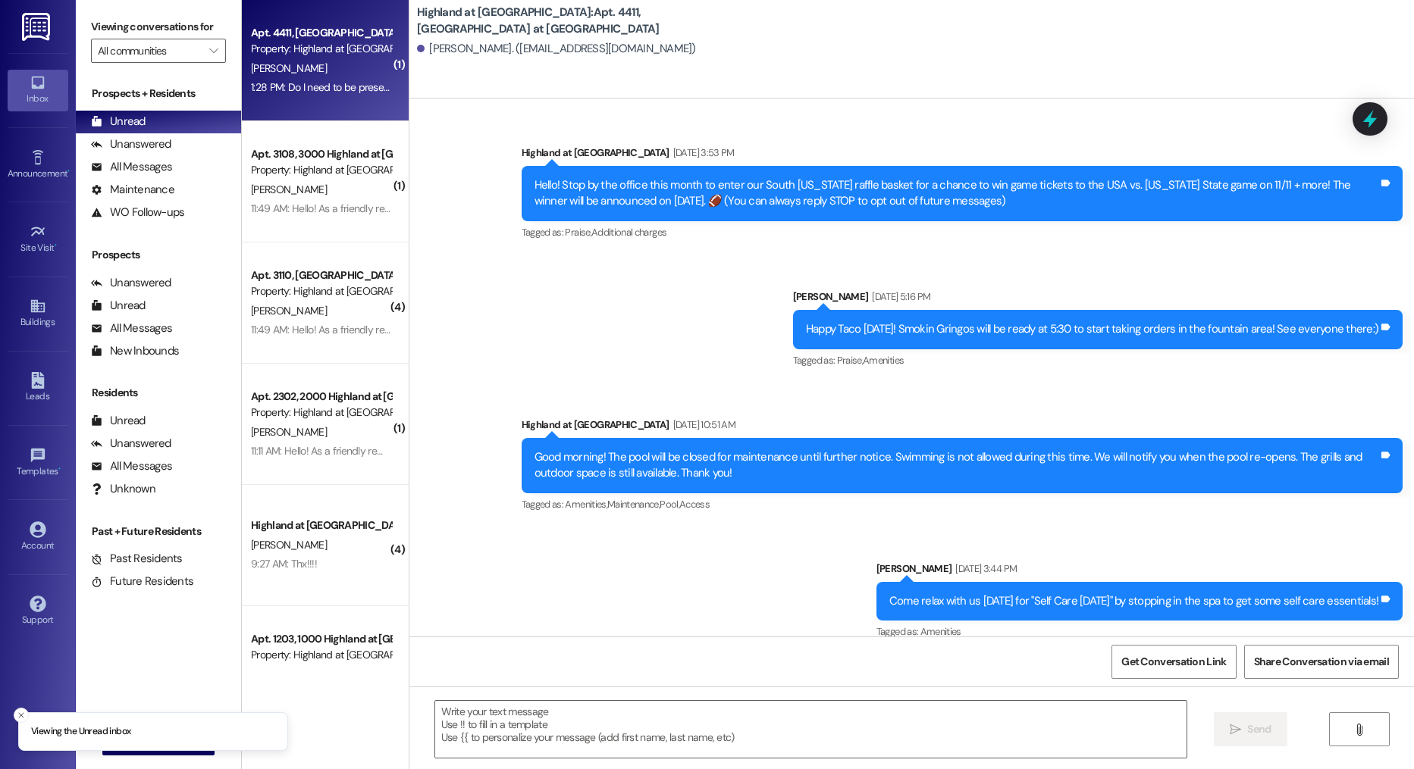
scroll to position [26247, 0]
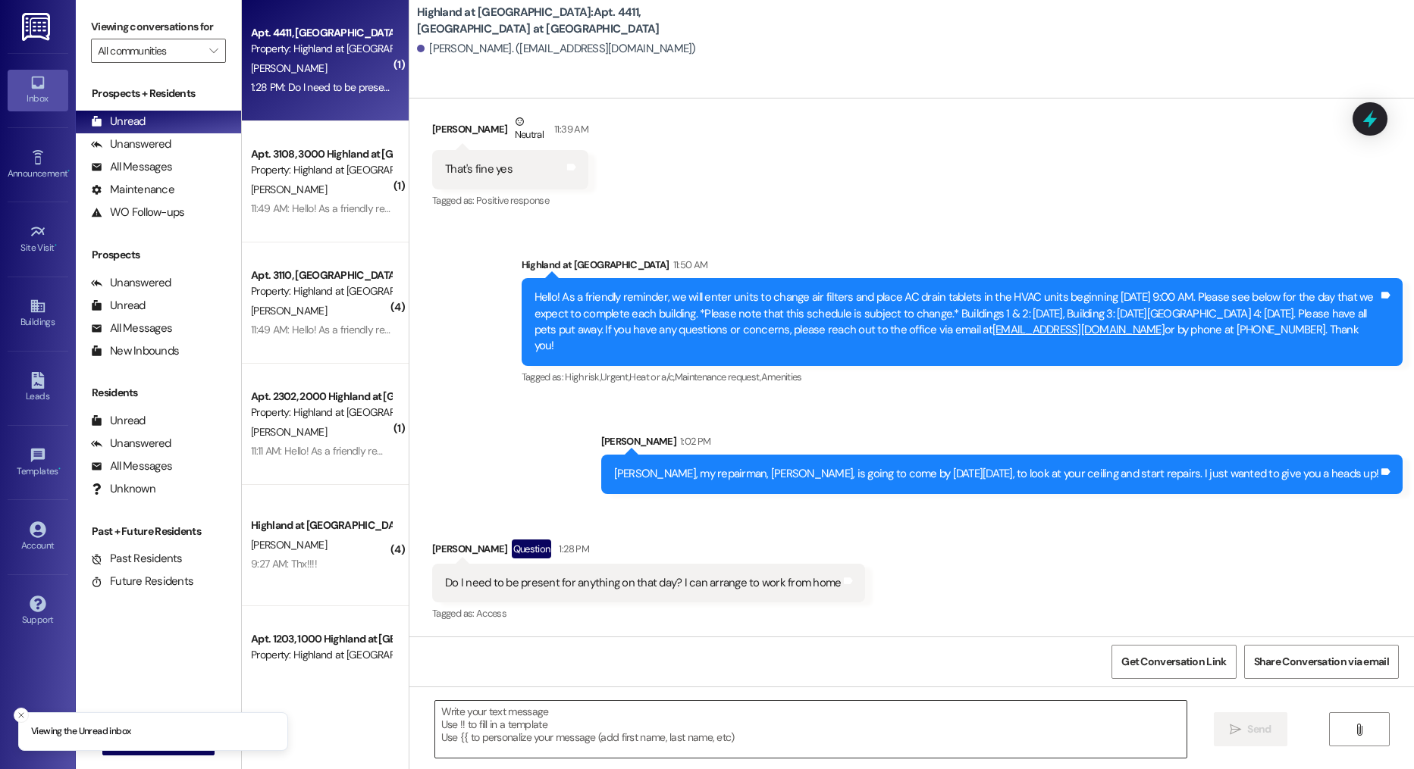
click at [612, 731] on textarea at bounding box center [811, 729] width 752 height 57
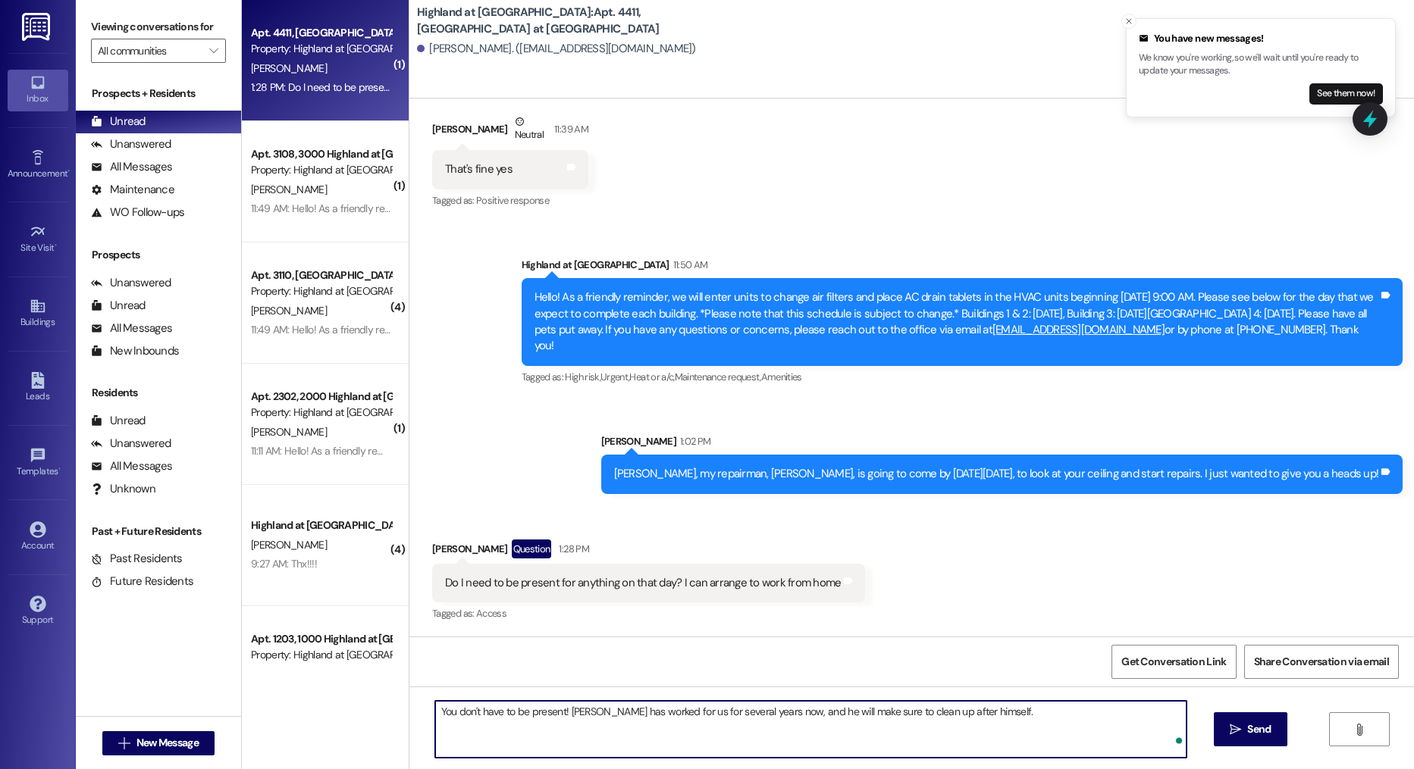
type textarea "You don't have to be present! Robert has worked for us for several years now, a…"
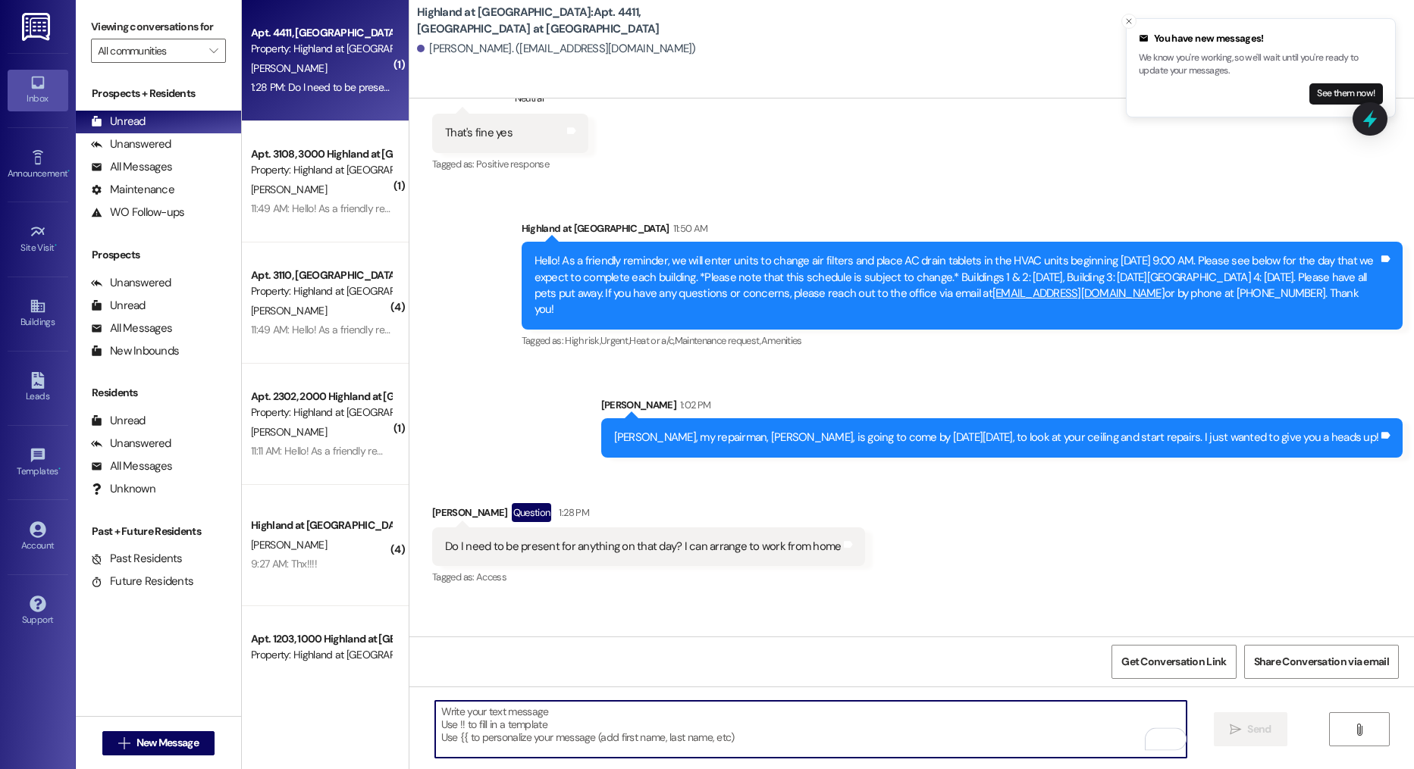
scroll to position [26247, 0]
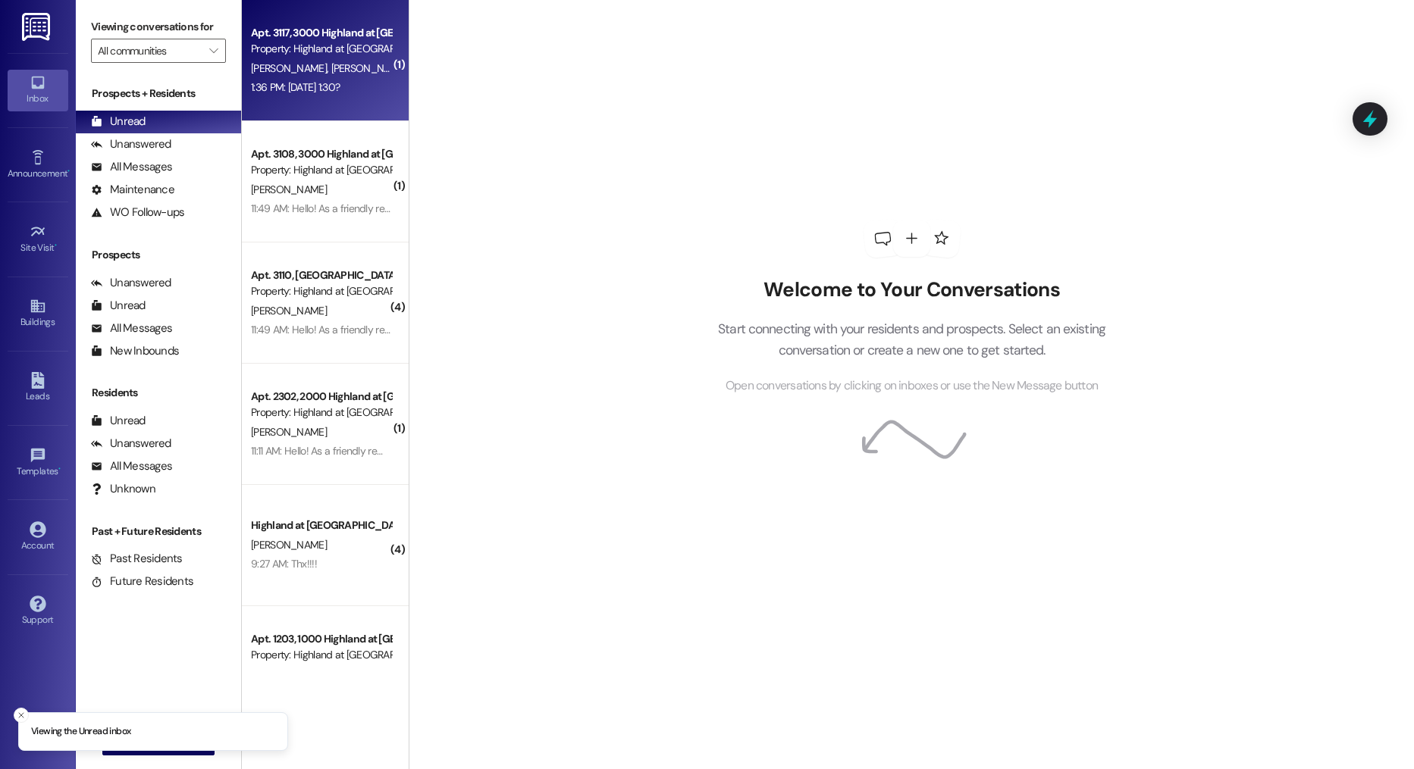
click at [249, 79] on div "1:36 PM: [DATE] 1:30? 1:36 PM: [DATE] 1:30?" at bounding box center [320, 87] width 143 height 19
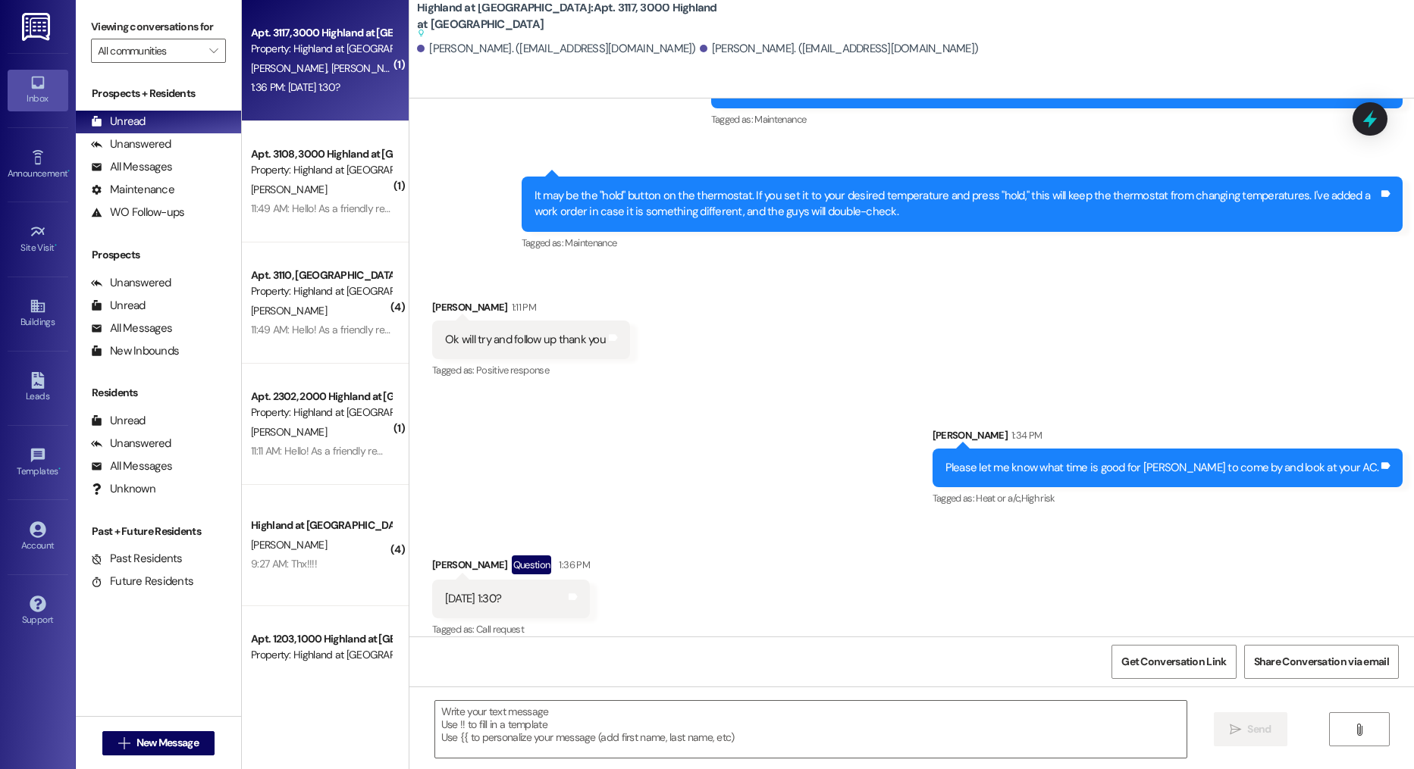
scroll to position [7051, 0]
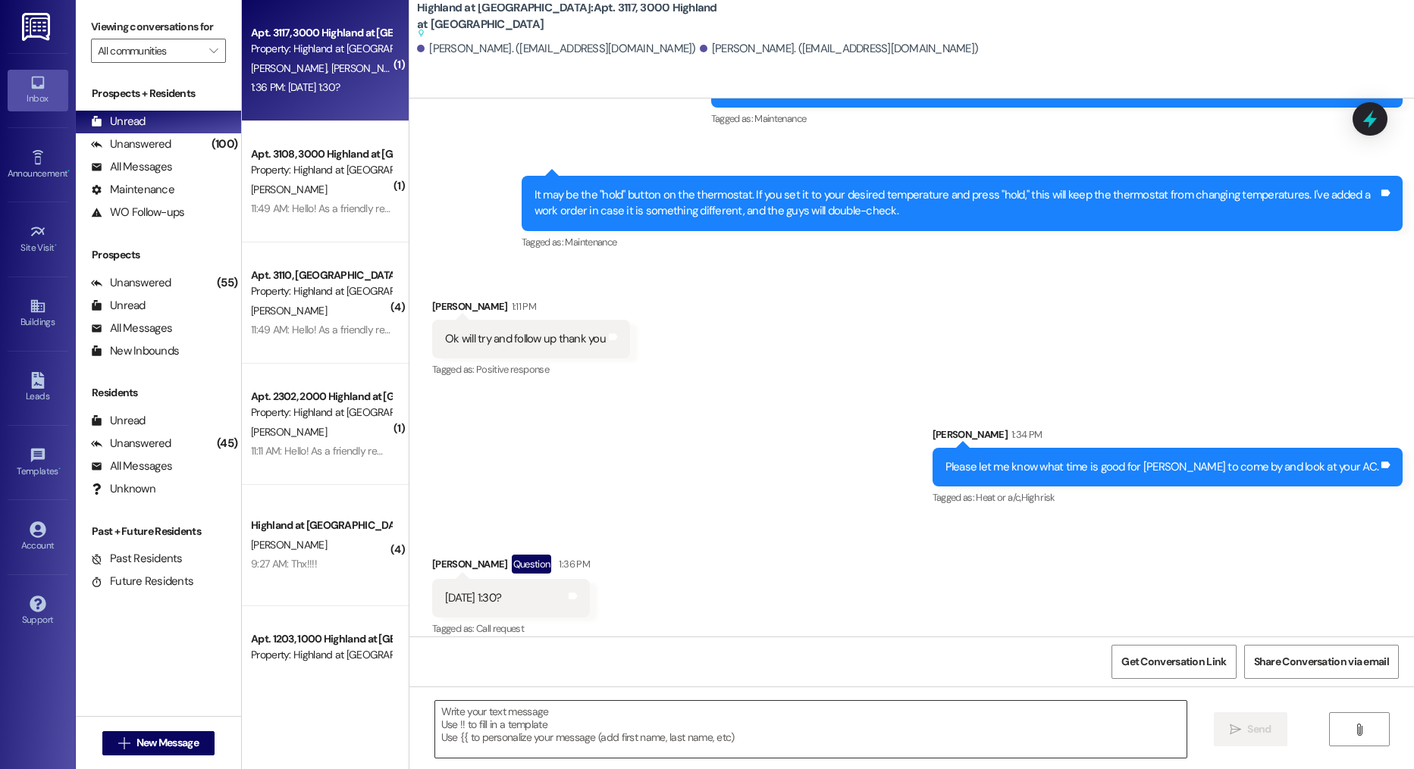
click at [564, 734] on textarea at bounding box center [811, 729] width 752 height 57
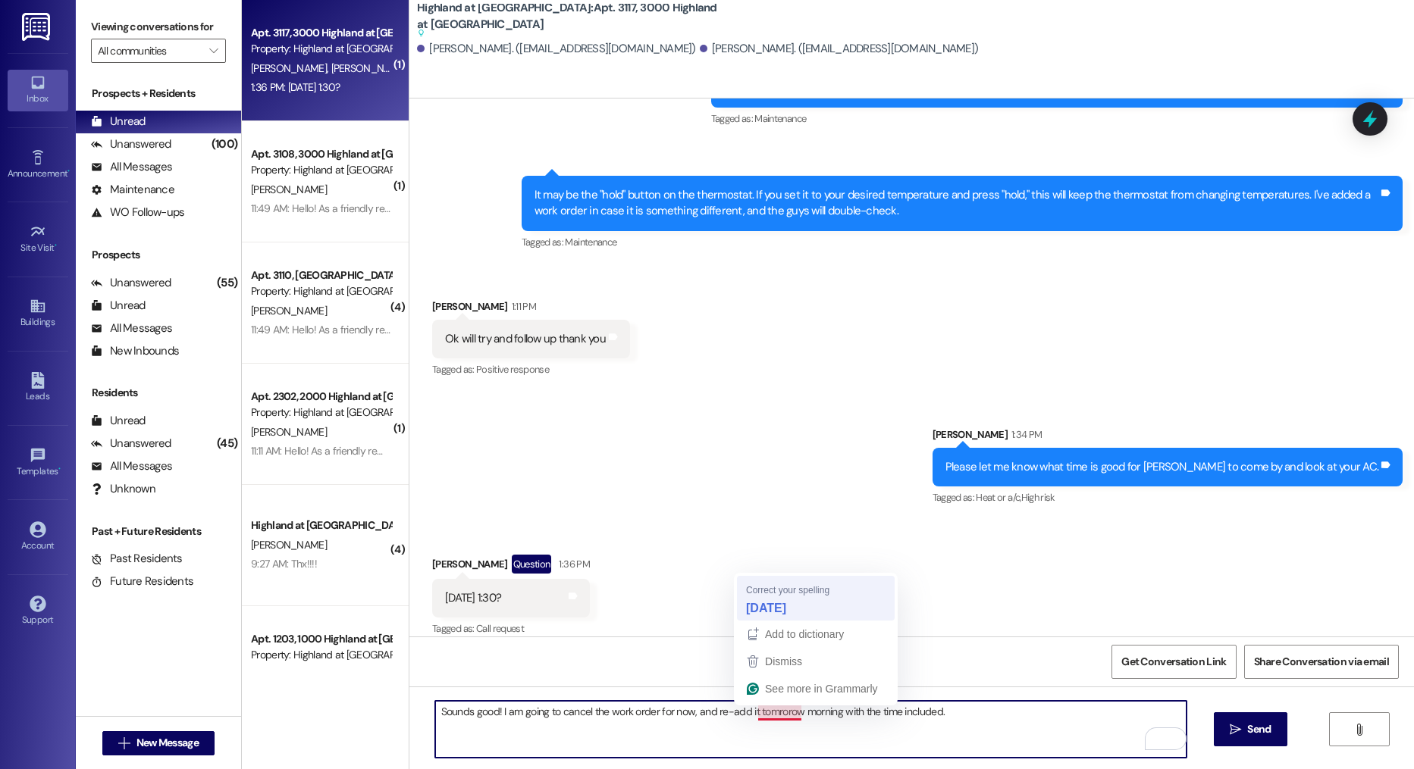
type textarea "Sounds good! I am going to cancel the work order for now, and re-add it tomorro…"
click at [978, 709] on textarea "Sounds good! I am going to cancel the work order for now, and re-add it tomorro…" at bounding box center [811, 729] width 752 height 57
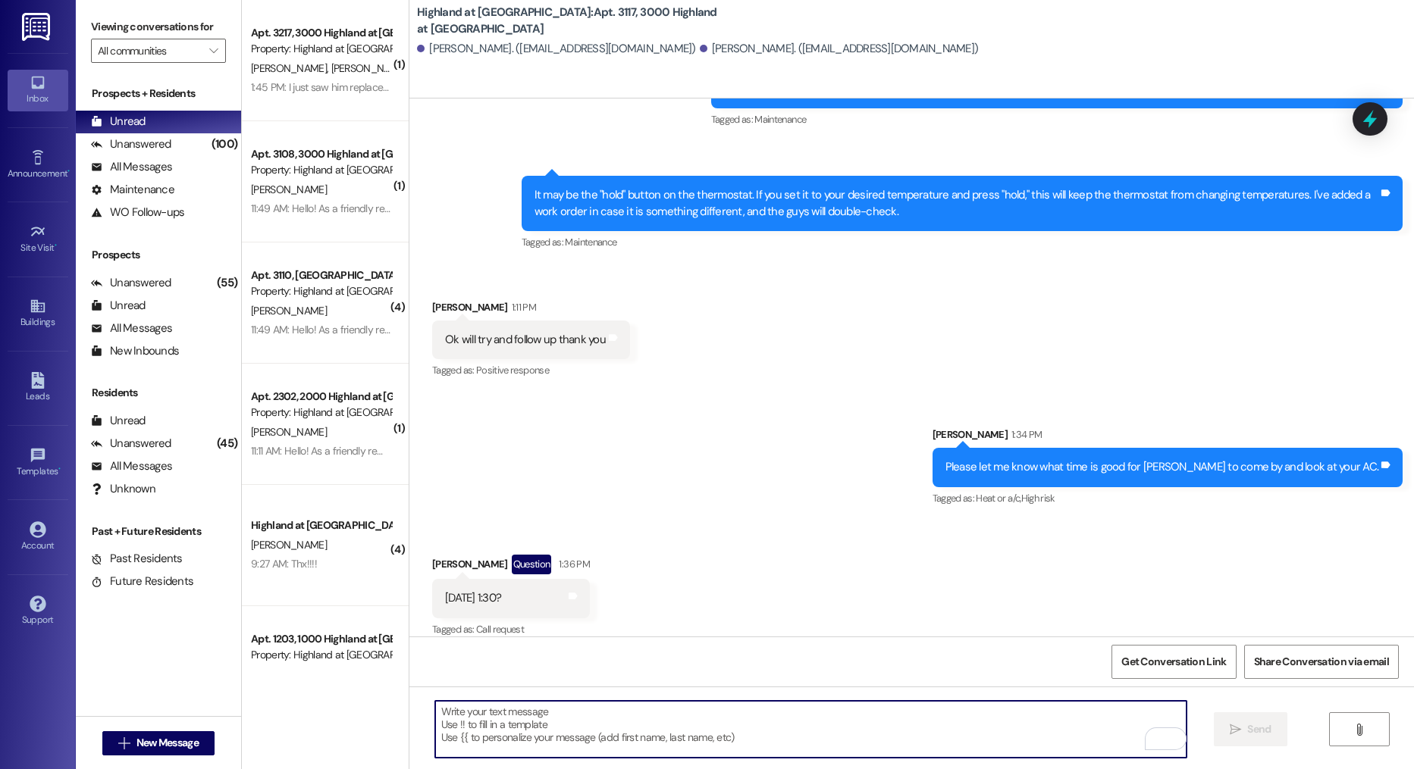
scroll to position [7111, 0]
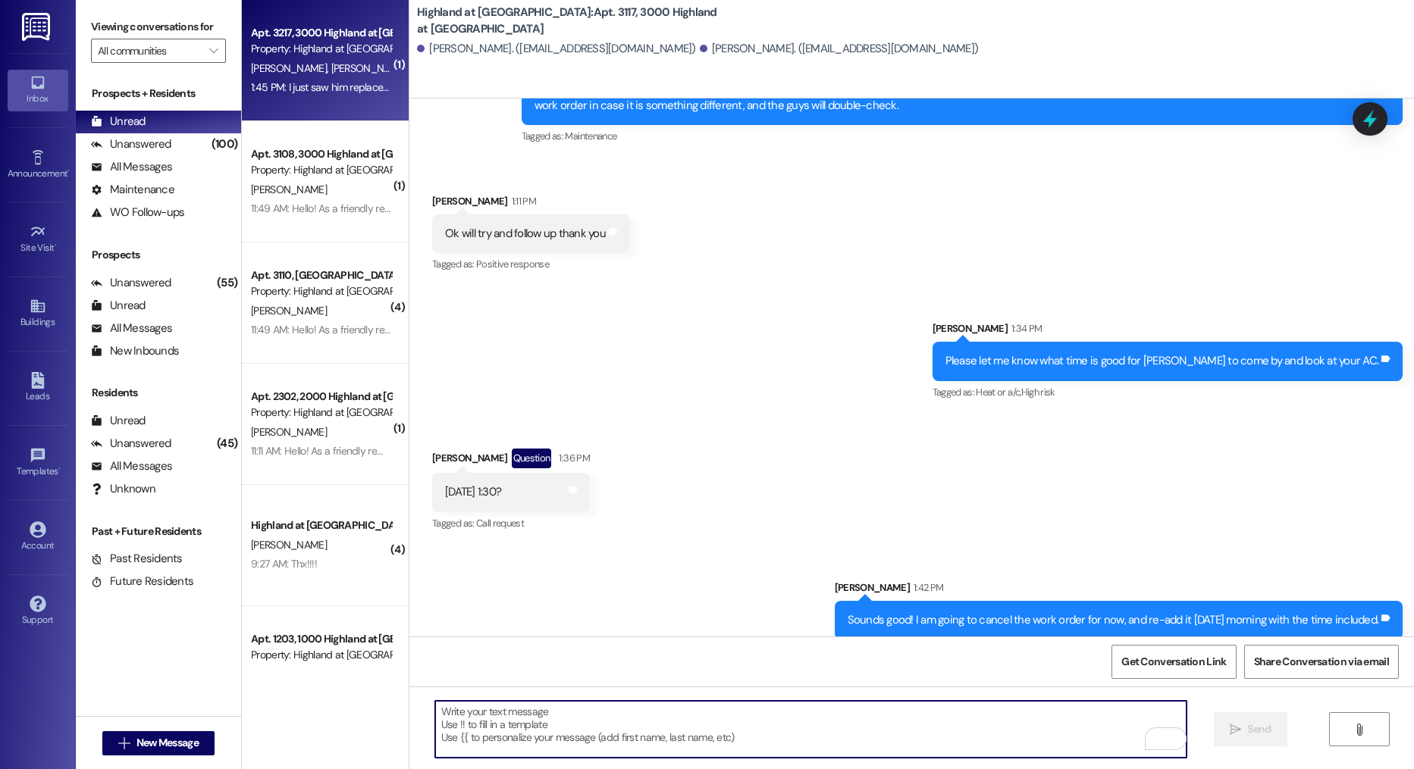
click at [302, 104] on div "Apt. 3217, 3000 Highland at Spring Hill Property: Highland at Spring Hill C. Sm…" at bounding box center [325, 60] width 167 height 121
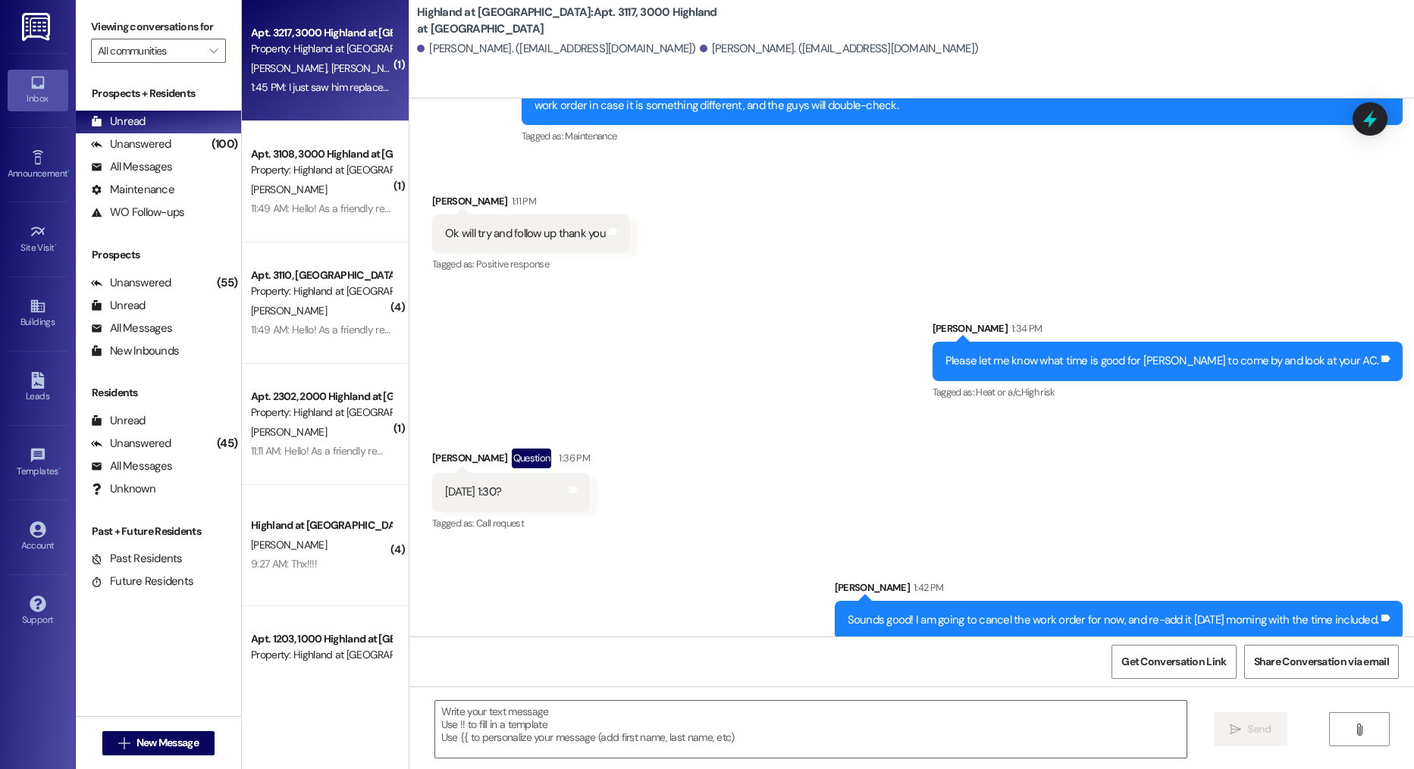
scroll to position [5683, 0]
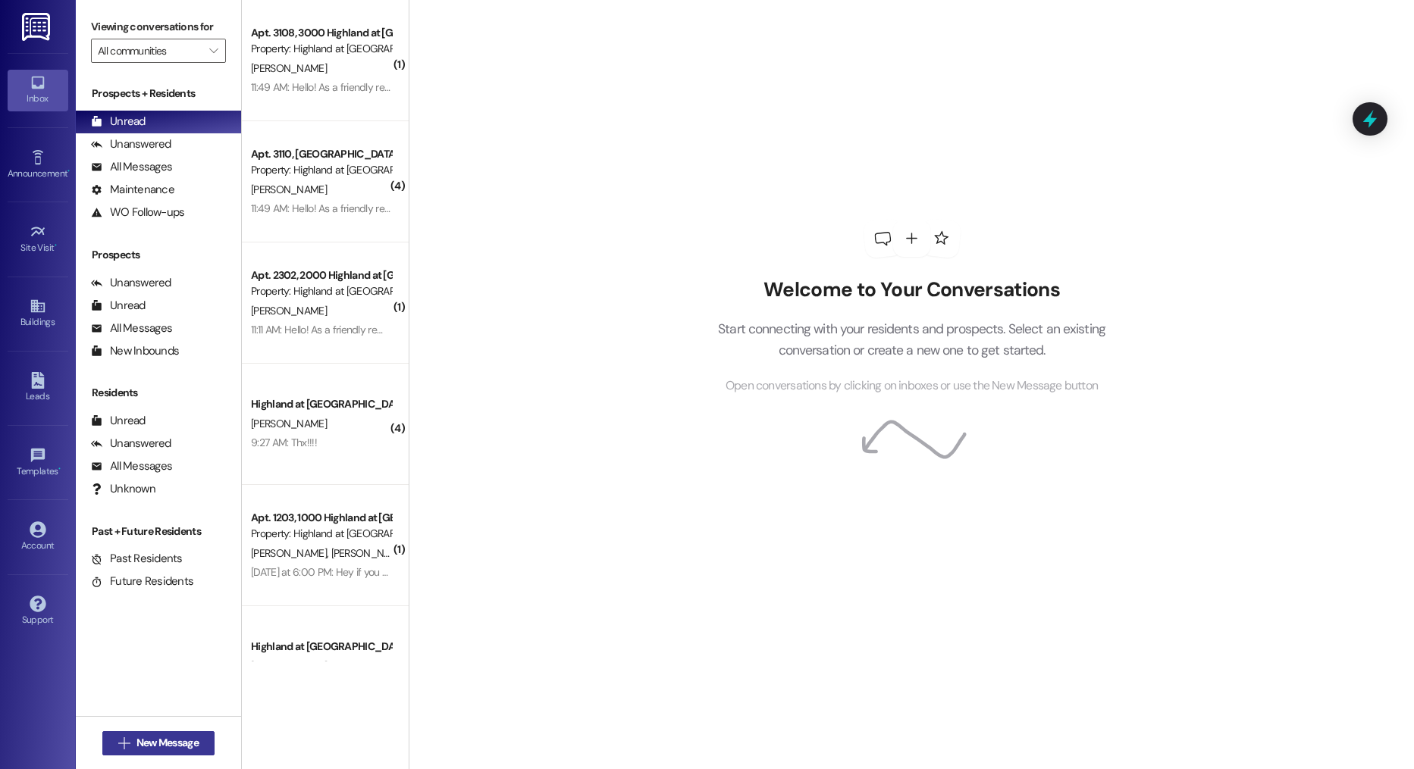
click at [177, 745] on span "New Message" at bounding box center [167, 743] width 62 height 16
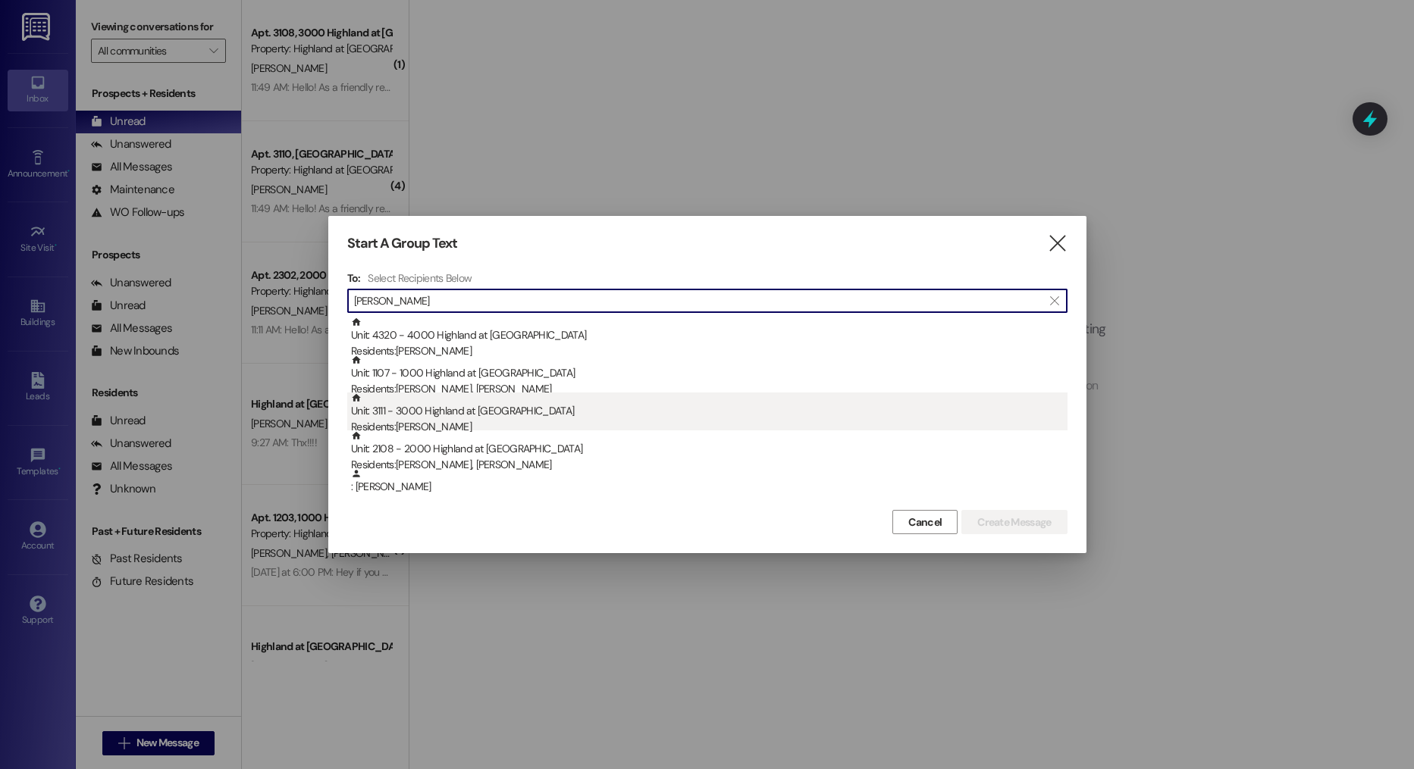
type input "[PERSON_NAME]"
click at [571, 405] on div "Unit: 3111 - 3000 Highland at [GEOGRAPHIC_DATA] Residents: [PERSON_NAME]" at bounding box center [709, 414] width 716 height 43
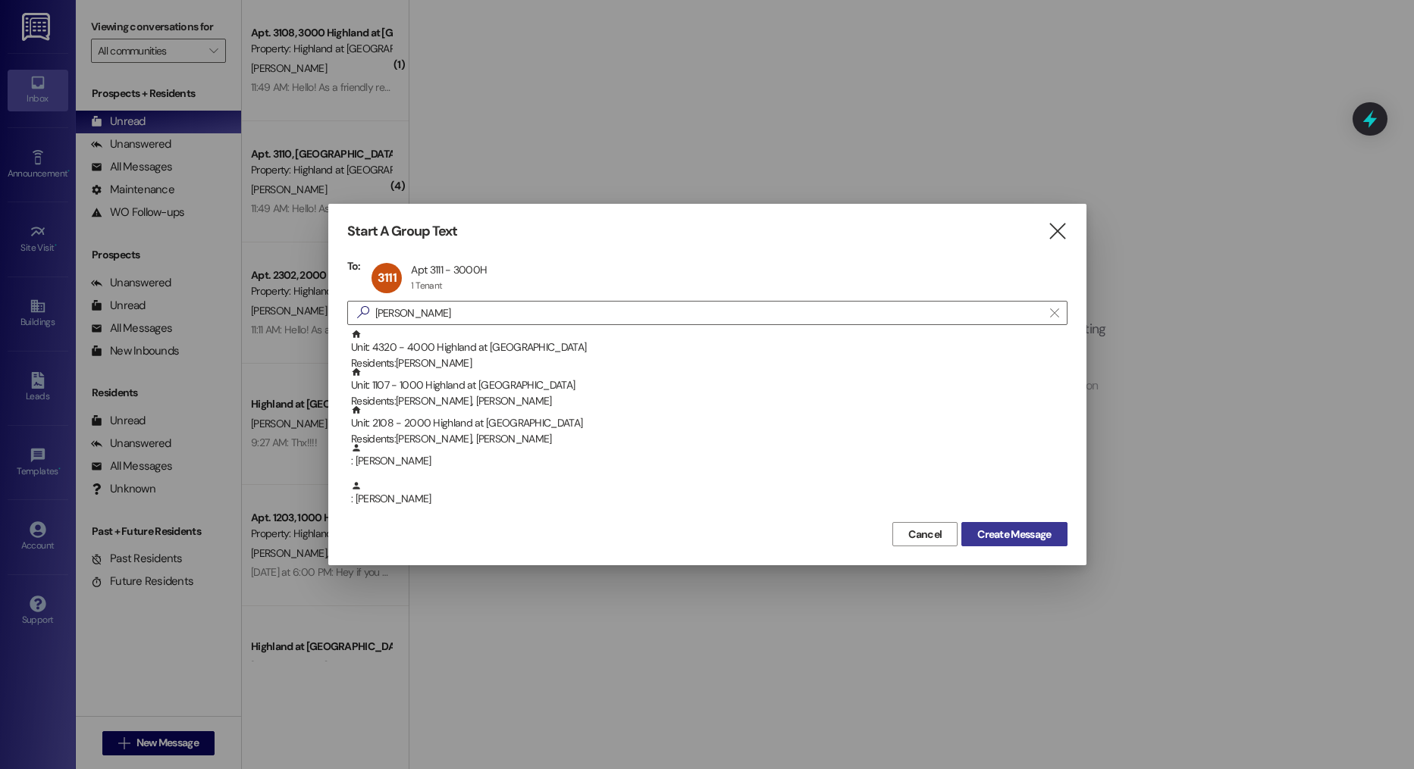
click at [1004, 539] on span "Create Message" at bounding box center [1014, 535] width 74 height 16
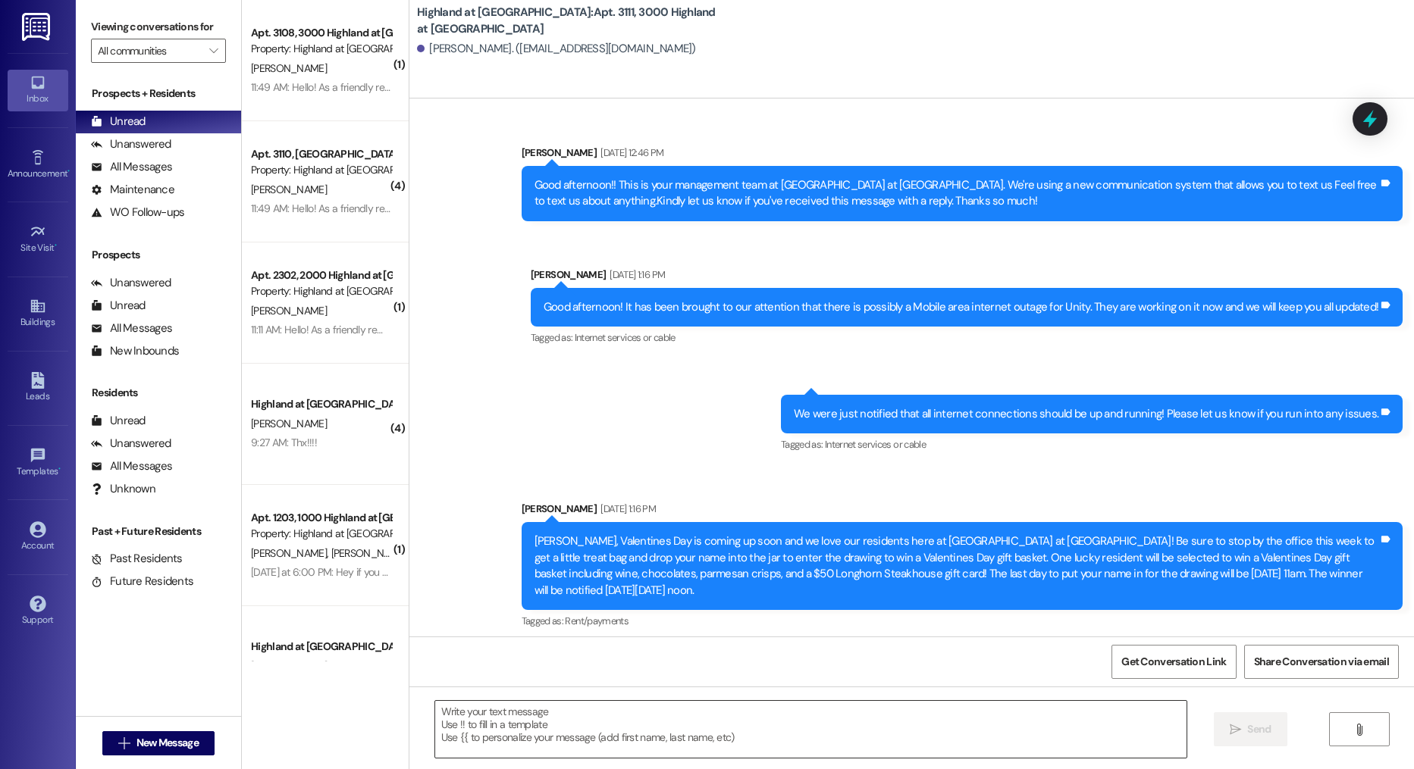
click at [575, 721] on textarea at bounding box center [811, 729] width 752 height 57
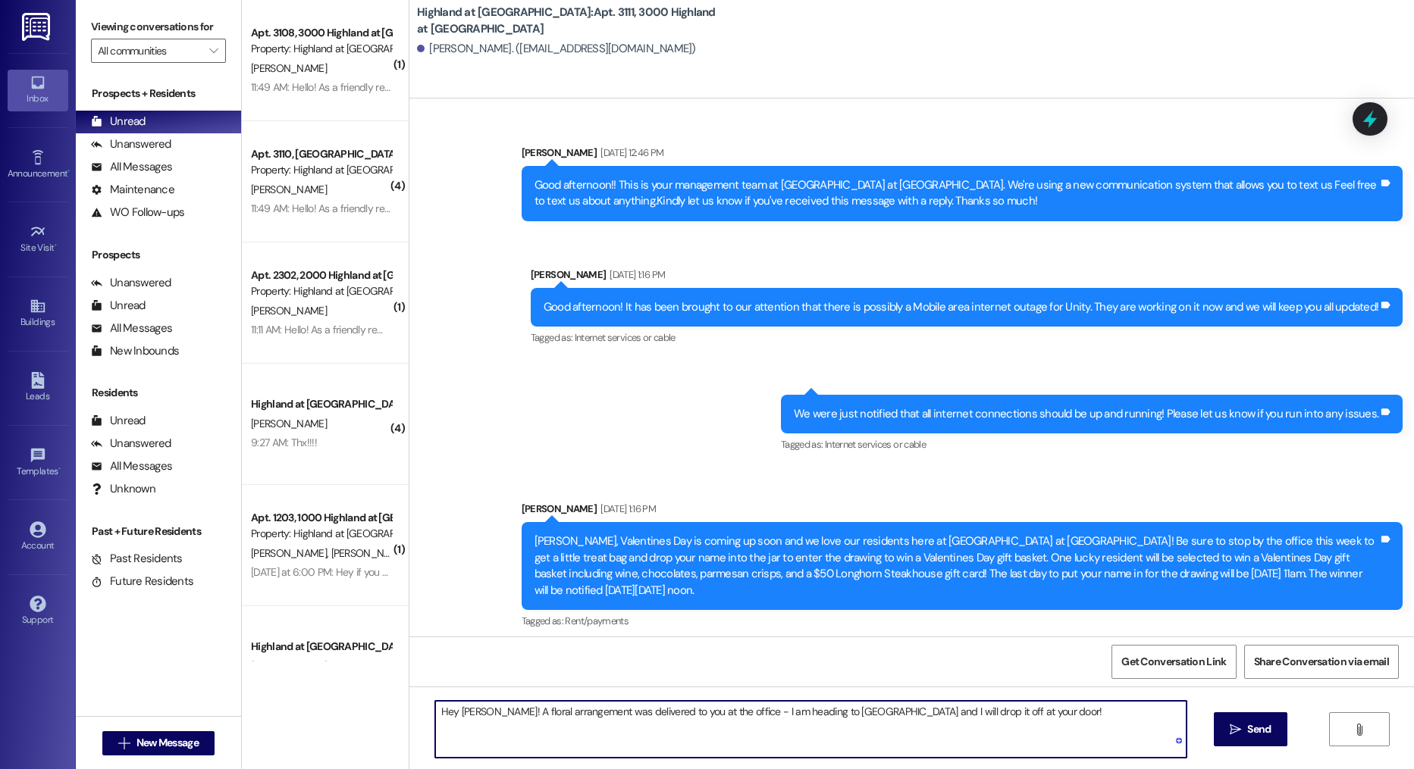
type textarea "Hey [PERSON_NAME]! A floral arrangement was delivered to you at the office - I …"
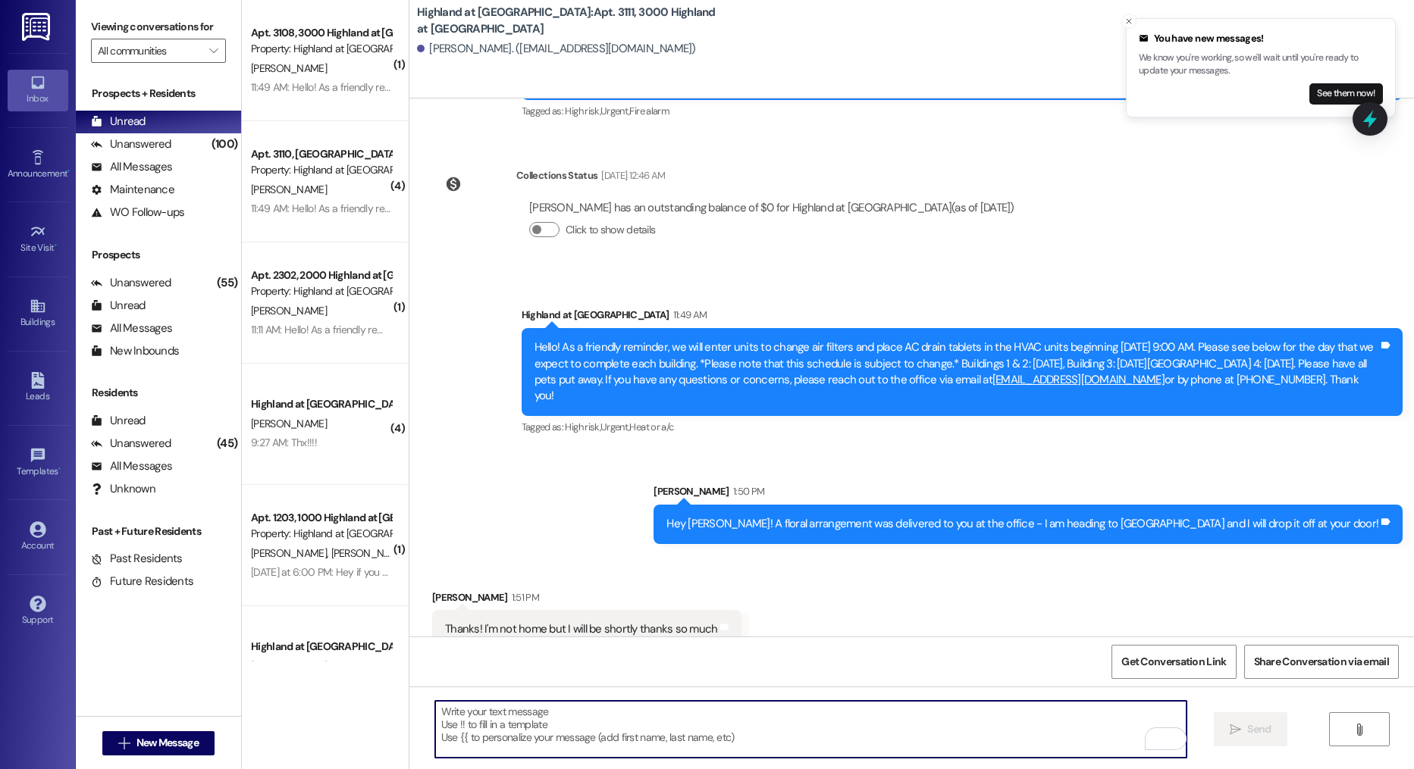
scroll to position [13468, 0]
